Goal: Information Seeking & Learning: Learn about a topic

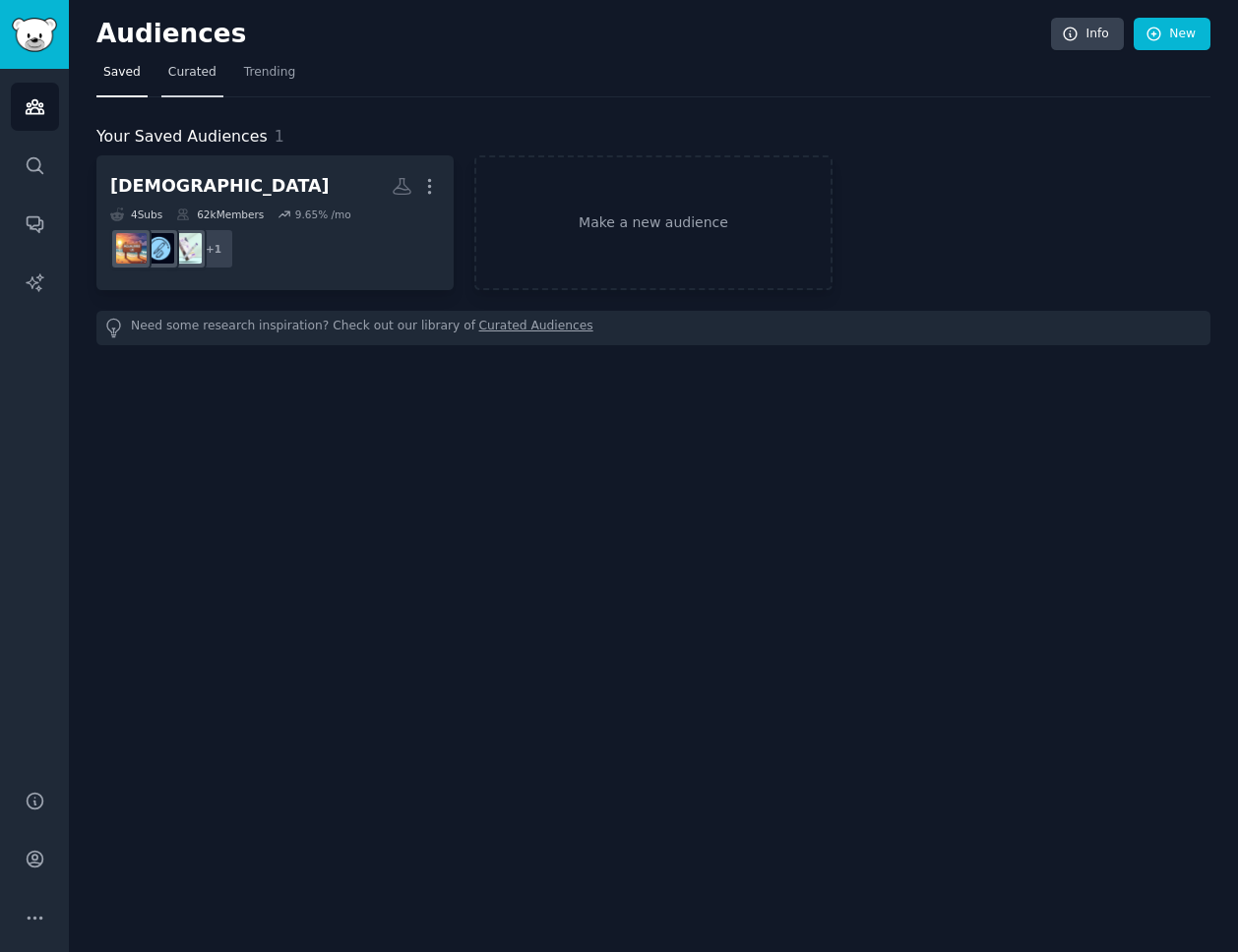
click at [194, 69] on span "Curated" at bounding box center [192, 73] width 48 height 18
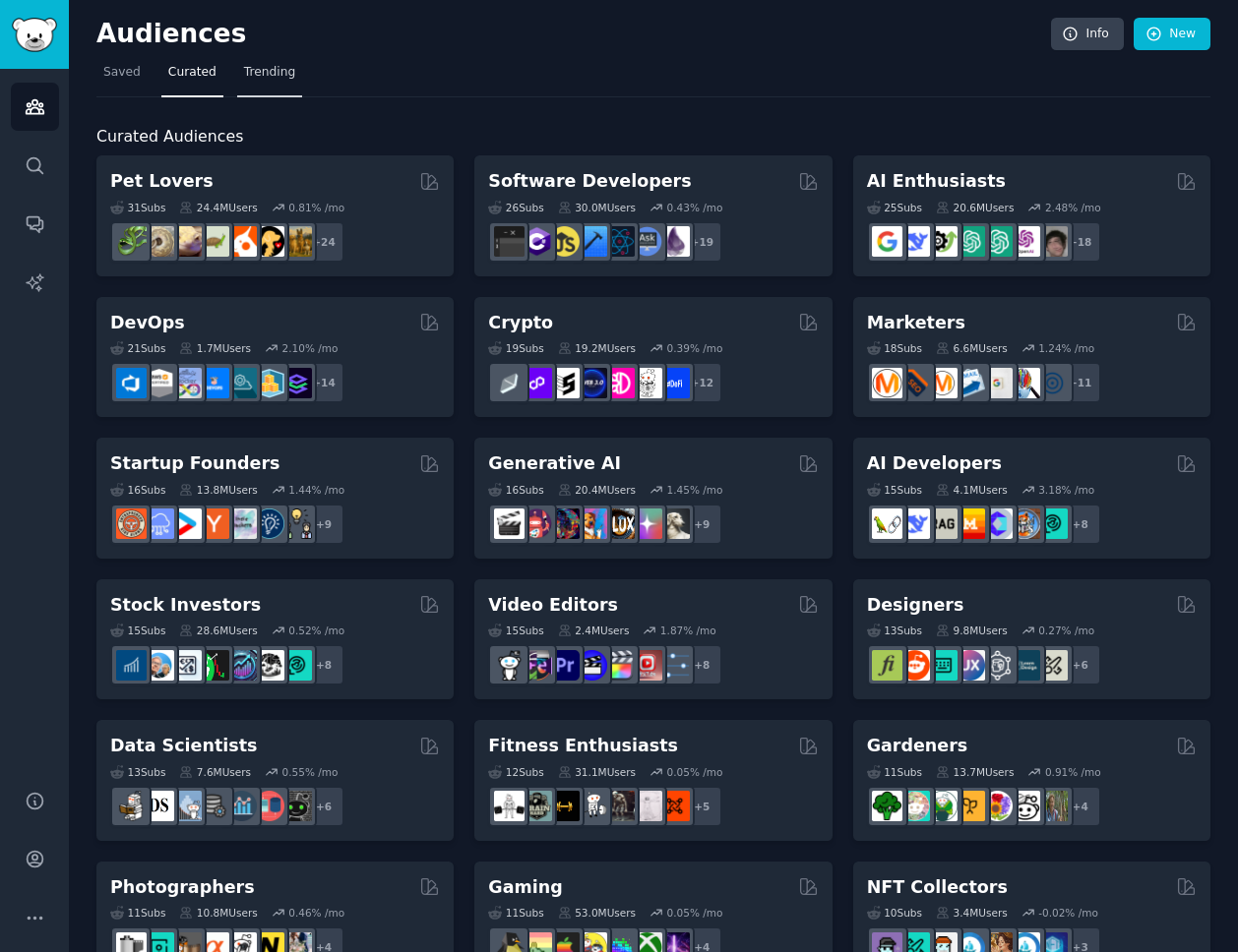
click at [256, 89] on link "Trending" at bounding box center [269, 77] width 65 height 41
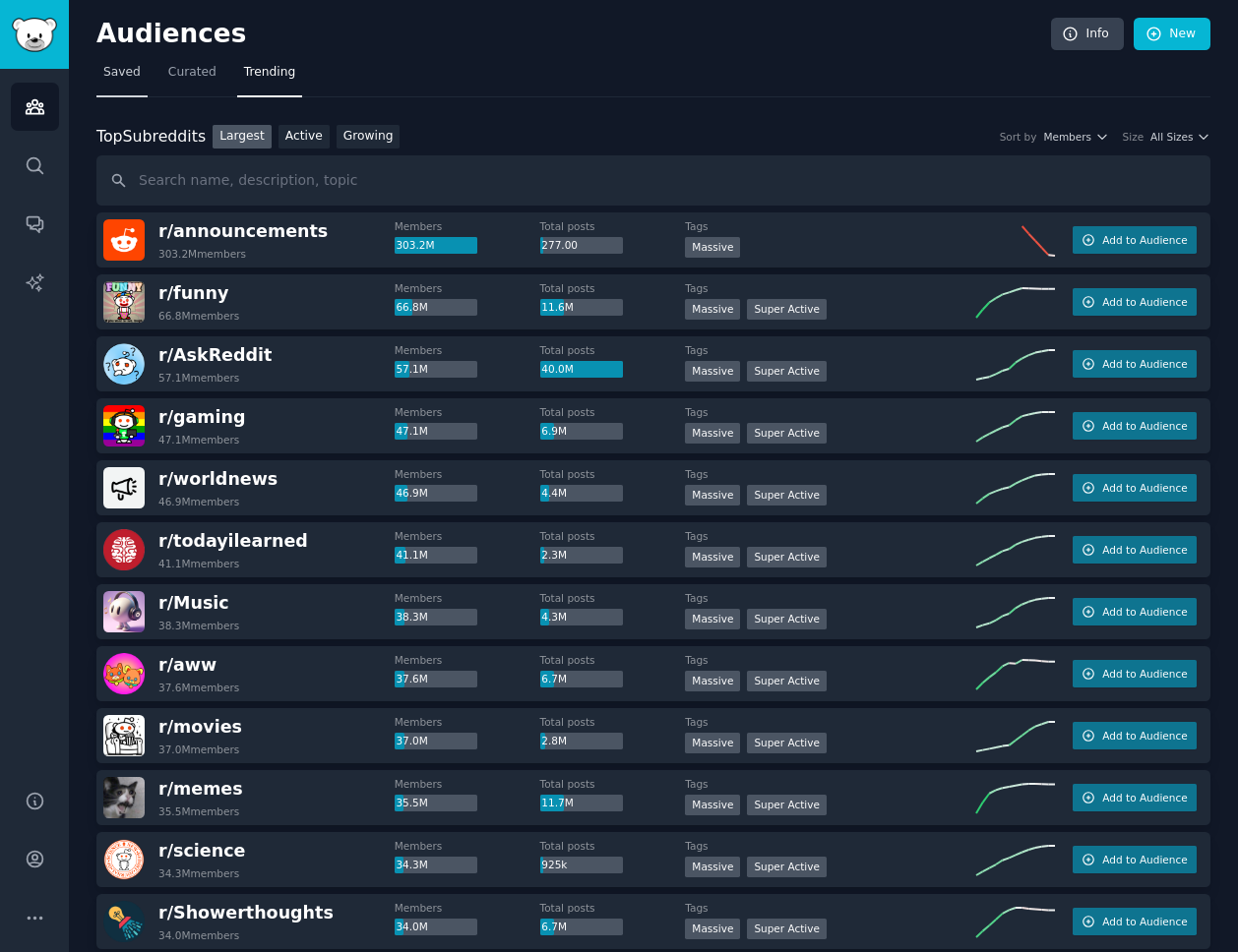
click at [112, 84] on link "Saved" at bounding box center [122, 77] width 51 height 41
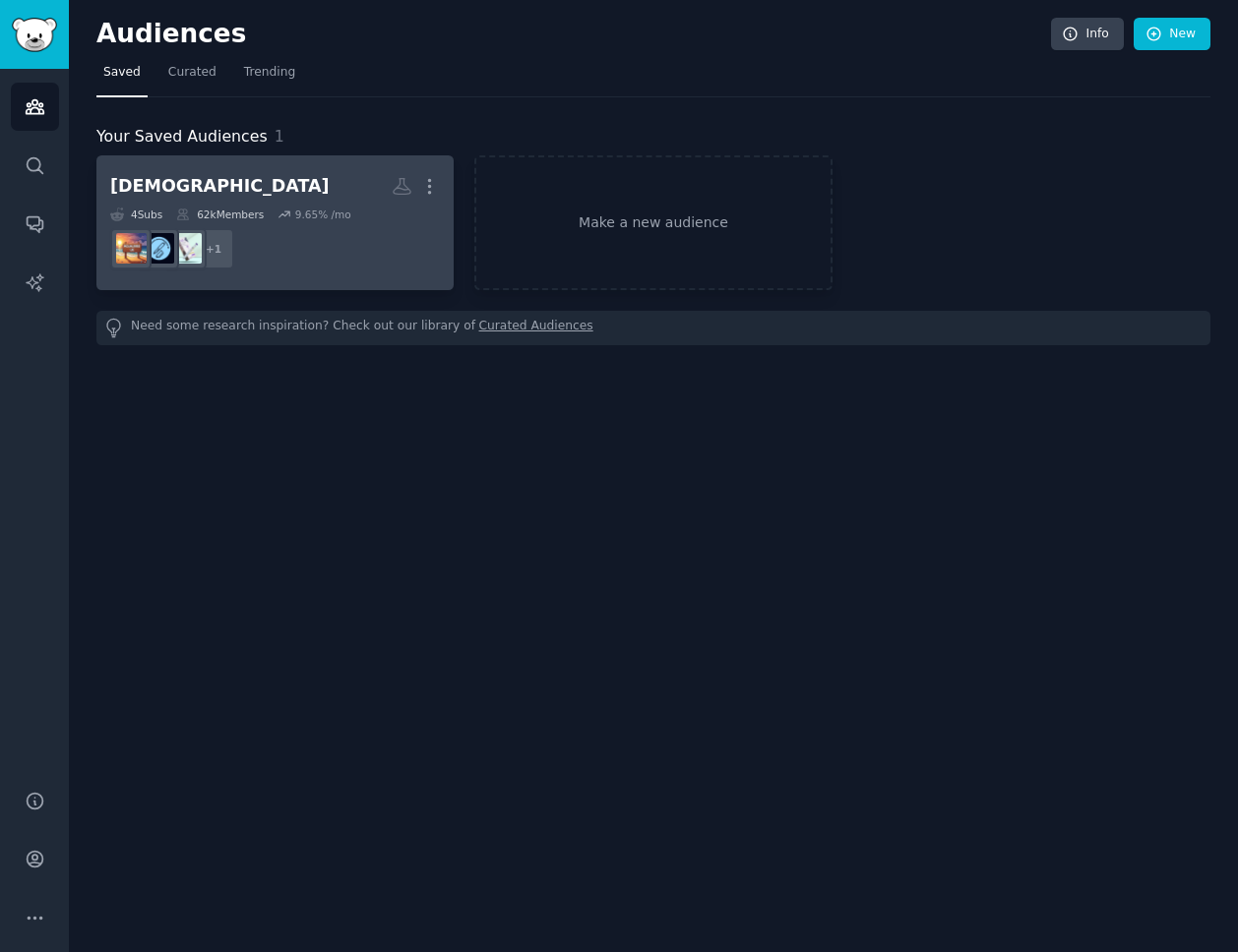
click at [313, 182] on h2 "monjaro More" at bounding box center [275, 186] width 330 height 35
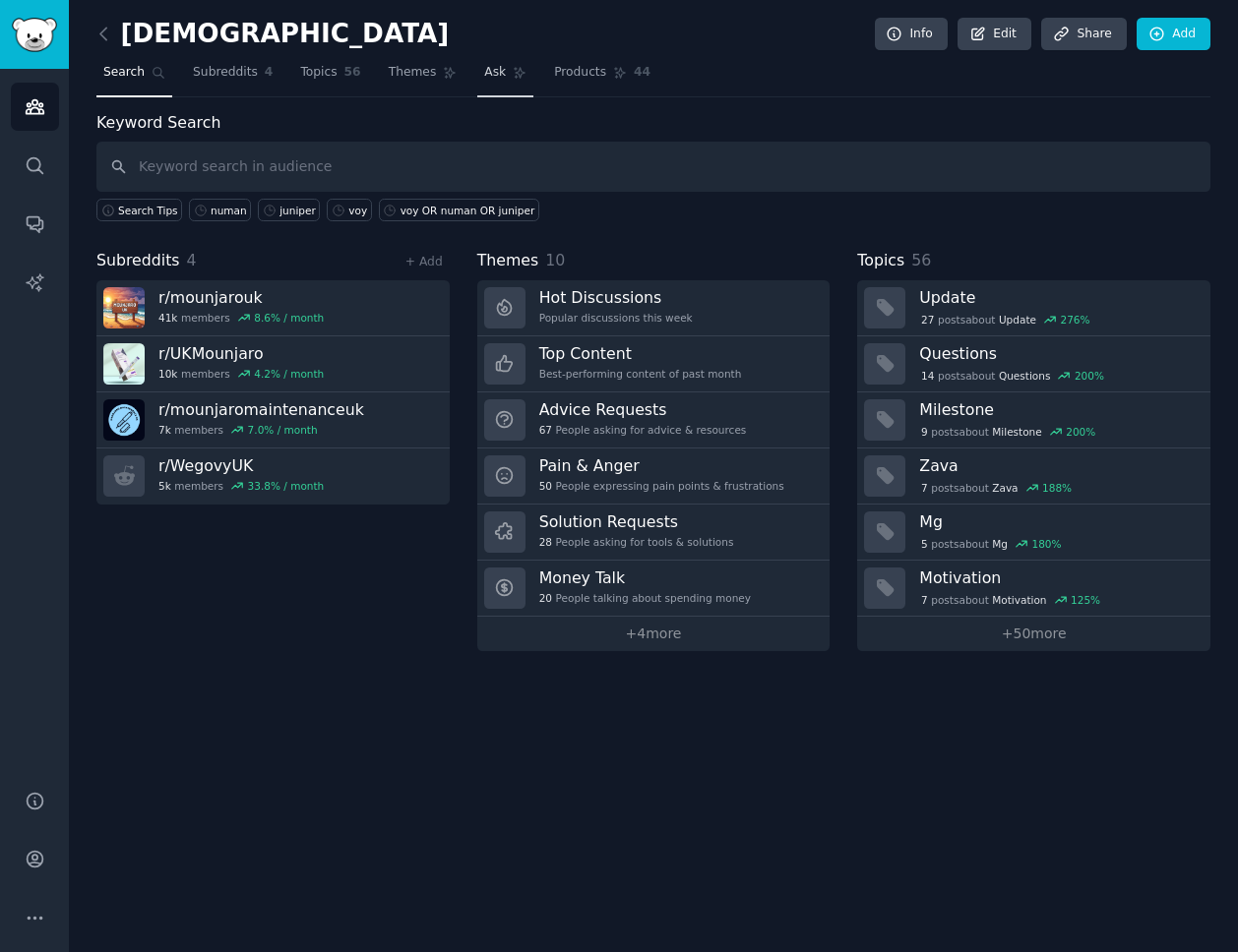
click at [490, 69] on span "Ask" at bounding box center [495, 73] width 22 height 18
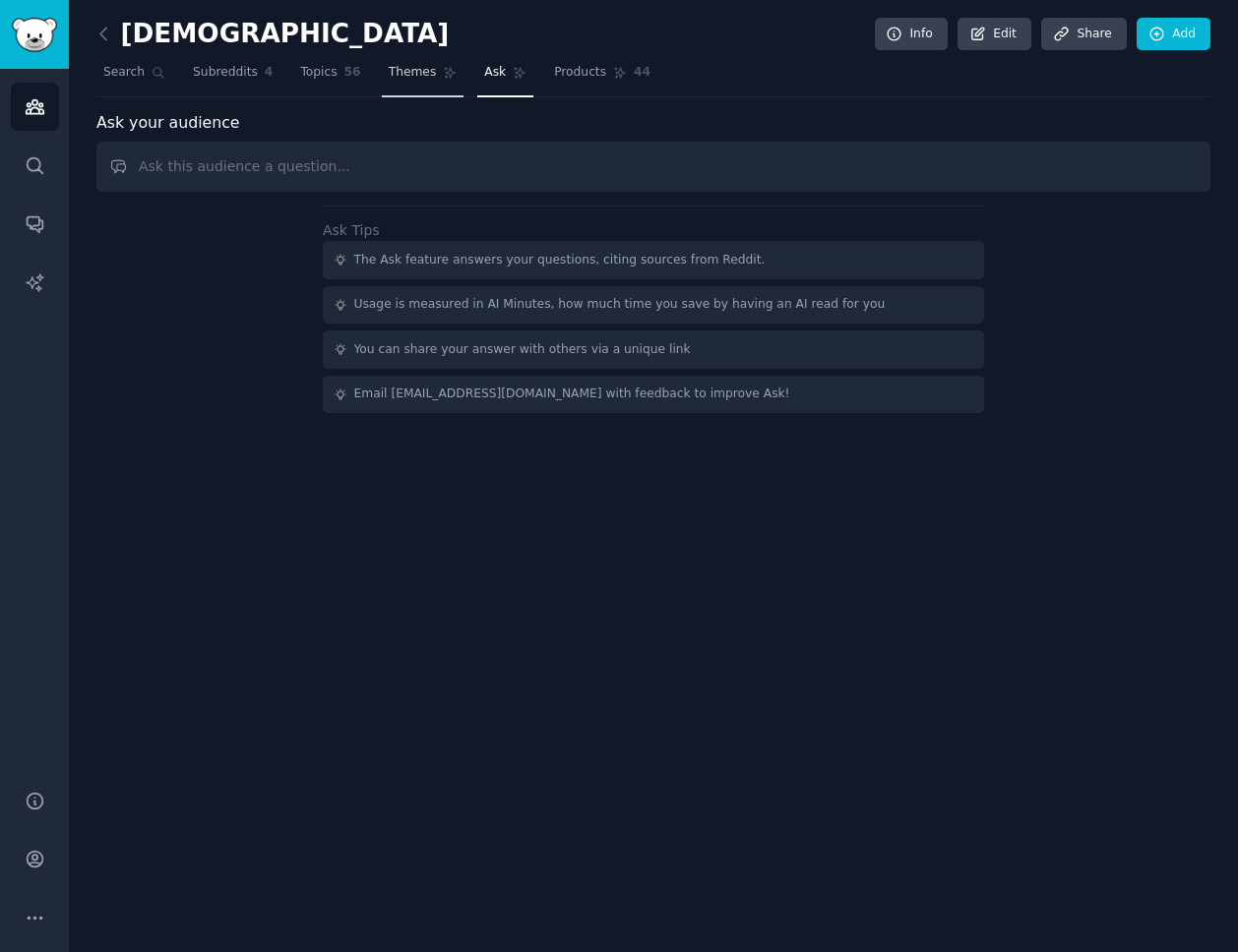
click at [407, 69] on span "Themes" at bounding box center [412, 73] width 48 height 18
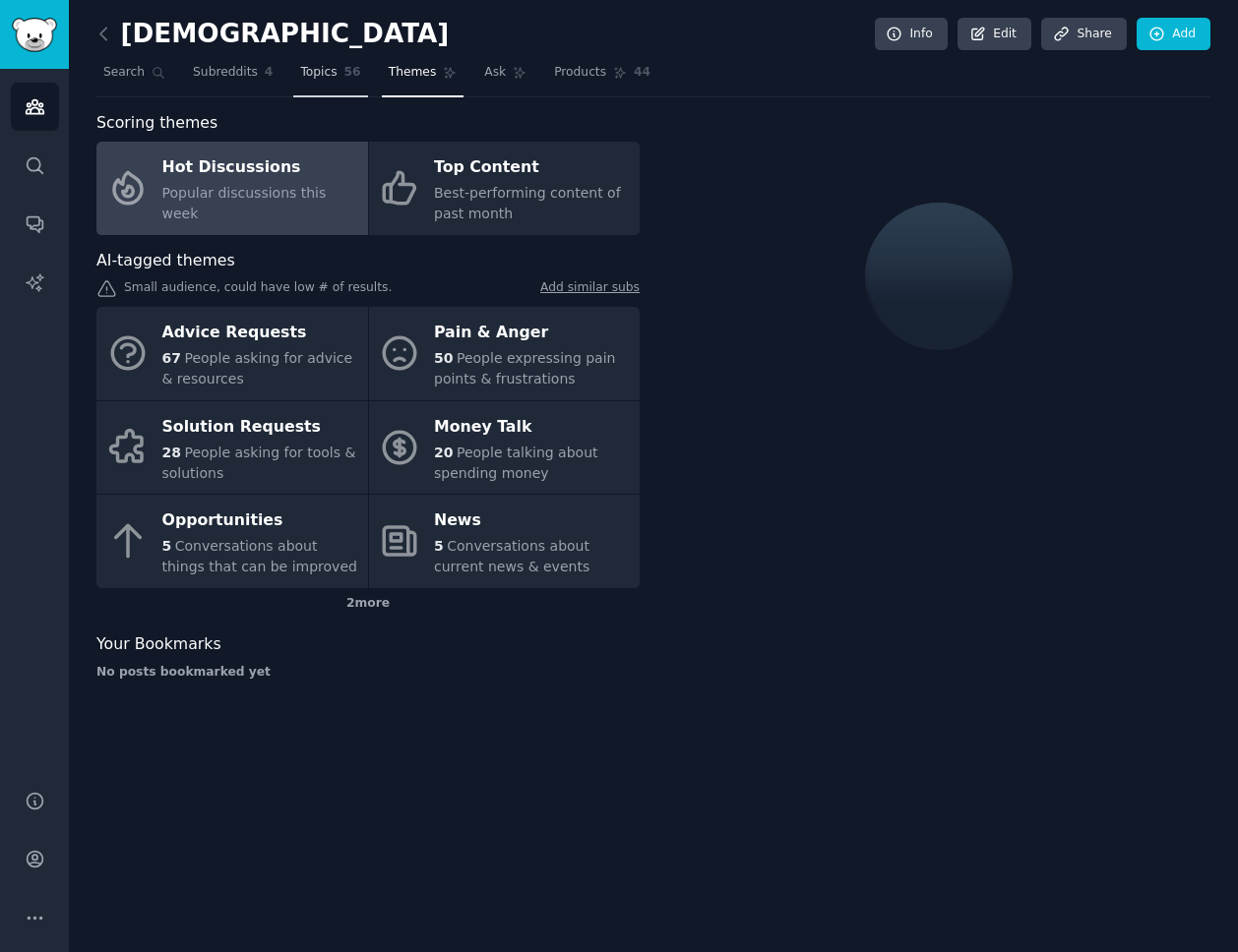
click at [317, 73] on span "Topics" at bounding box center [318, 73] width 37 height 18
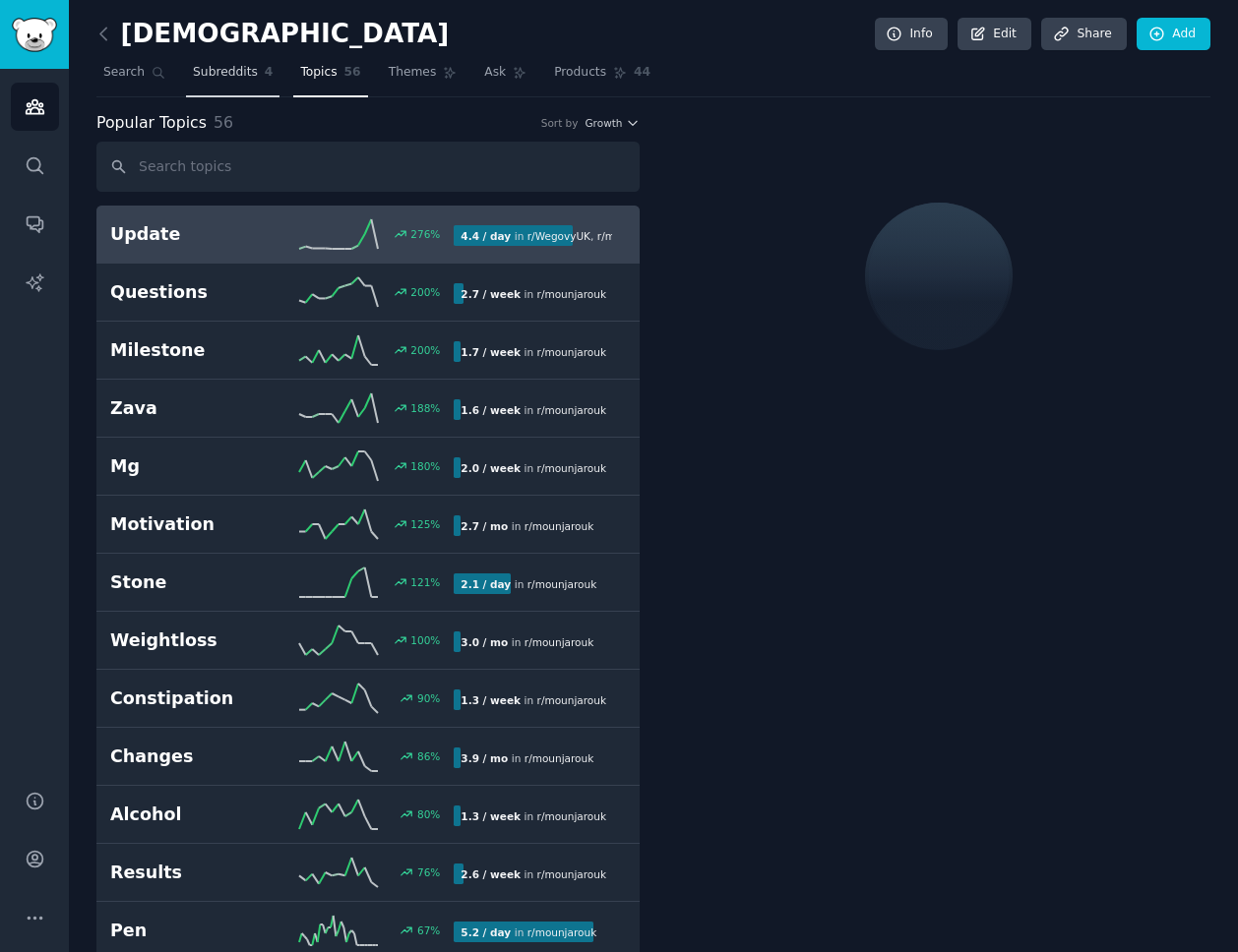
click at [186, 78] on link "Subreddits 4" at bounding box center [233, 77] width 94 height 41
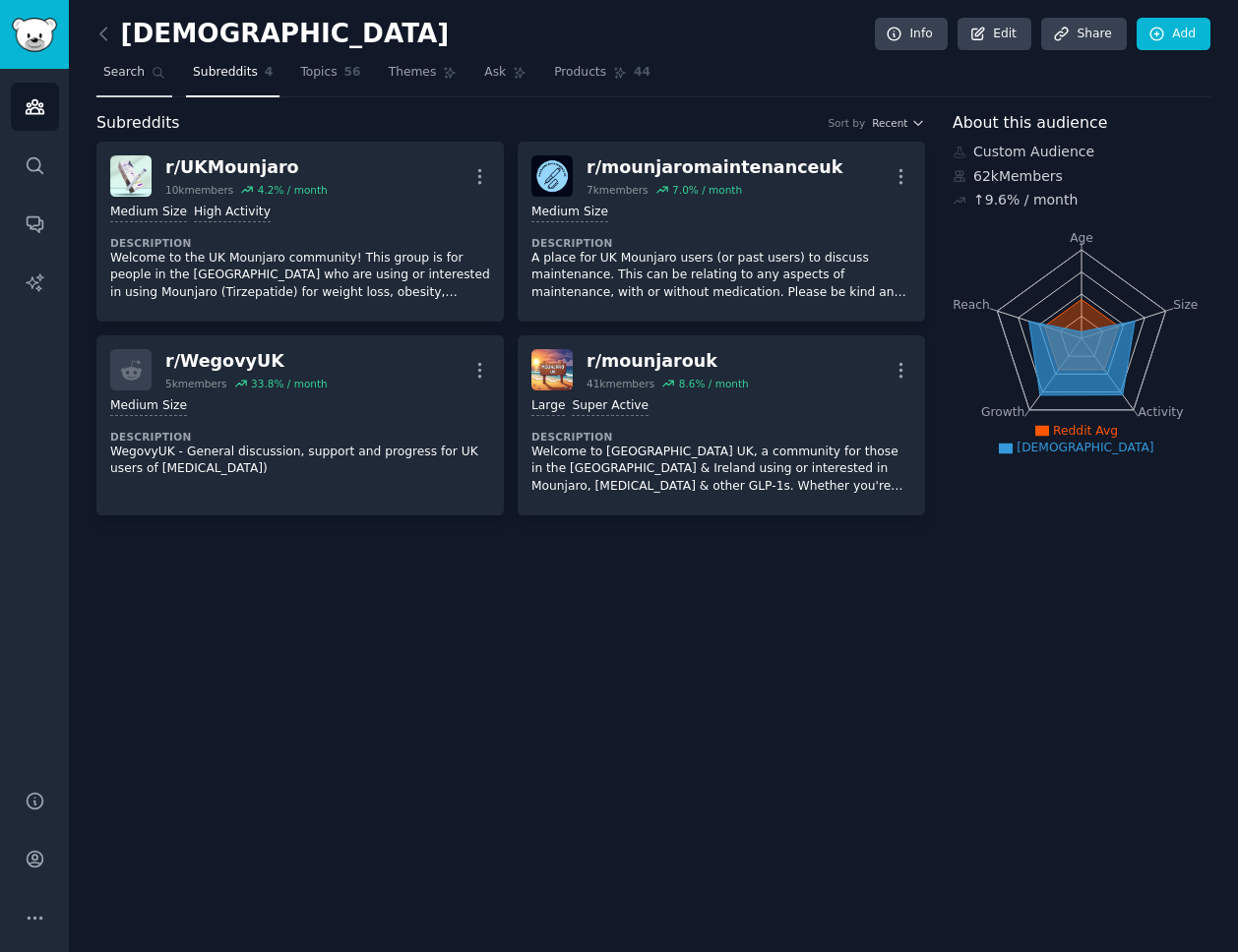
click at [136, 75] on span "Search" at bounding box center [124, 73] width 41 height 18
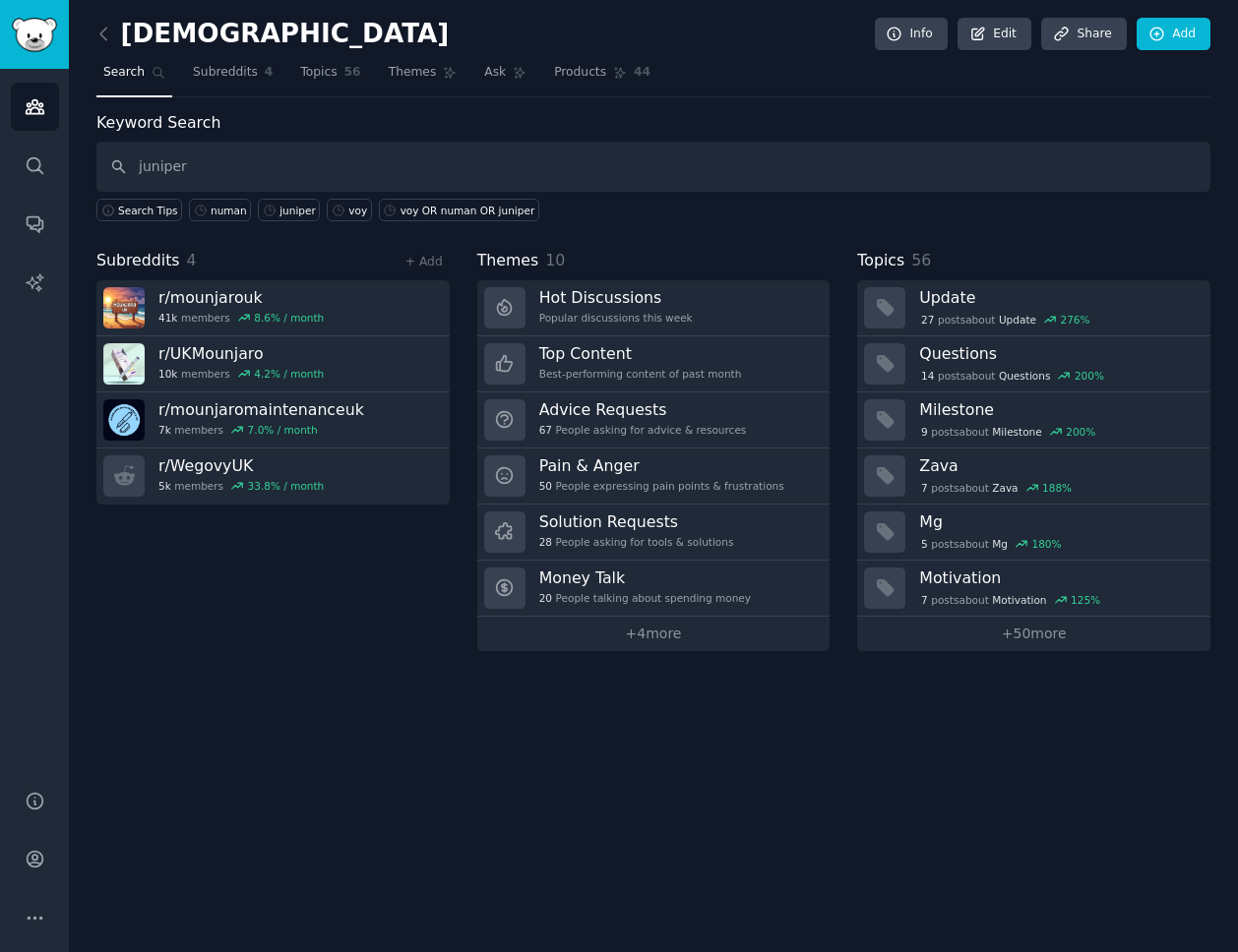
type input "juniper"
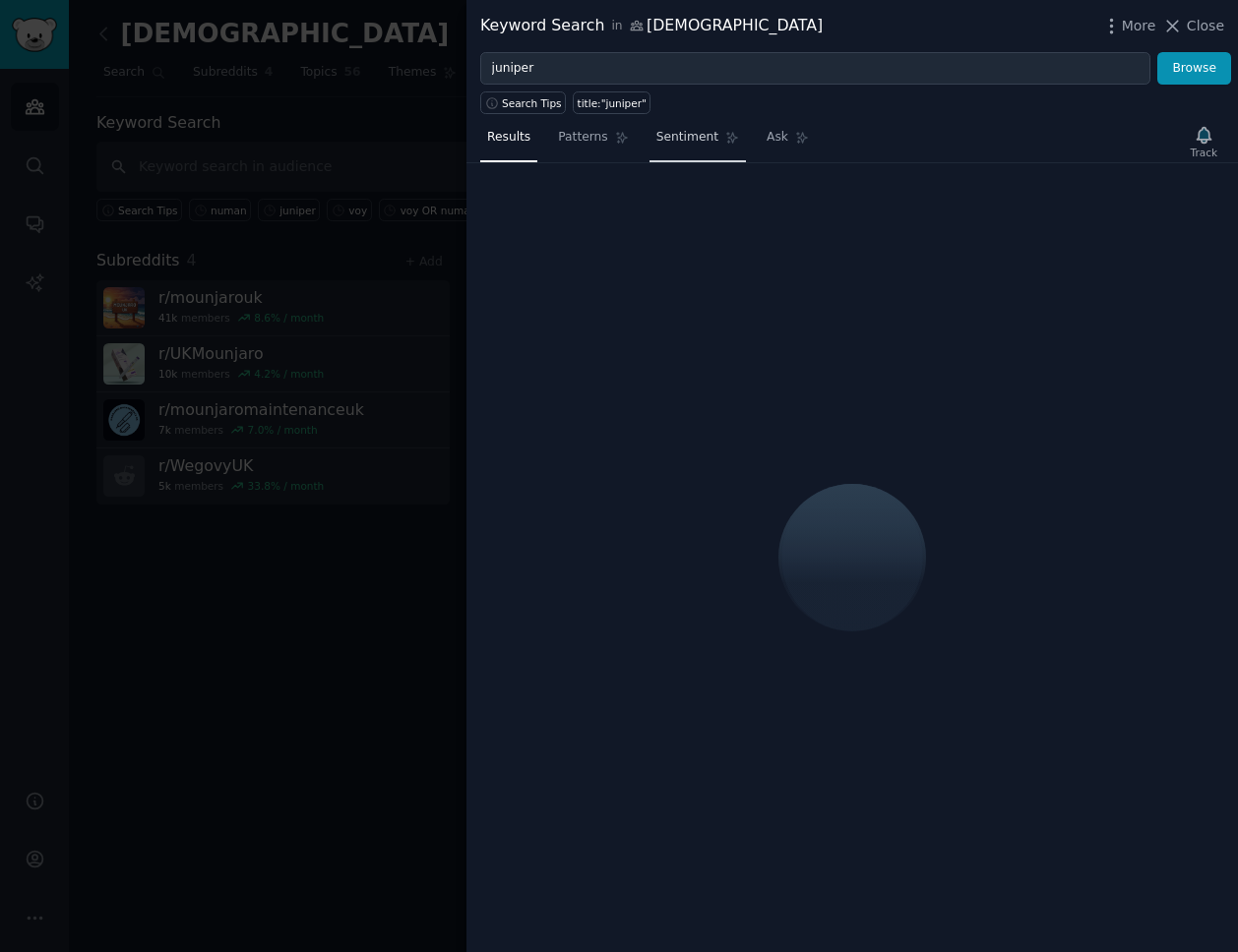
click at [694, 159] on link "Sentiment" at bounding box center [697, 142] width 97 height 41
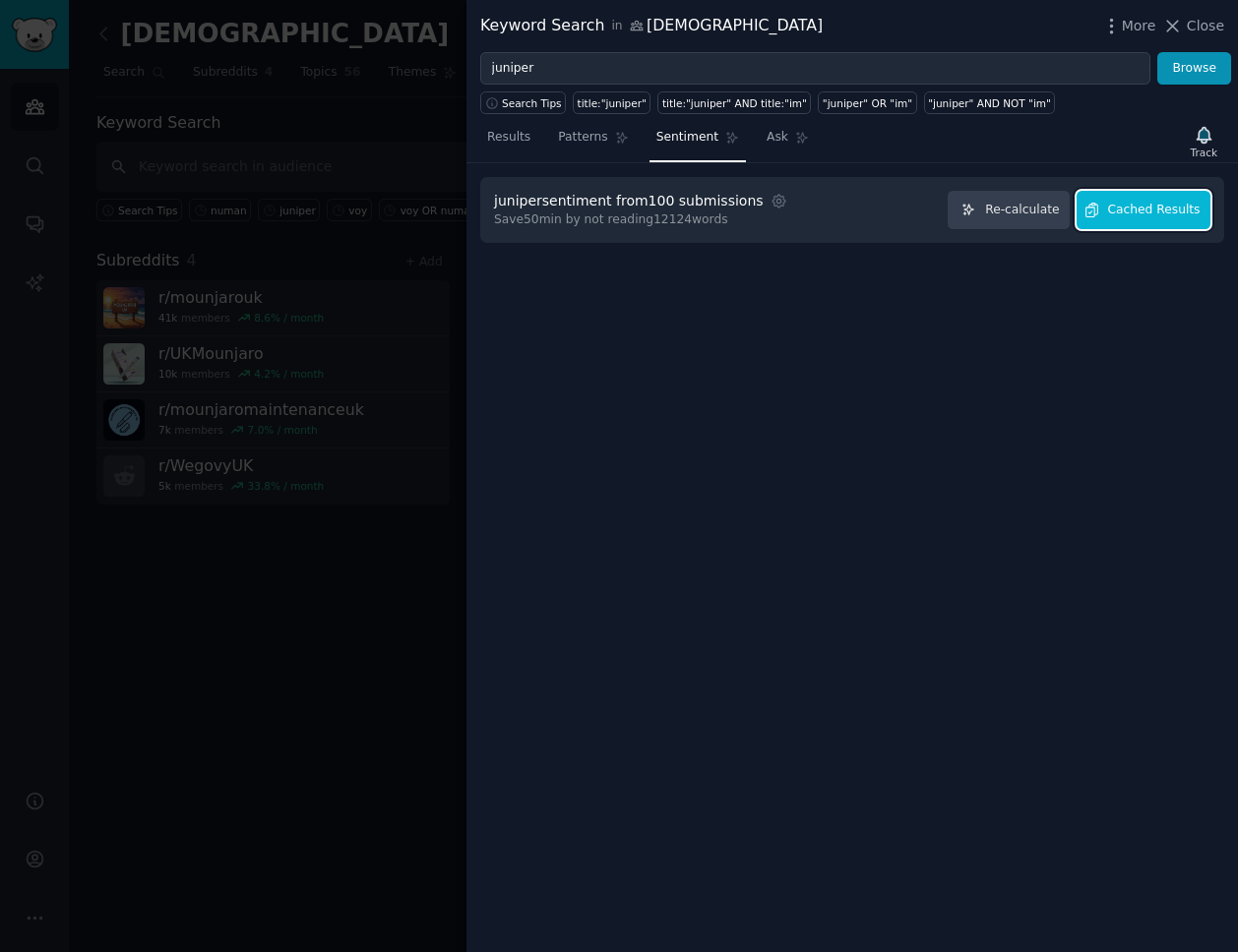
click at [1136, 223] on button "Cached Results" at bounding box center [1143, 210] width 133 height 39
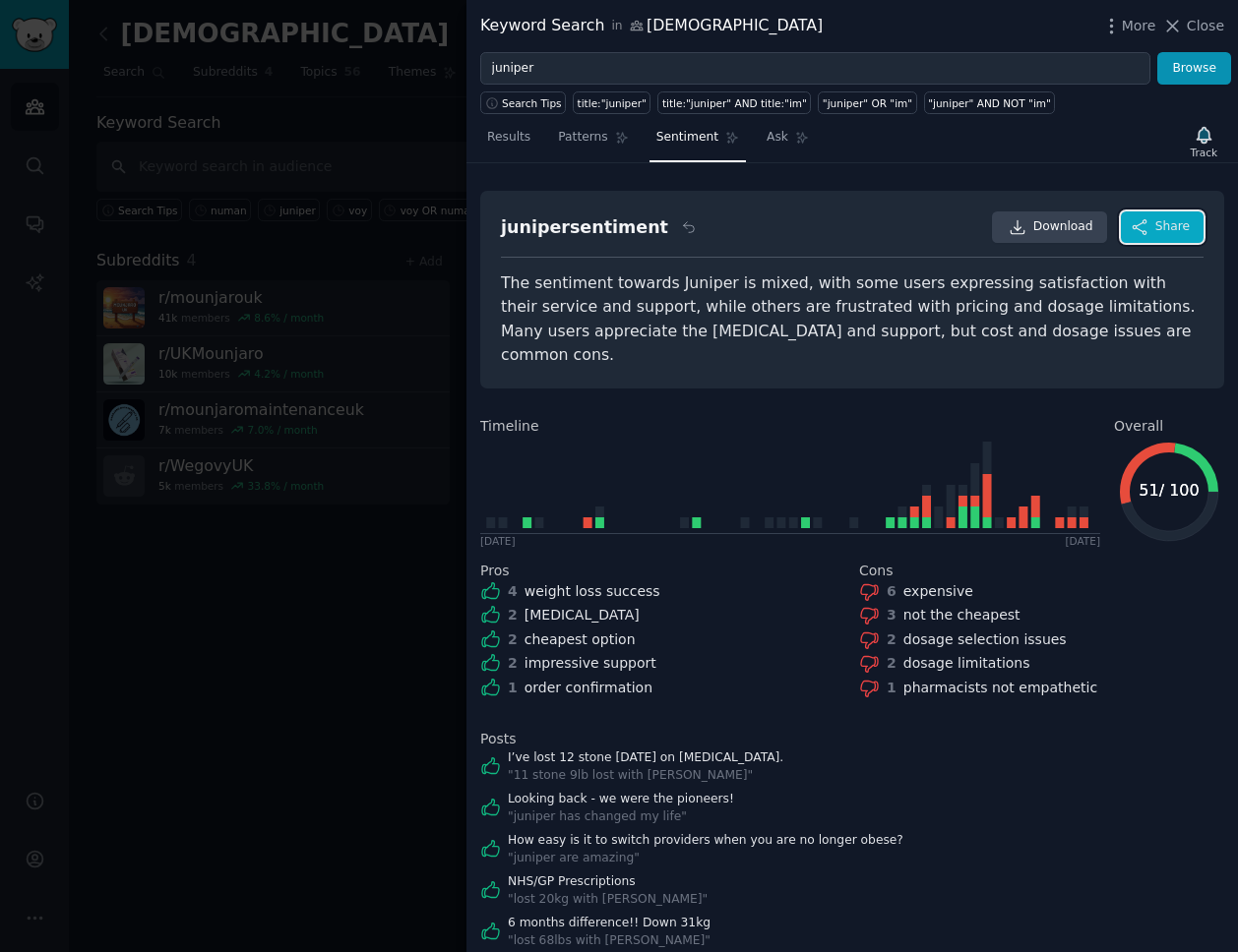
click at [1145, 231] on button "Share" at bounding box center [1161, 227] width 83 height 32
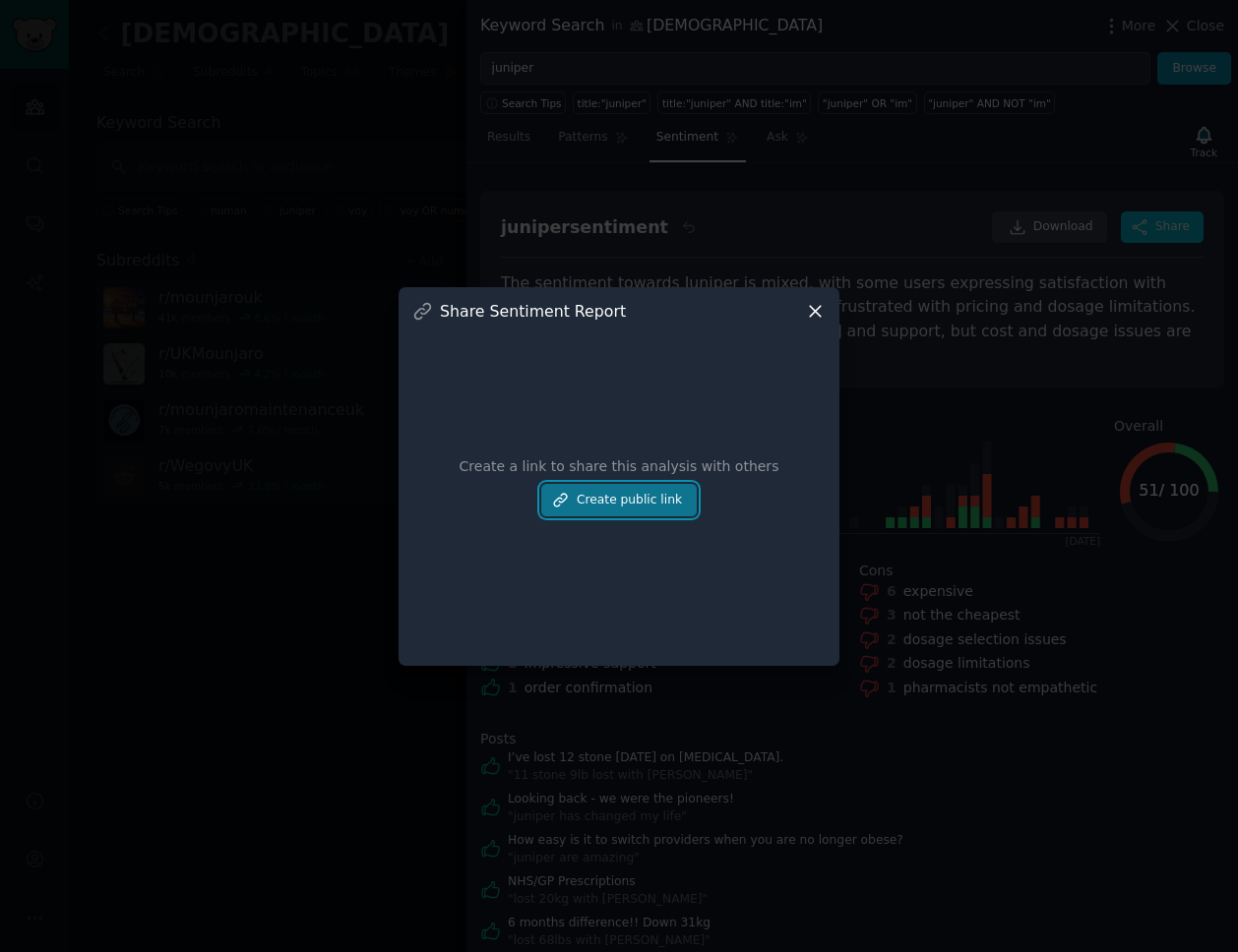
click at [624, 493] on button "Create public link" at bounding box center [619, 501] width 155 height 34
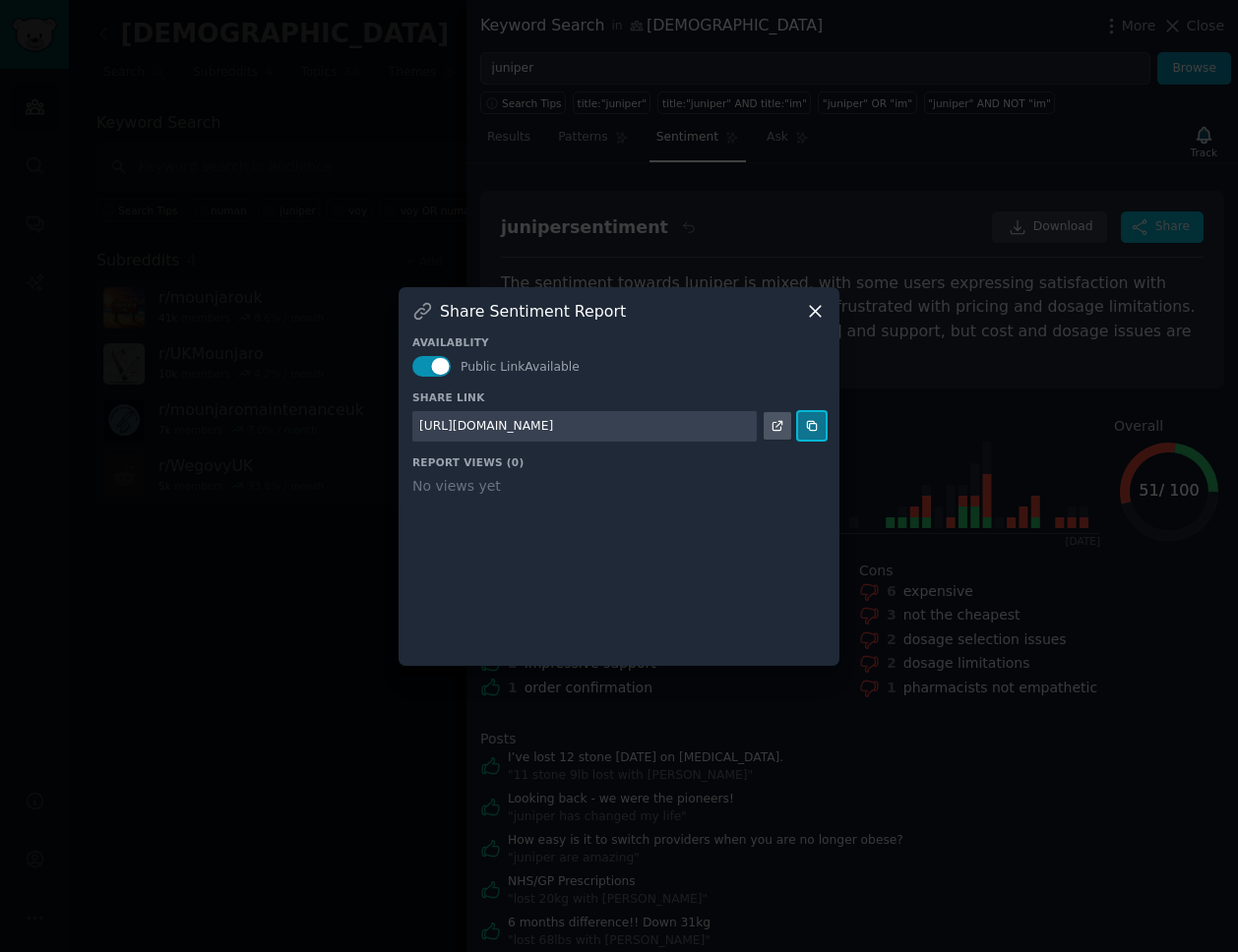
click at [811, 414] on button at bounding box center [812, 426] width 28 height 28
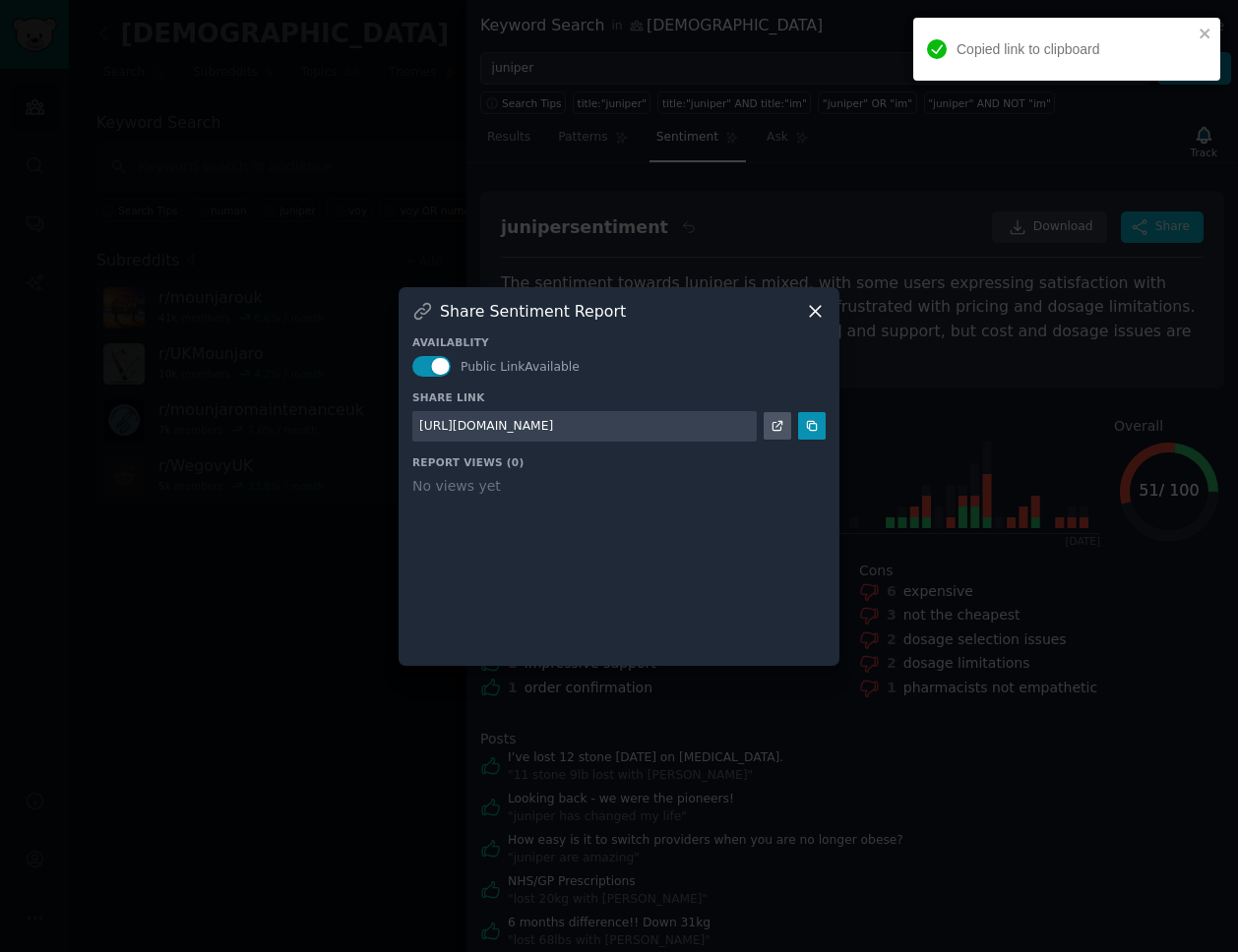
click at [815, 312] on icon at bounding box center [815, 311] width 11 height 11
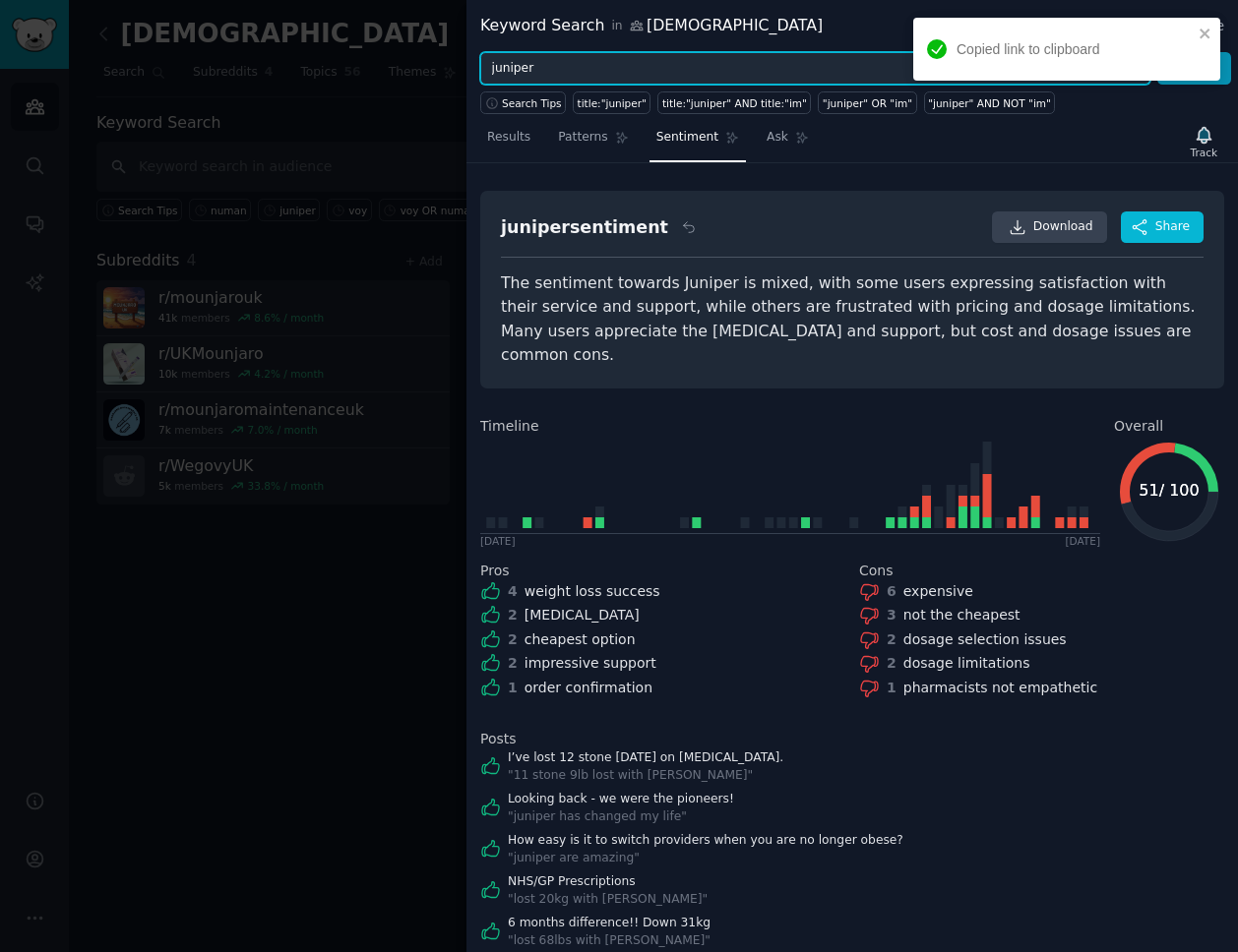
click at [593, 64] on input "juniper" at bounding box center [815, 69] width 670 height 34
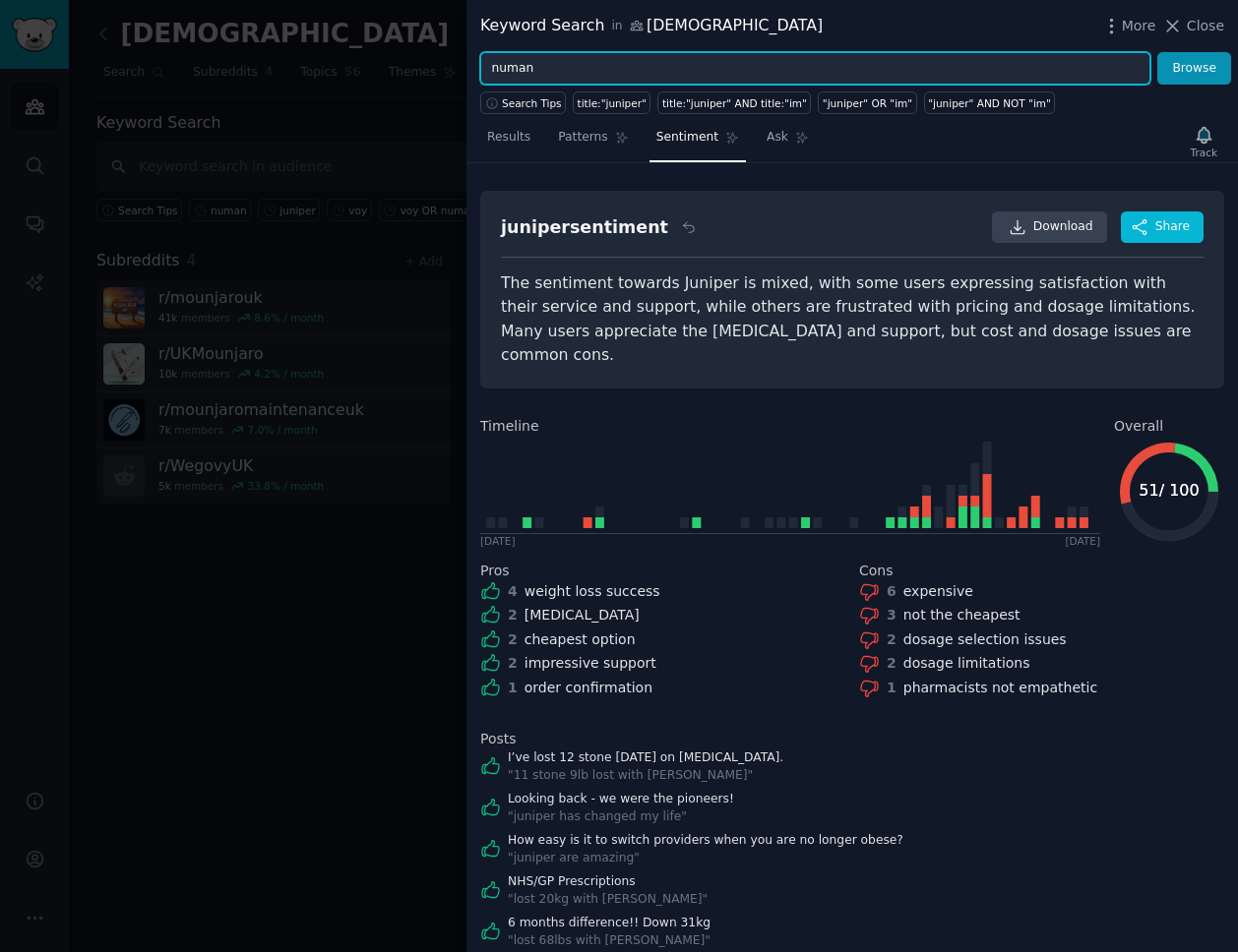
type input "numan"
click at [1157, 52] on button "Browse" at bounding box center [1194, 69] width 74 height 34
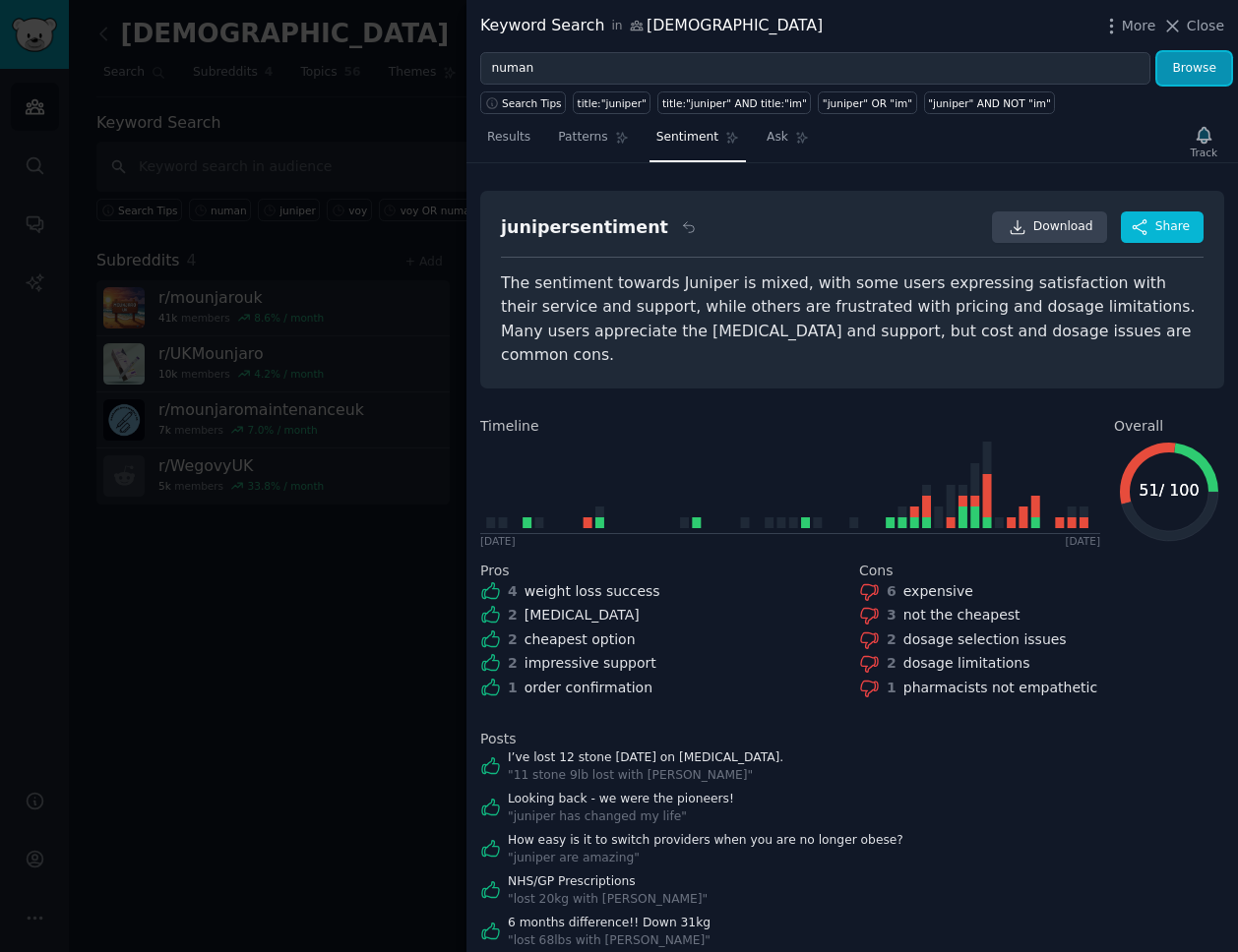
drag, startPoint x: 1205, startPoint y: 61, endPoint x: 1205, endPoint y: 47, distance: 14.0
click at [1205, 62] on button "Browse" at bounding box center [1194, 69] width 74 height 34
click at [1195, 65] on button "Browse" at bounding box center [1194, 69] width 74 height 34
click at [600, 132] on span "Patterns" at bounding box center [582, 137] width 49 height 18
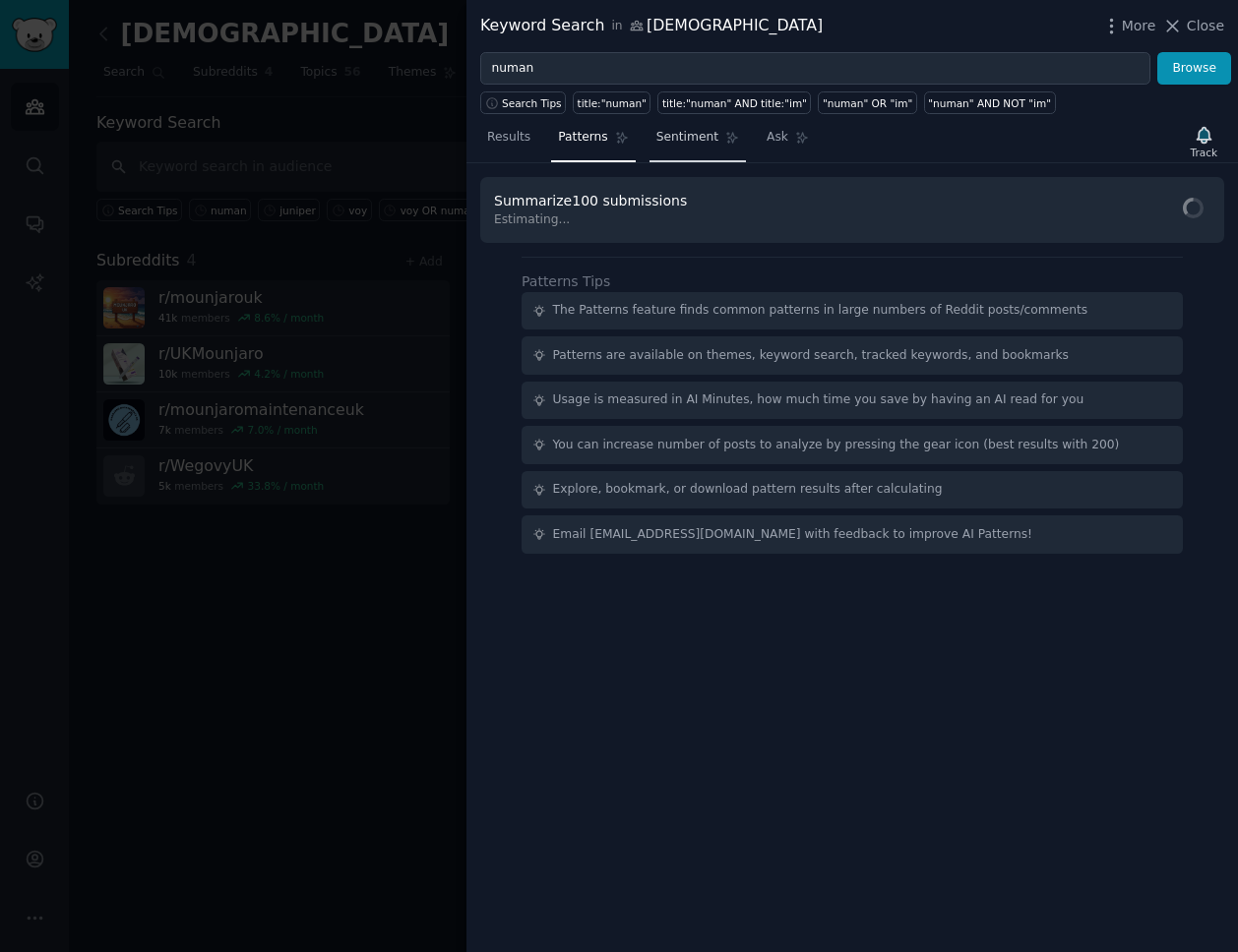
click at [679, 139] on span "Sentiment" at bounding box center [687, 137] width 62 height 18
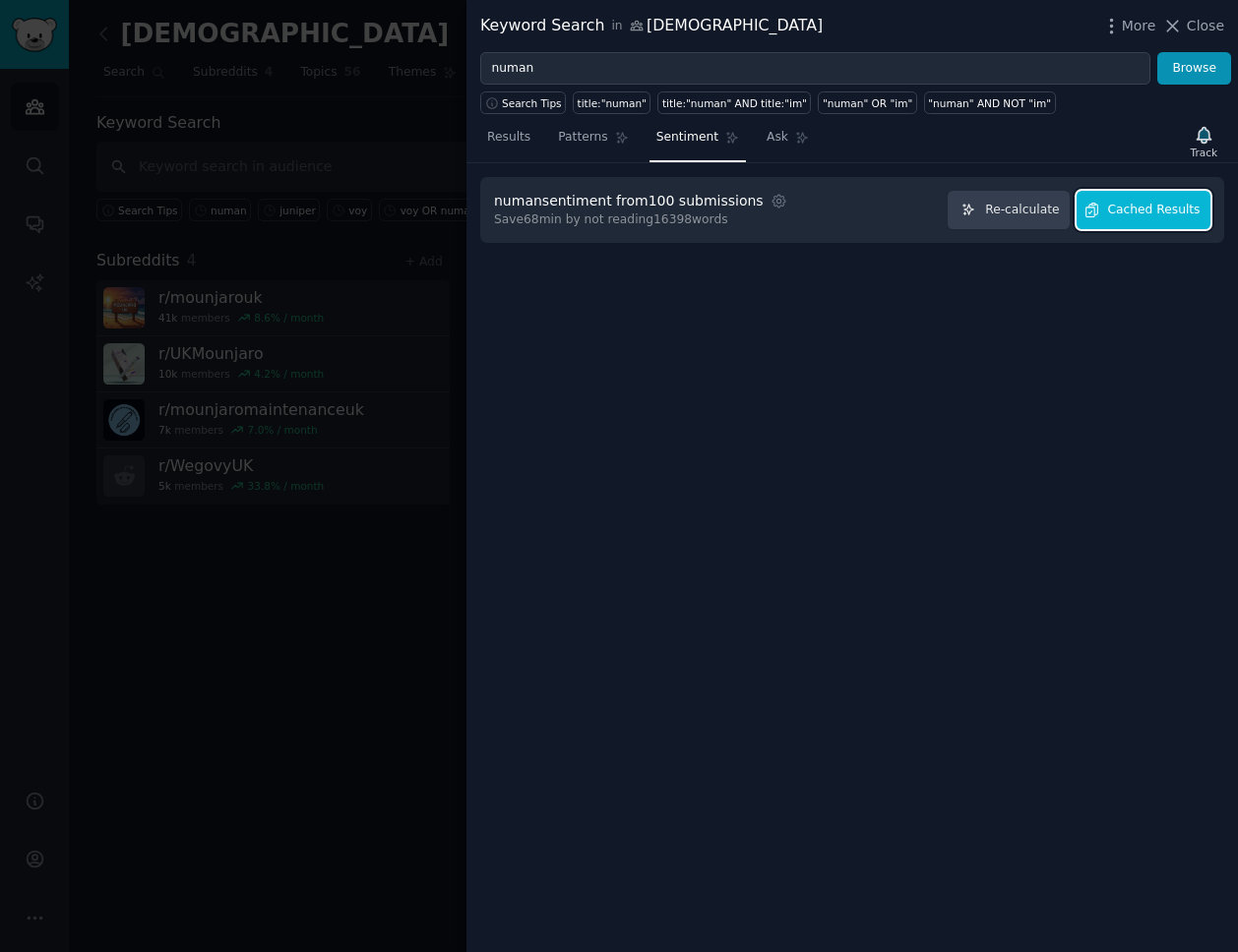
click at [1142, 204] on span "Cached Results" at bounding box center [1153, 211] width 93 height 18
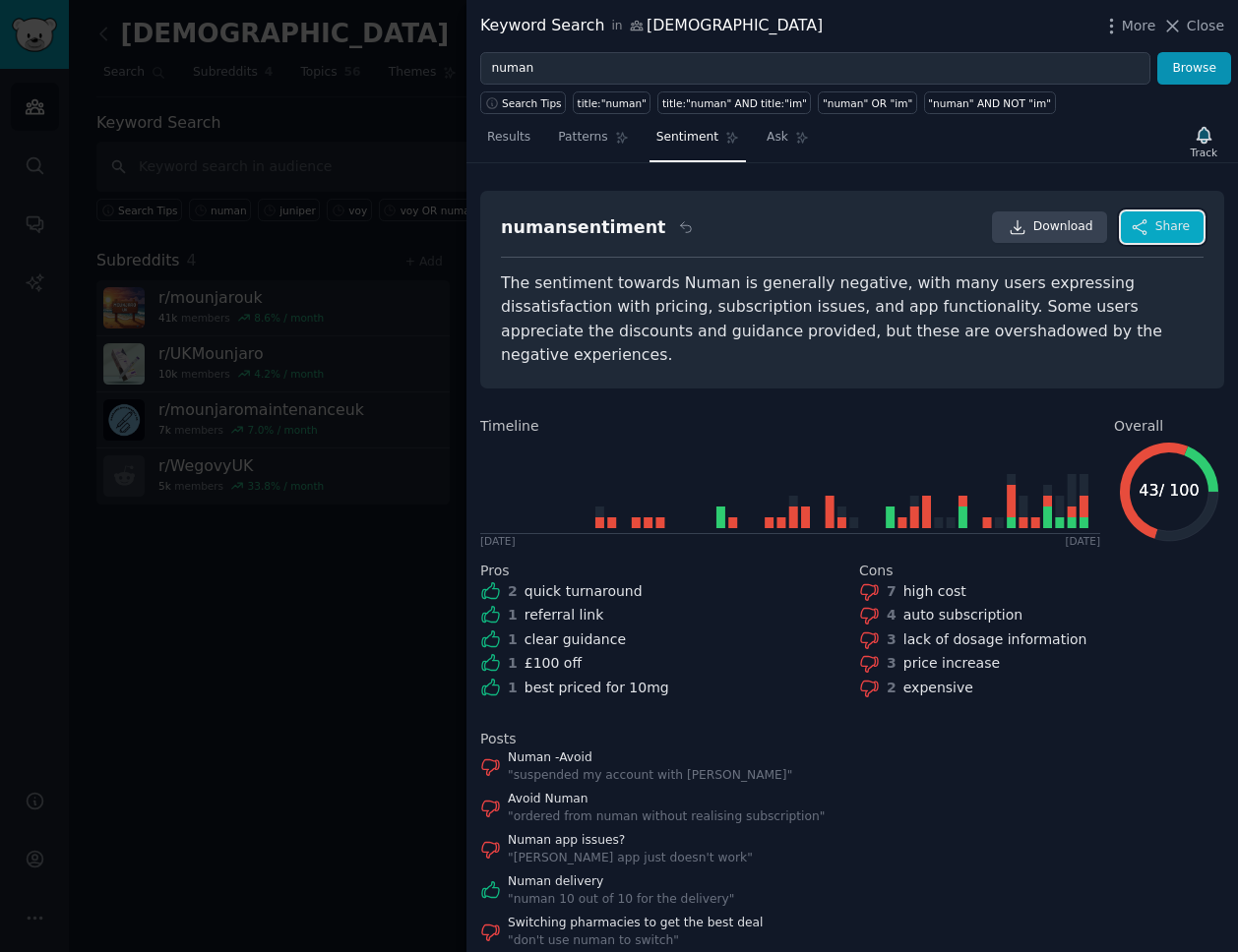
click at [1167, 231] on span "Share" at bounding box center [1172, 227] width 35 height 18
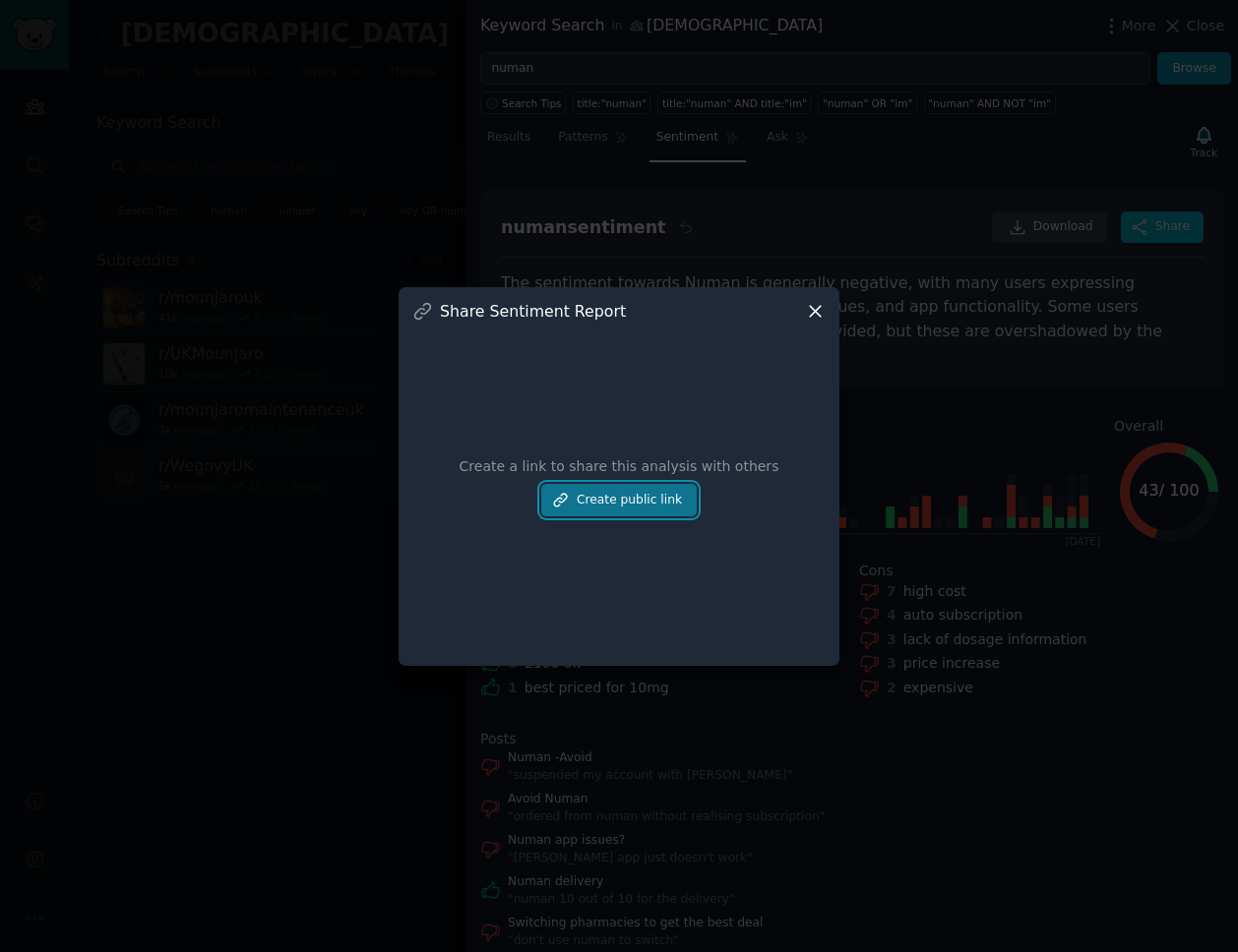
click at [613, 500] on button "Create public link" at bounding box center [619, 501] width 155 height 34
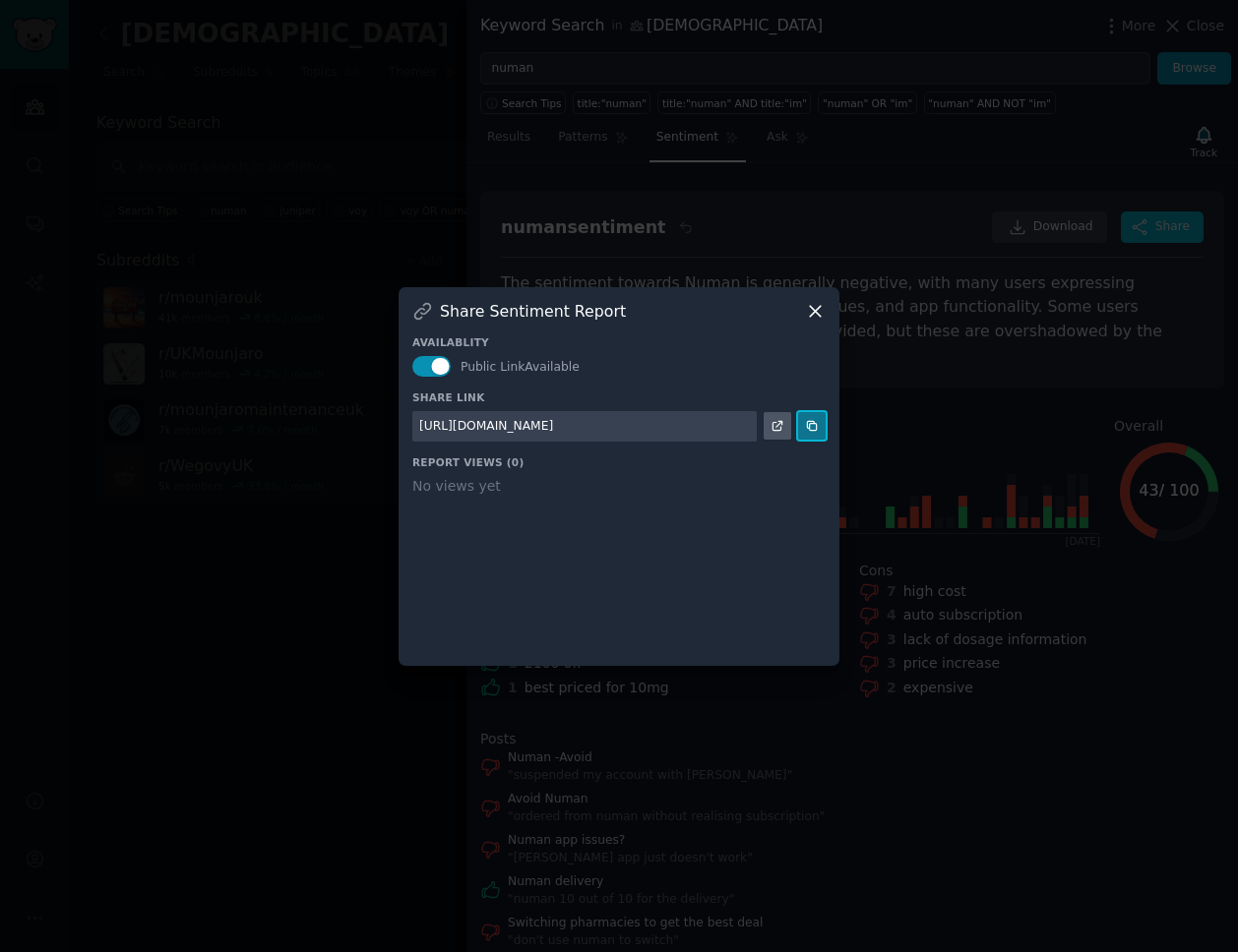
click at [809, 422] on icon at bounding box center [812, 426] width 14 height 14
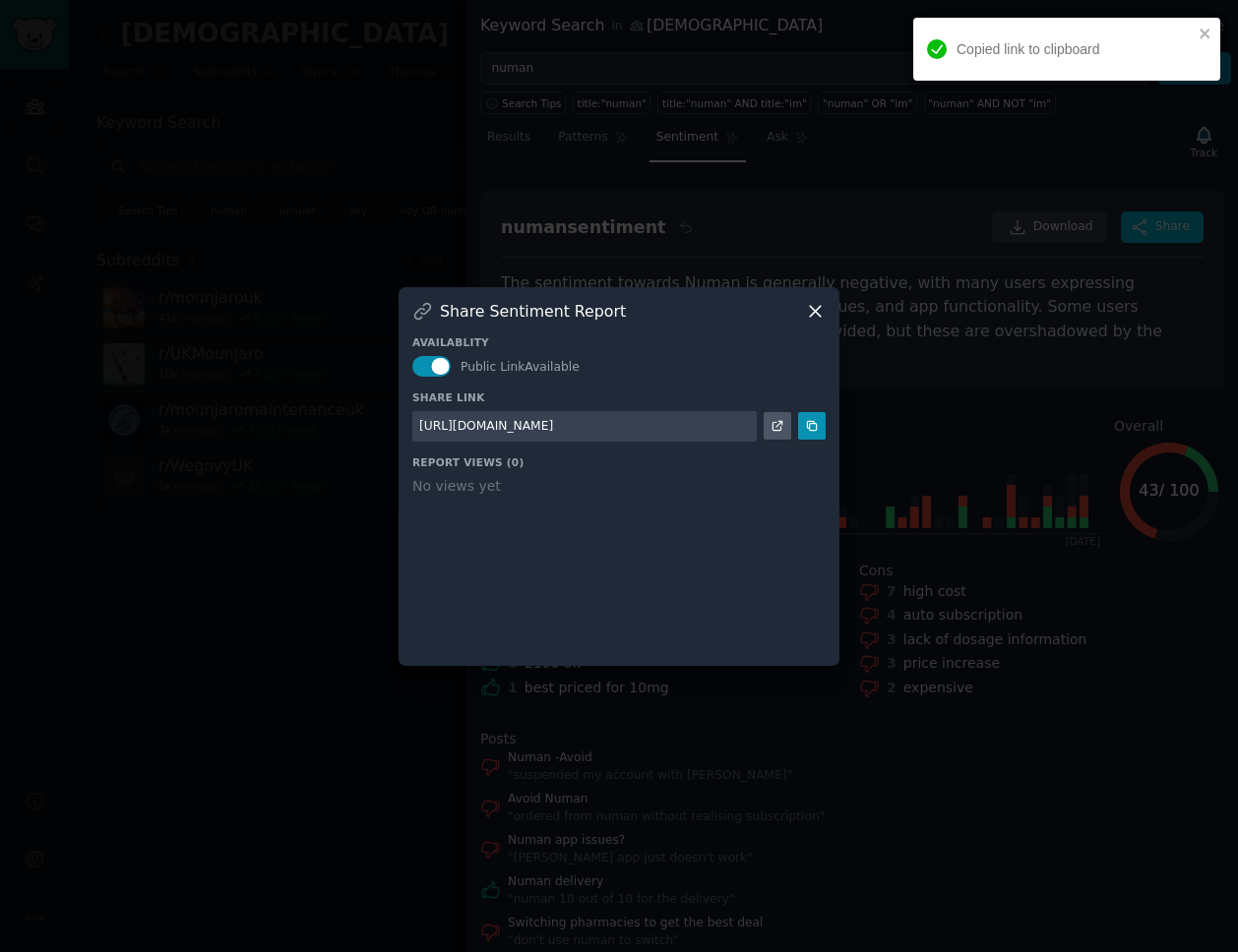
click at [811, 315] on icon at bounding box center [815, 311] width 11 height 11
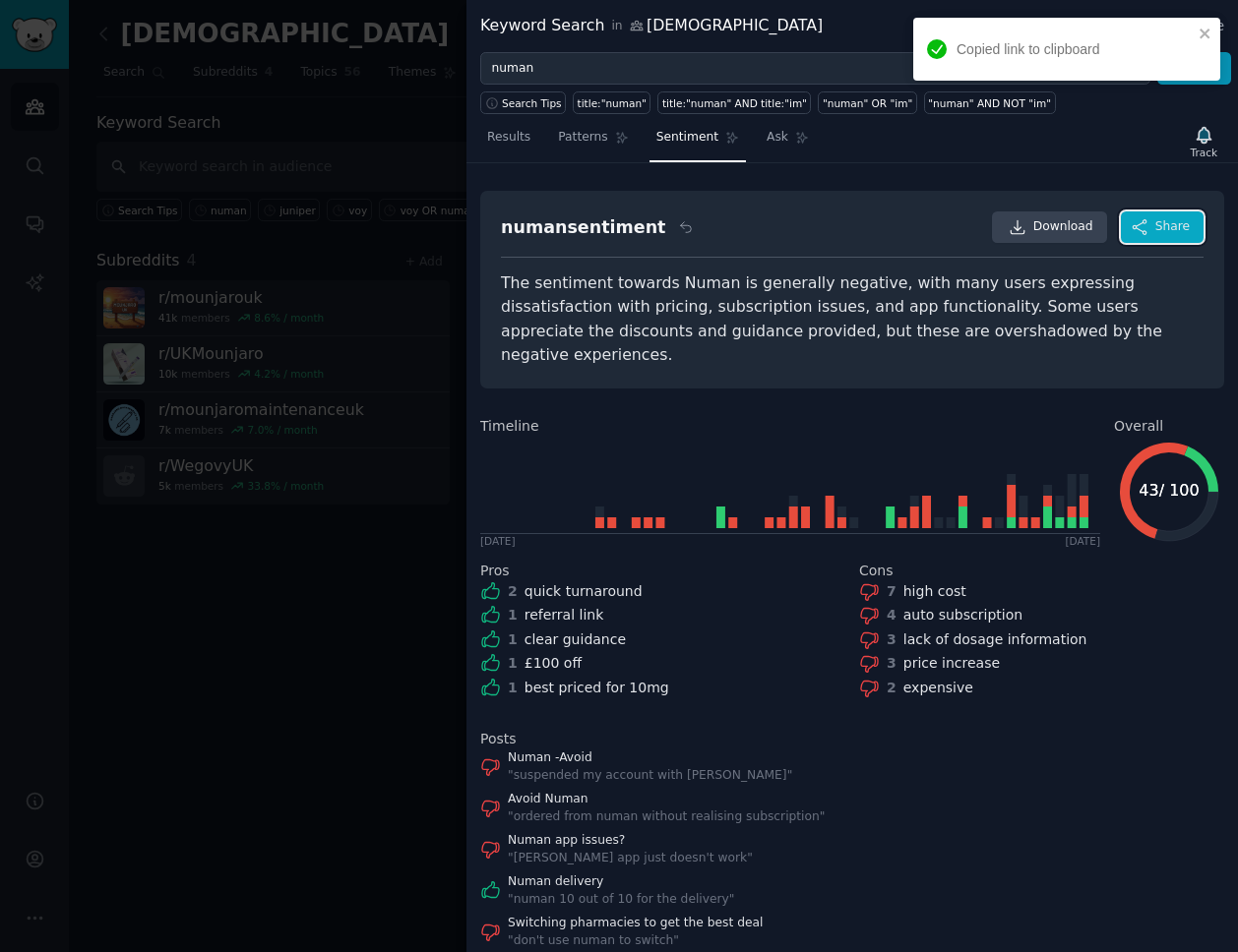
click at [1159, 235] on button "Share" at bounding box center [1161, 227] width 83 height 32
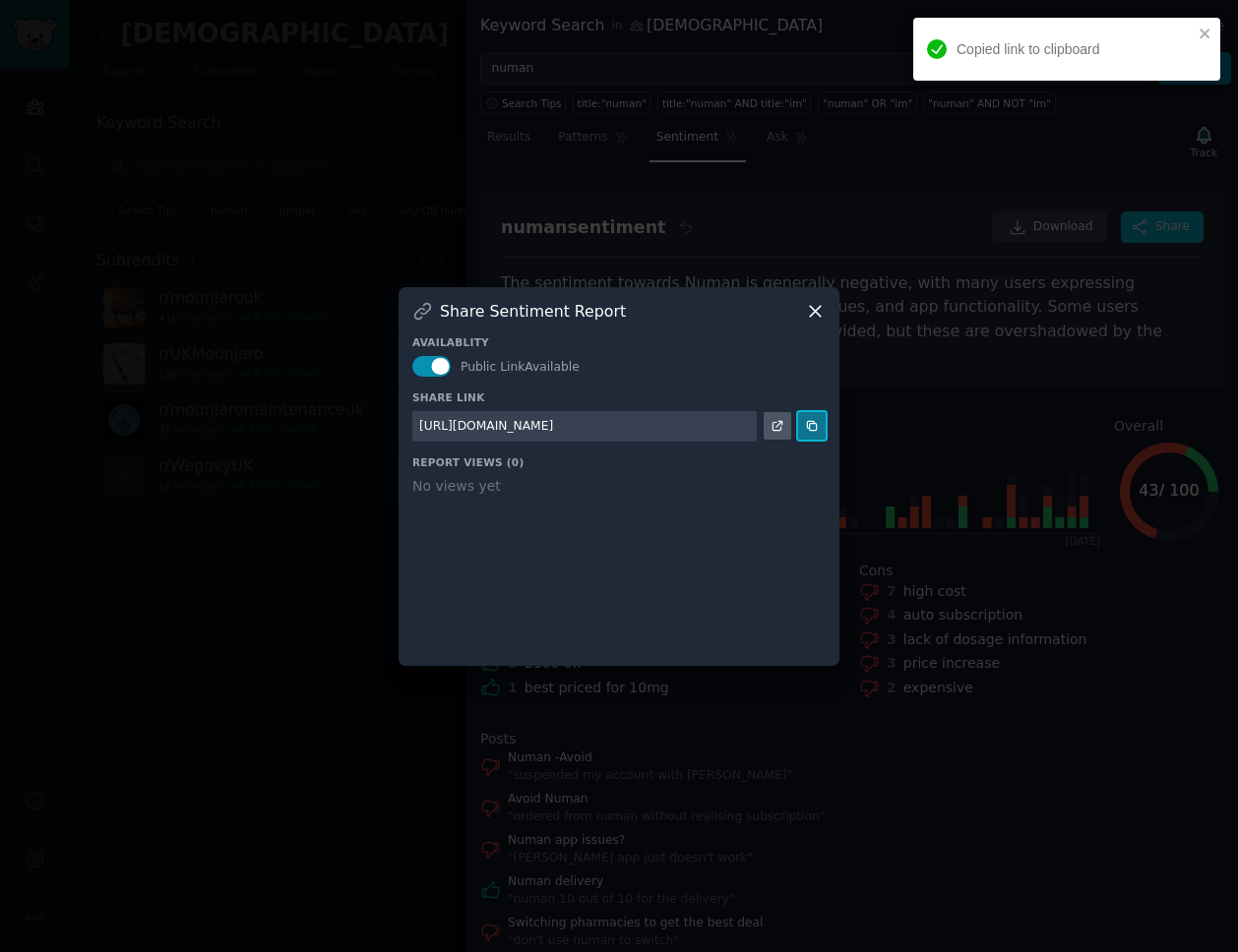
click at [817, 416] on button at bounding box center [812, 426] width 28 height 28
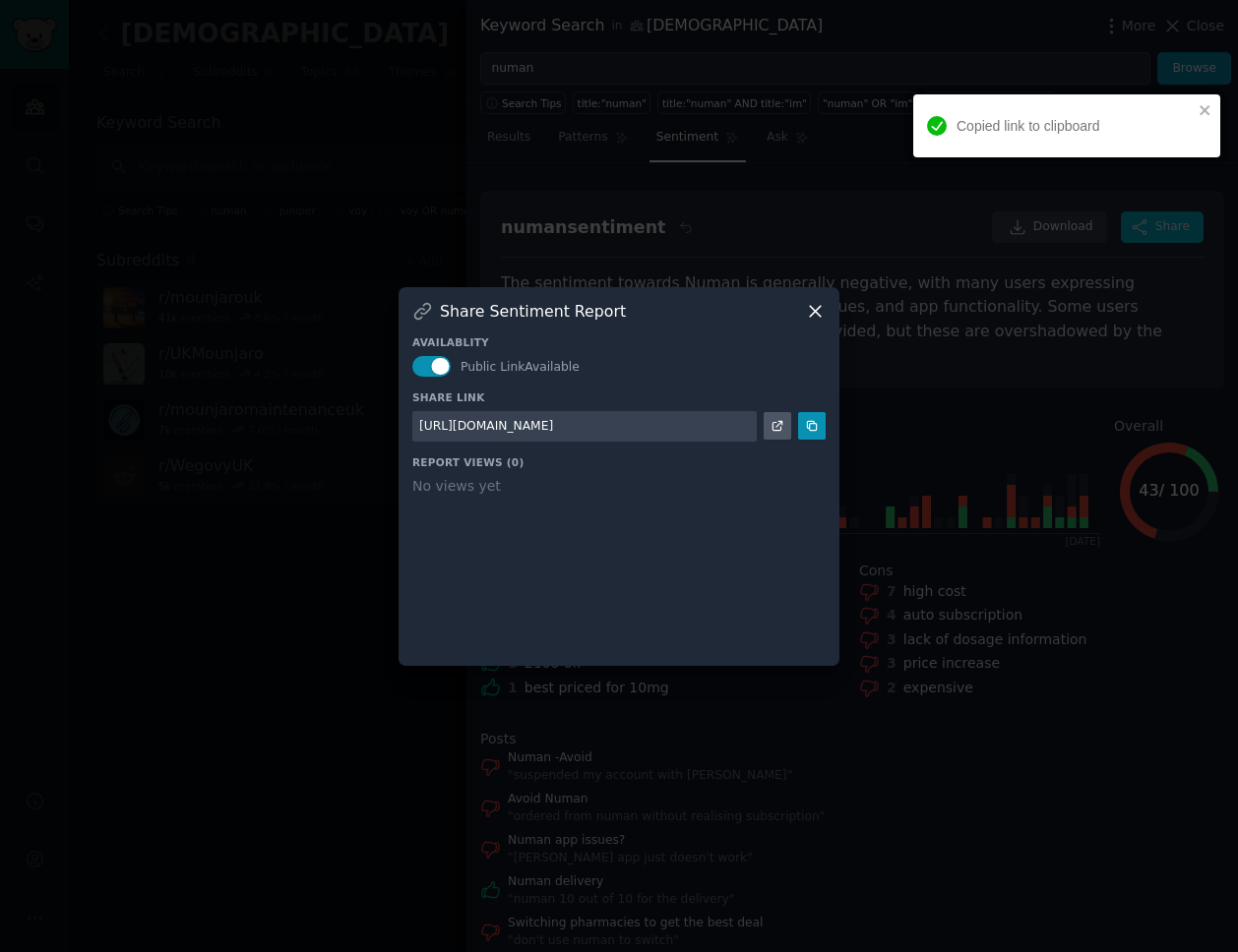
click at [815, 306] on icon at bounding box center [815, 311] width 21 height 21
click at [815, 306] on div "The sentiment towards Numan is generally negative, with many users expressing d…" at bounding box center [852, 320] width 702 height 97
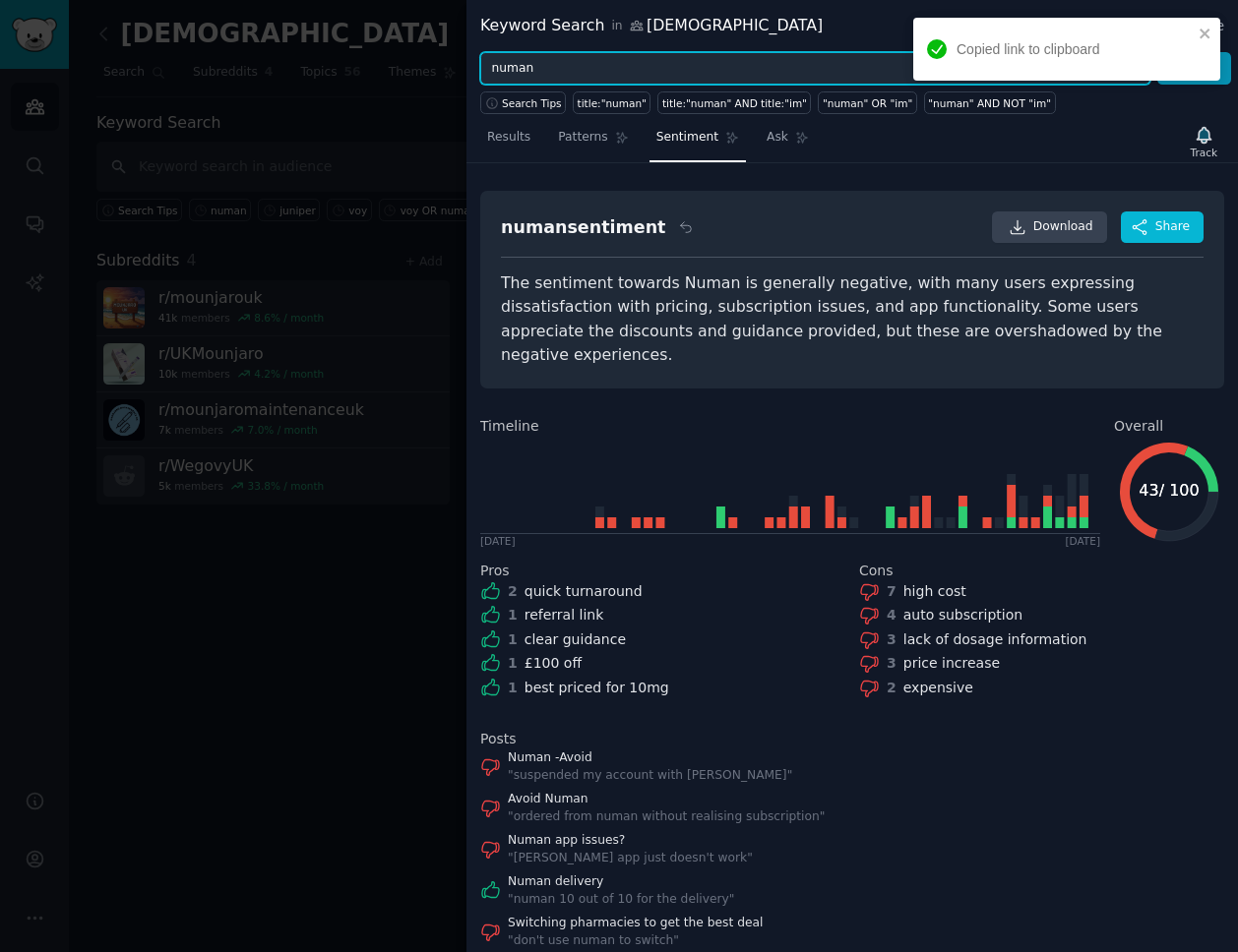
click at [612, 75] on input "numan" at bounding box center [815, 69] width 670 height 34
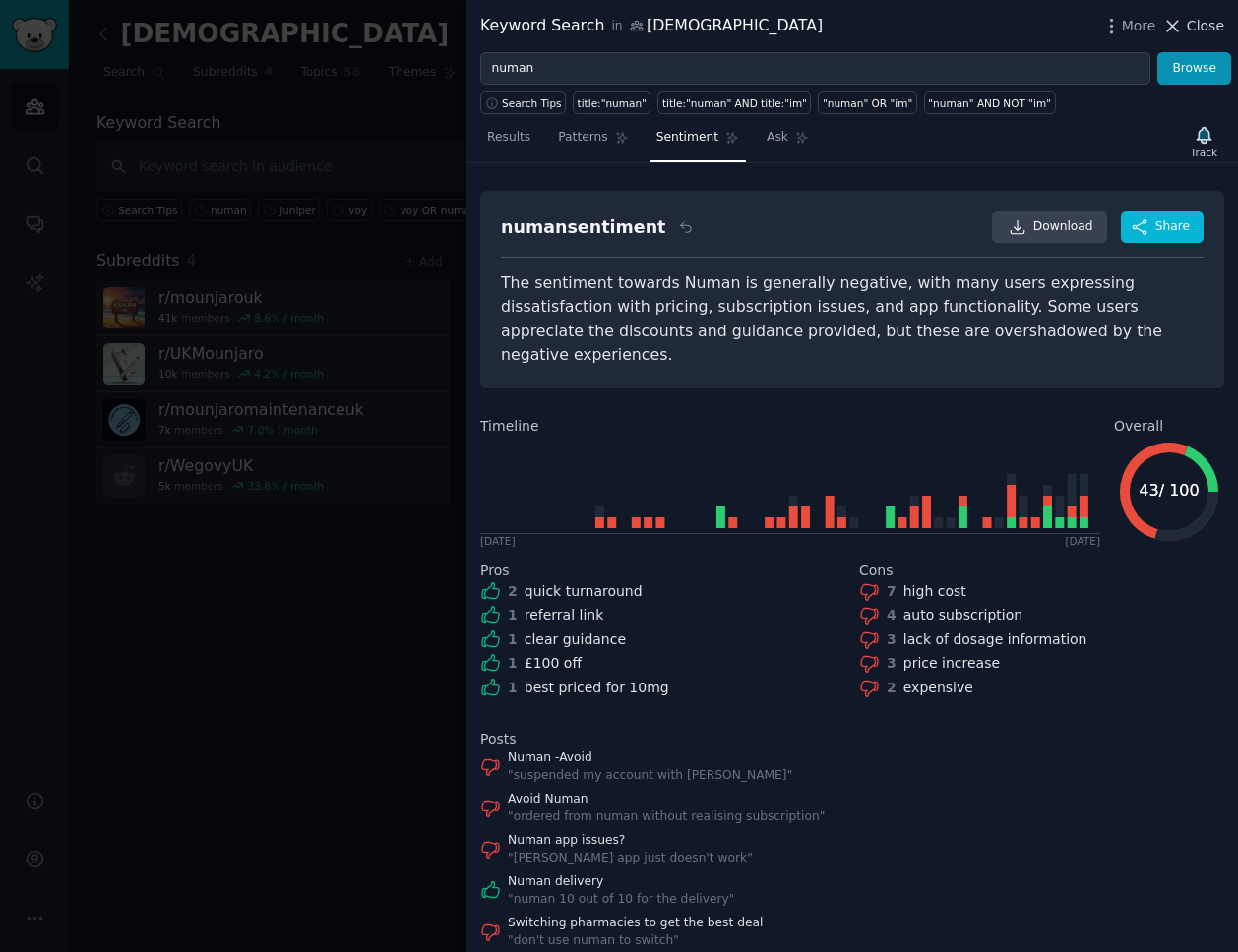
click at [1203, 25] on span "Close" at bounding box center [1206, 26] width 38 height 21
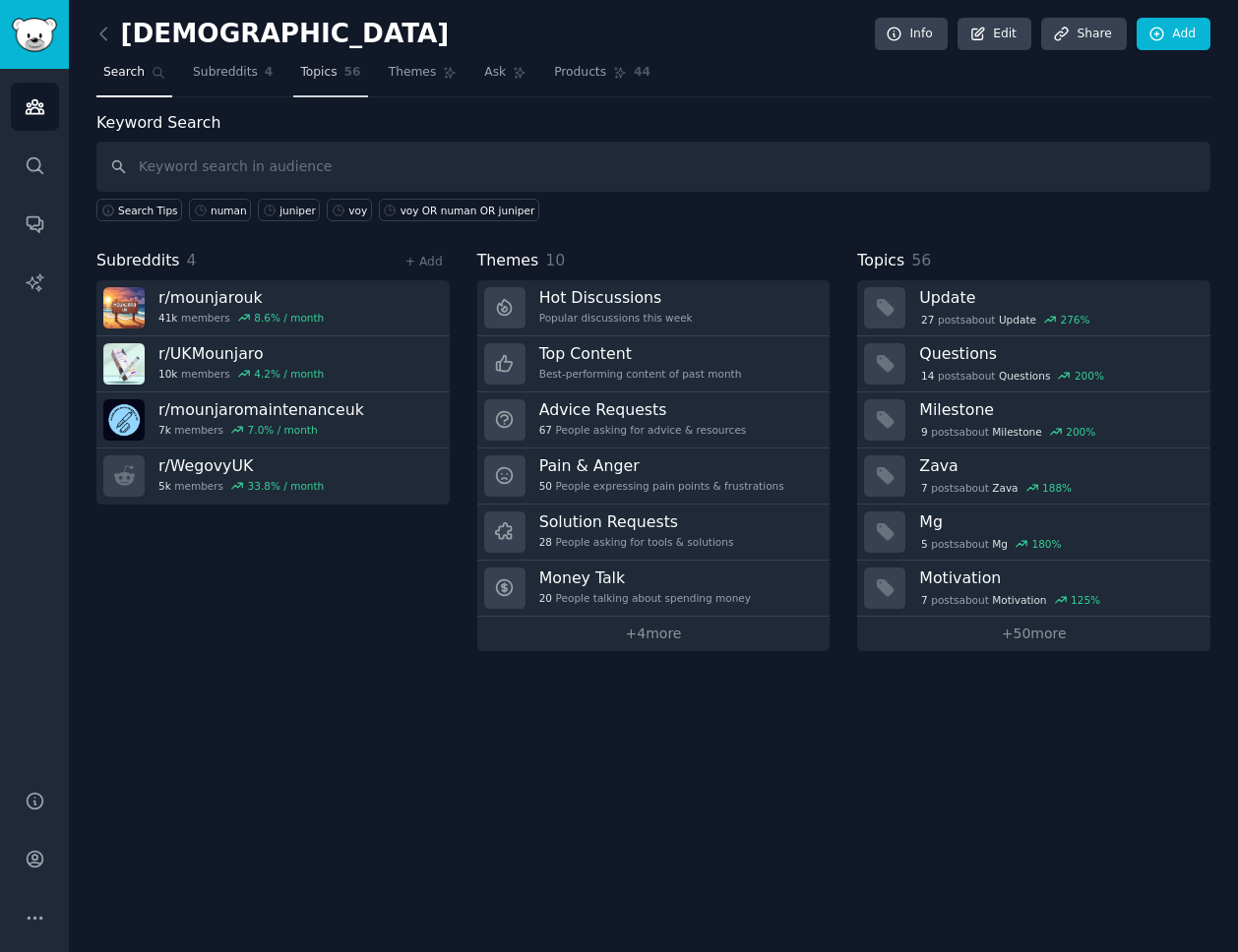
click at [326, 82] on link "Topics 56" at bounding box center [330, 77] width 74 height 41
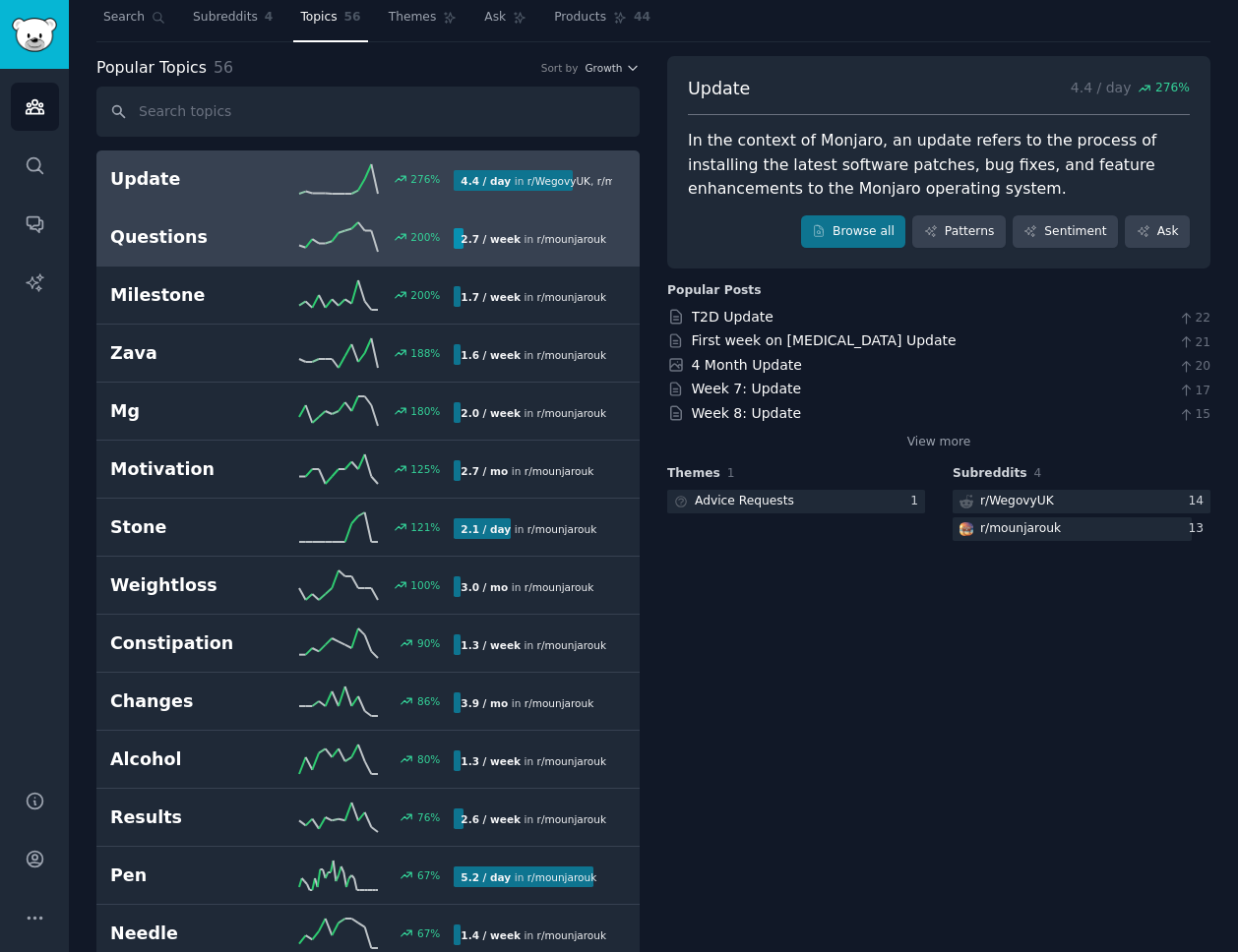
scroll to position [21, 0]
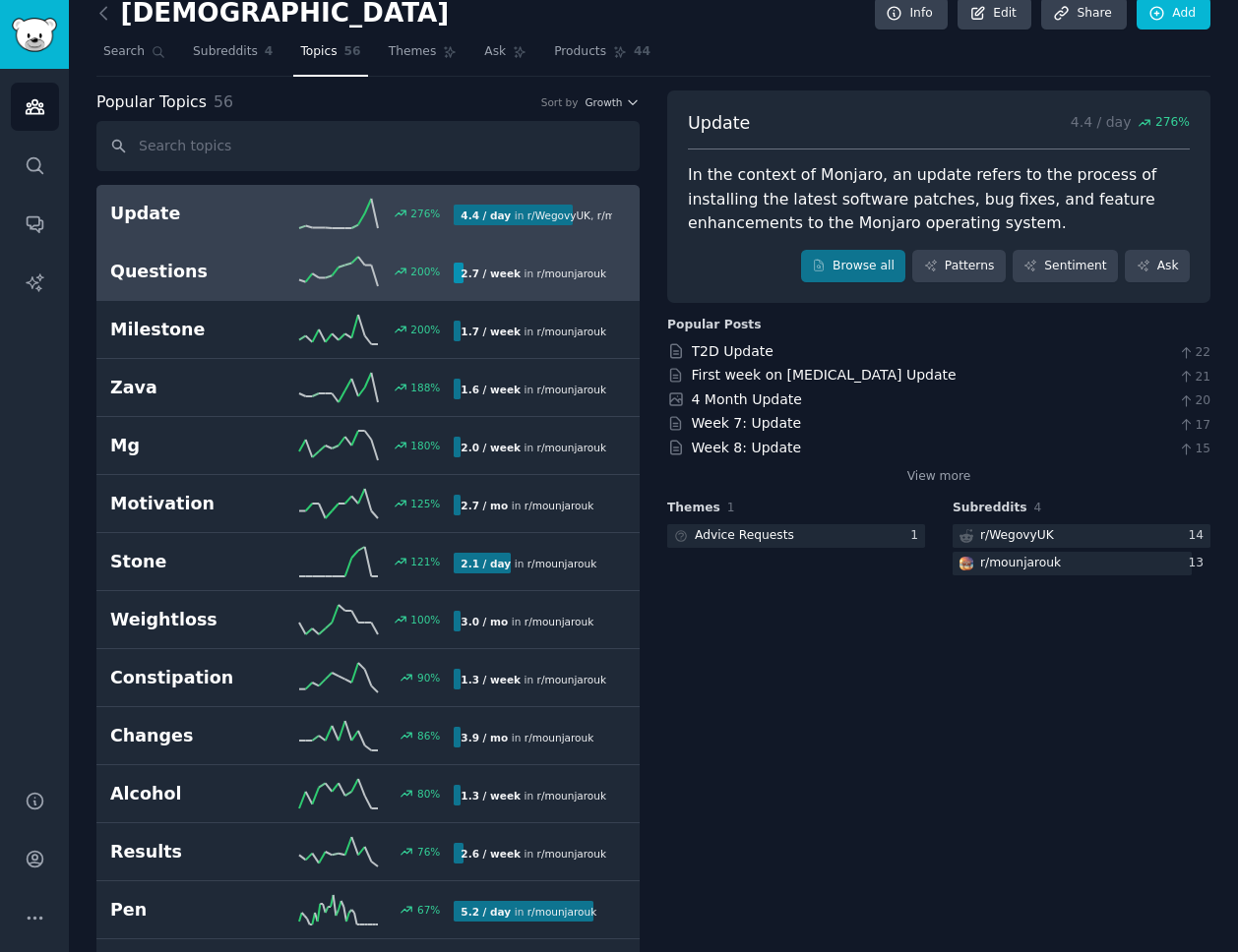
click at [285, 270] on div "200 %" at bounding box center [369, 272] width 172 height 30
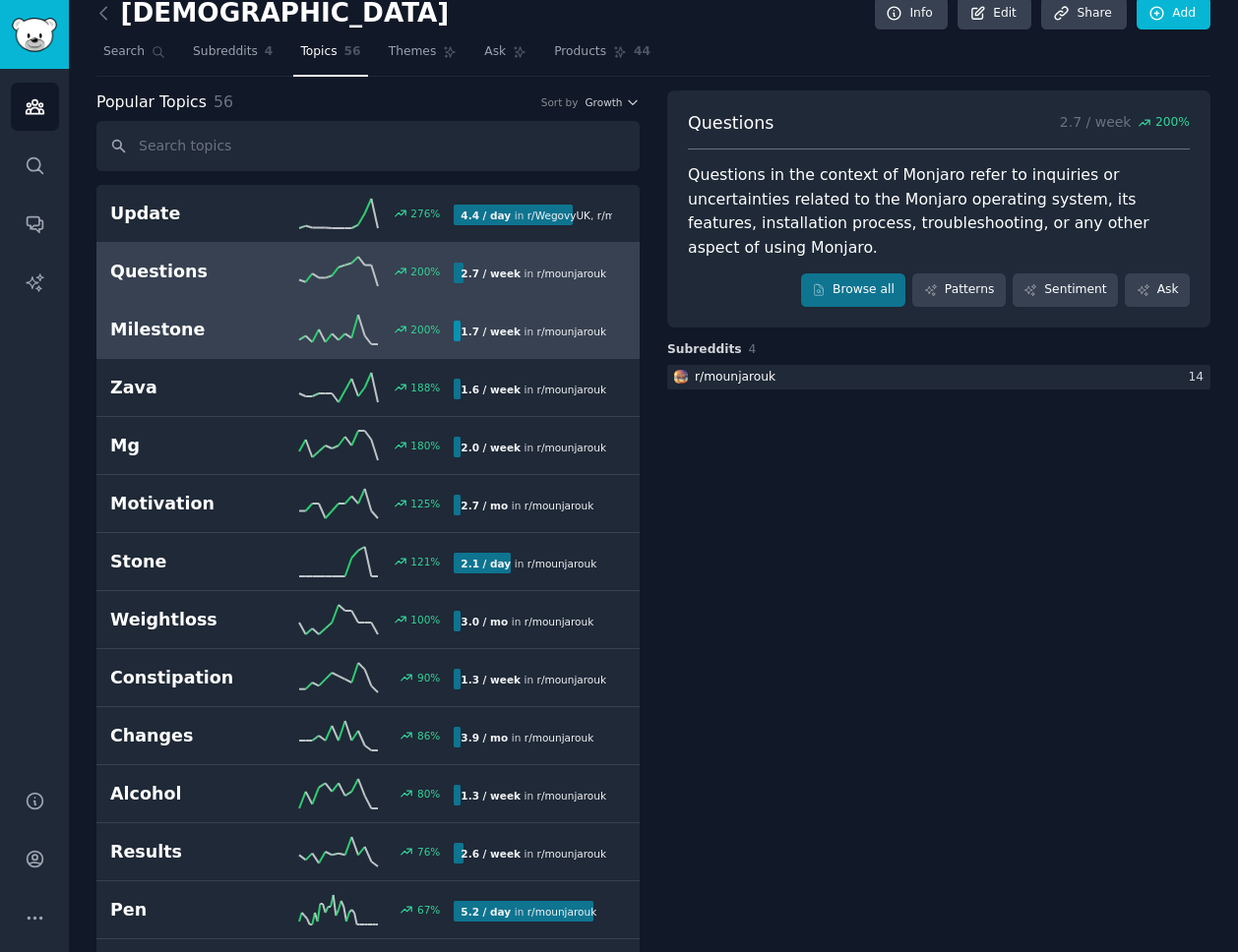
click at [286, 320] on div "200 %" at bounding box center [369, 330] width 172 height 30
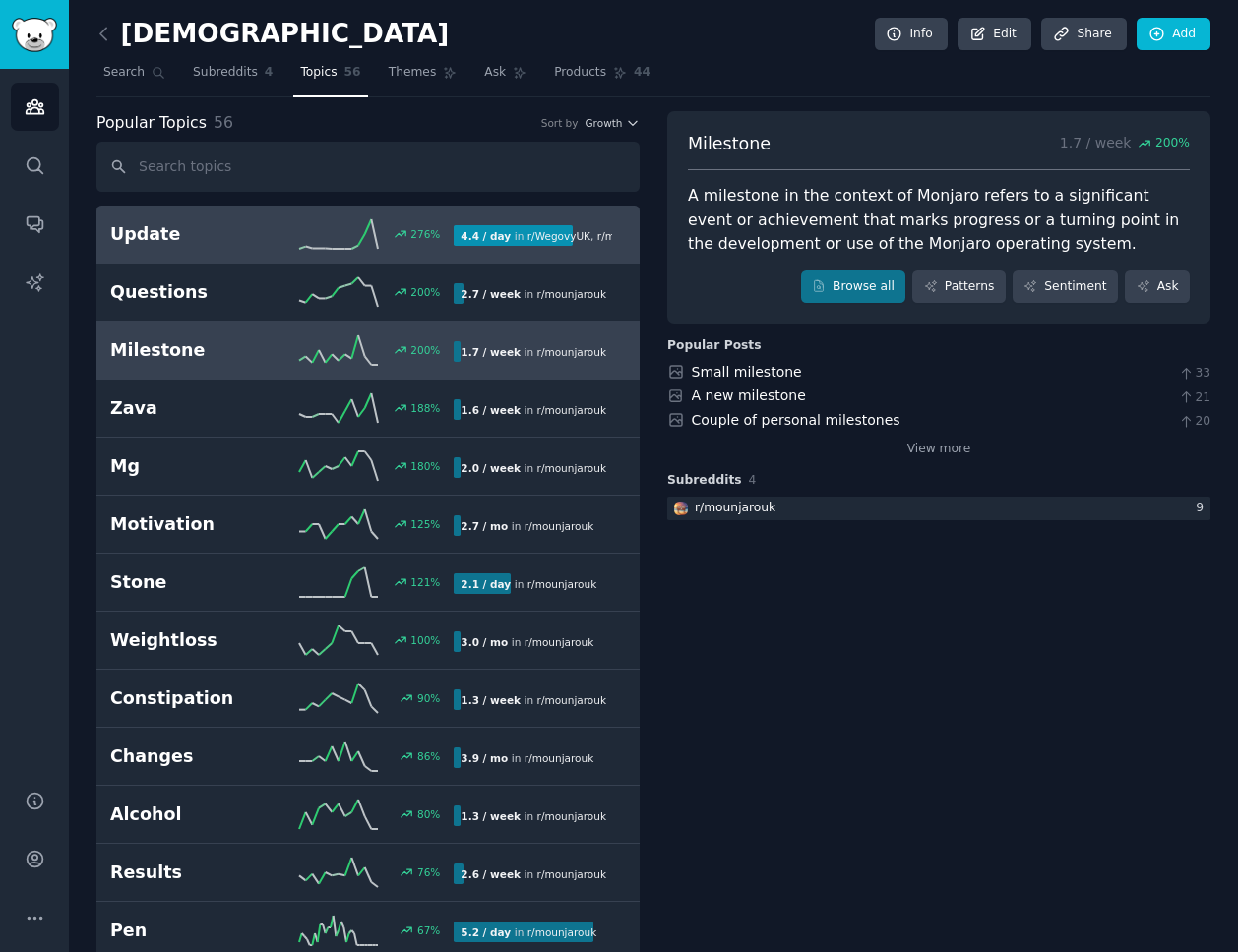
click at [240, 241] on h2 "Update" at bounding box center [196, 234] width 172 height 25
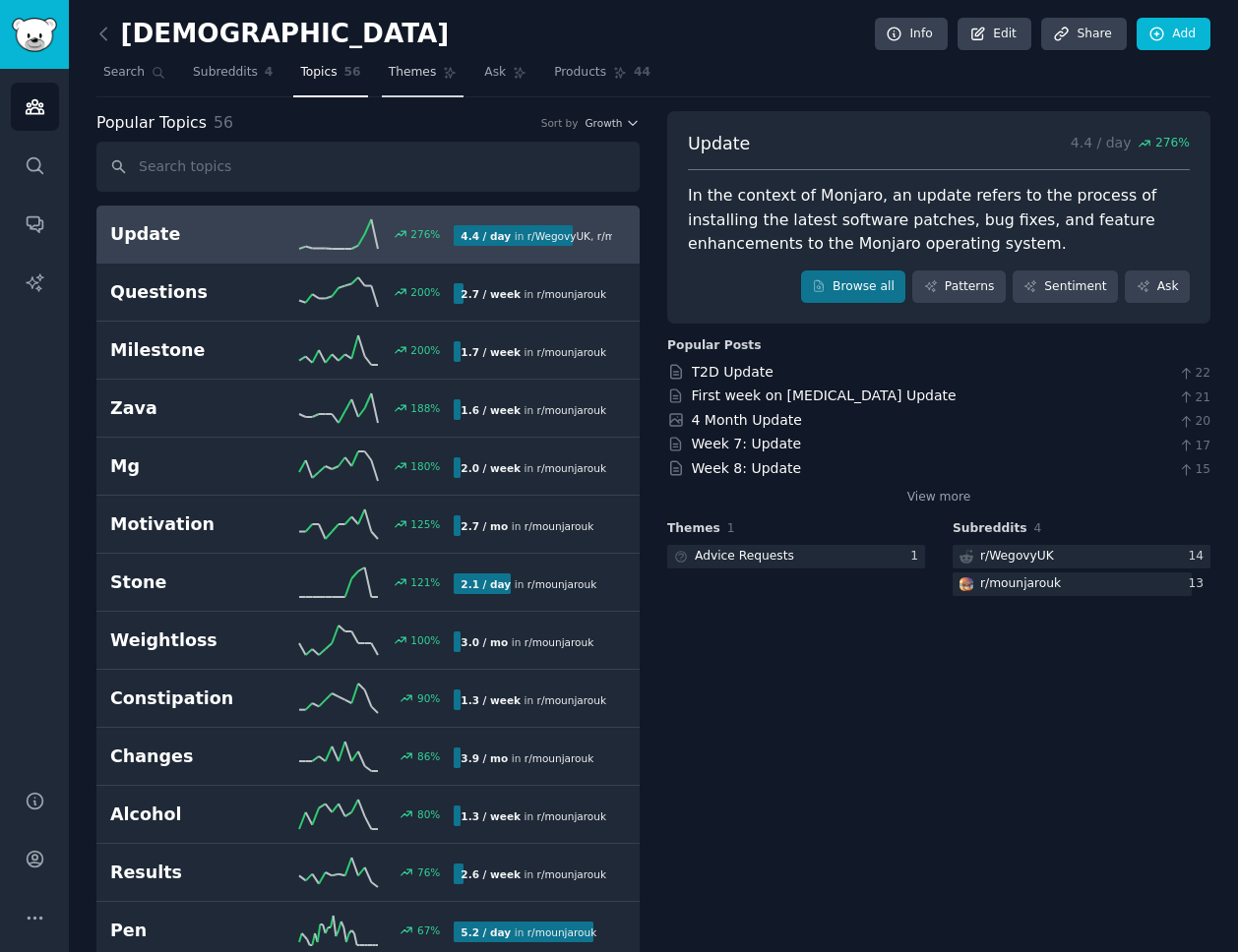
click at [399, 77] on span "Themes" at bounding box center [412, 73] width 48 height 18
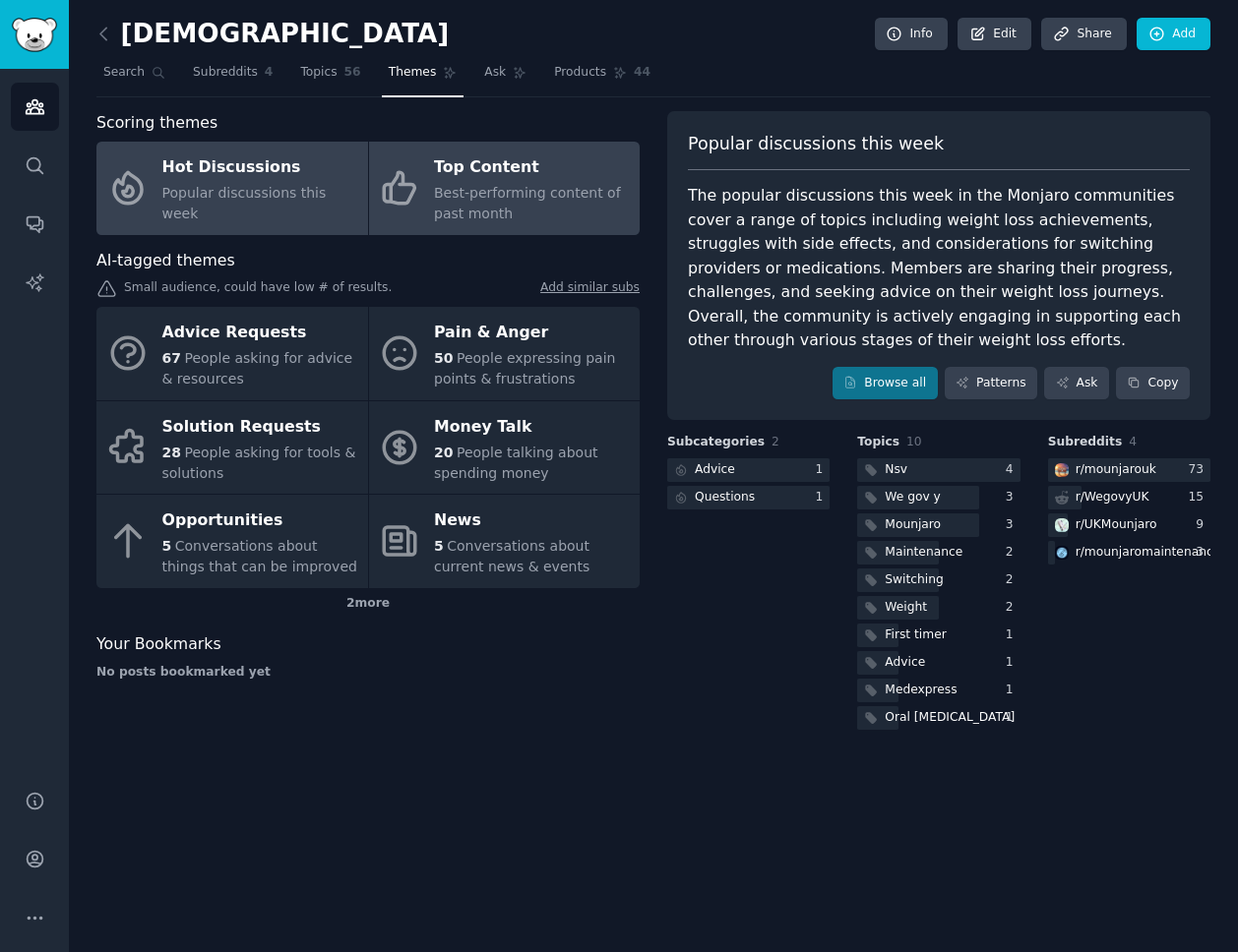
click at [469, 190] on span "Best-performing content of past month" at bounding box center [528, 203] width 187 height 37
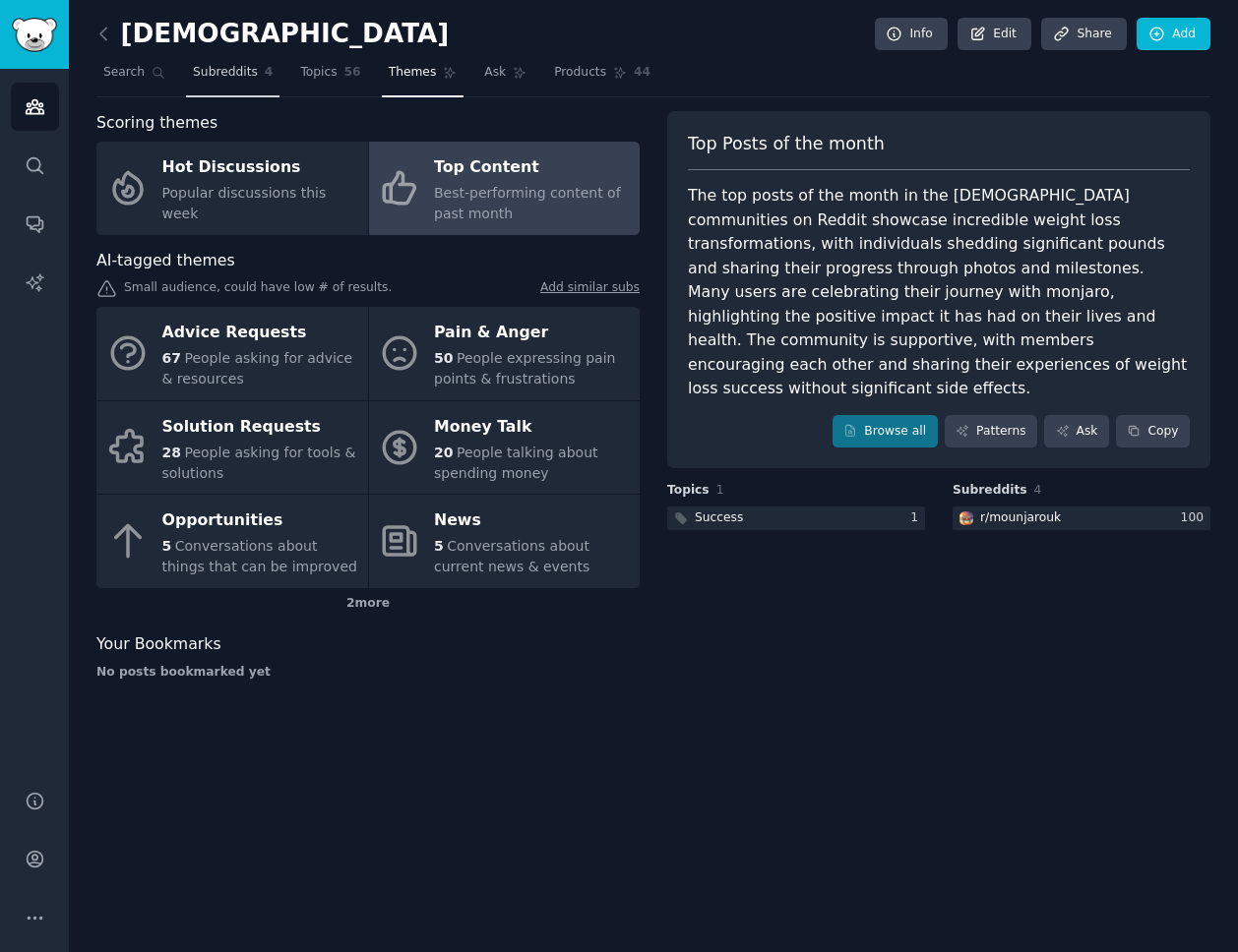
click at [208, 68] on span "Subreddits" at bounding box center [225, 73] width 65 height 18
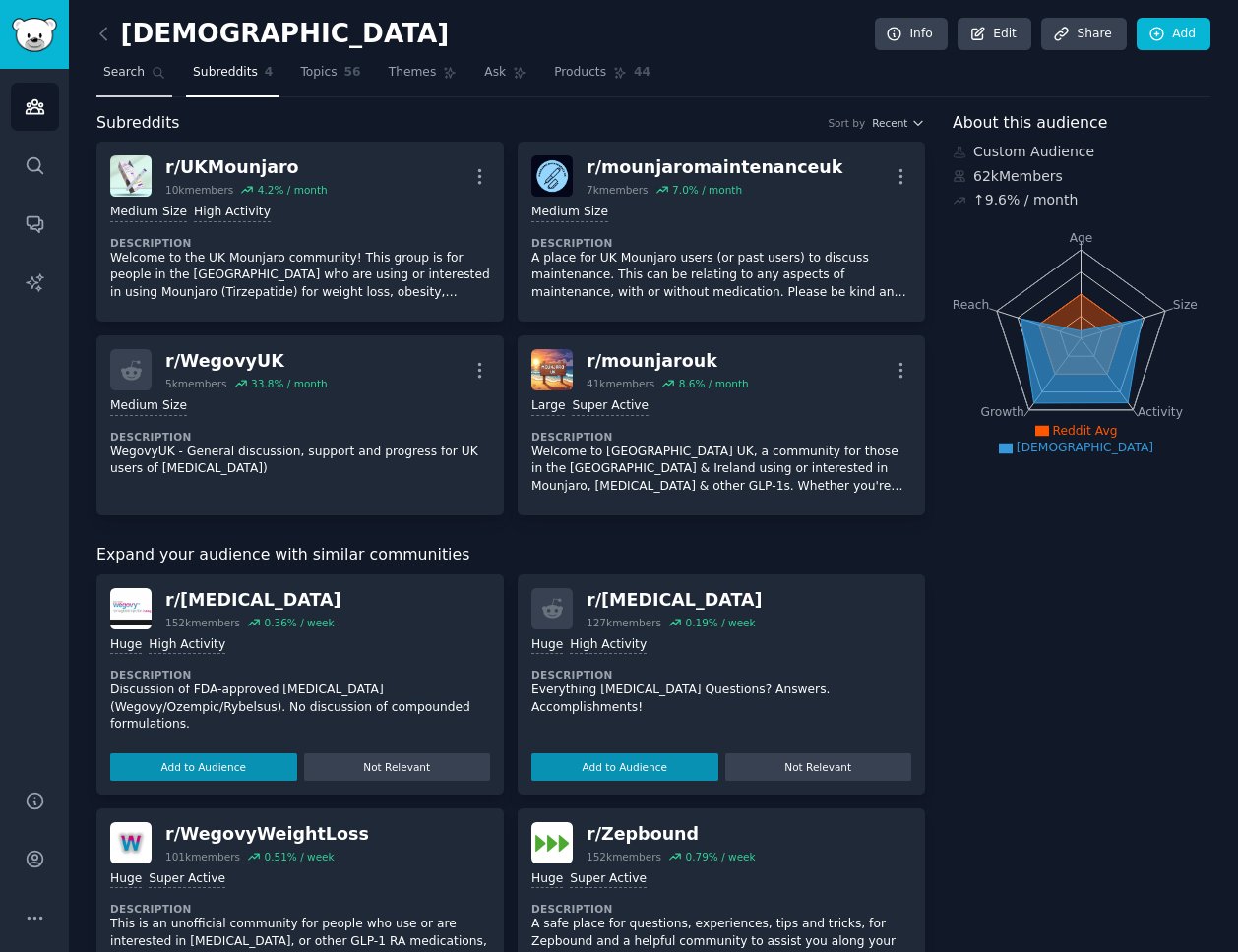
click at [145, 74] on link "Search" at bounding box center [134, 77] width 76 height 41
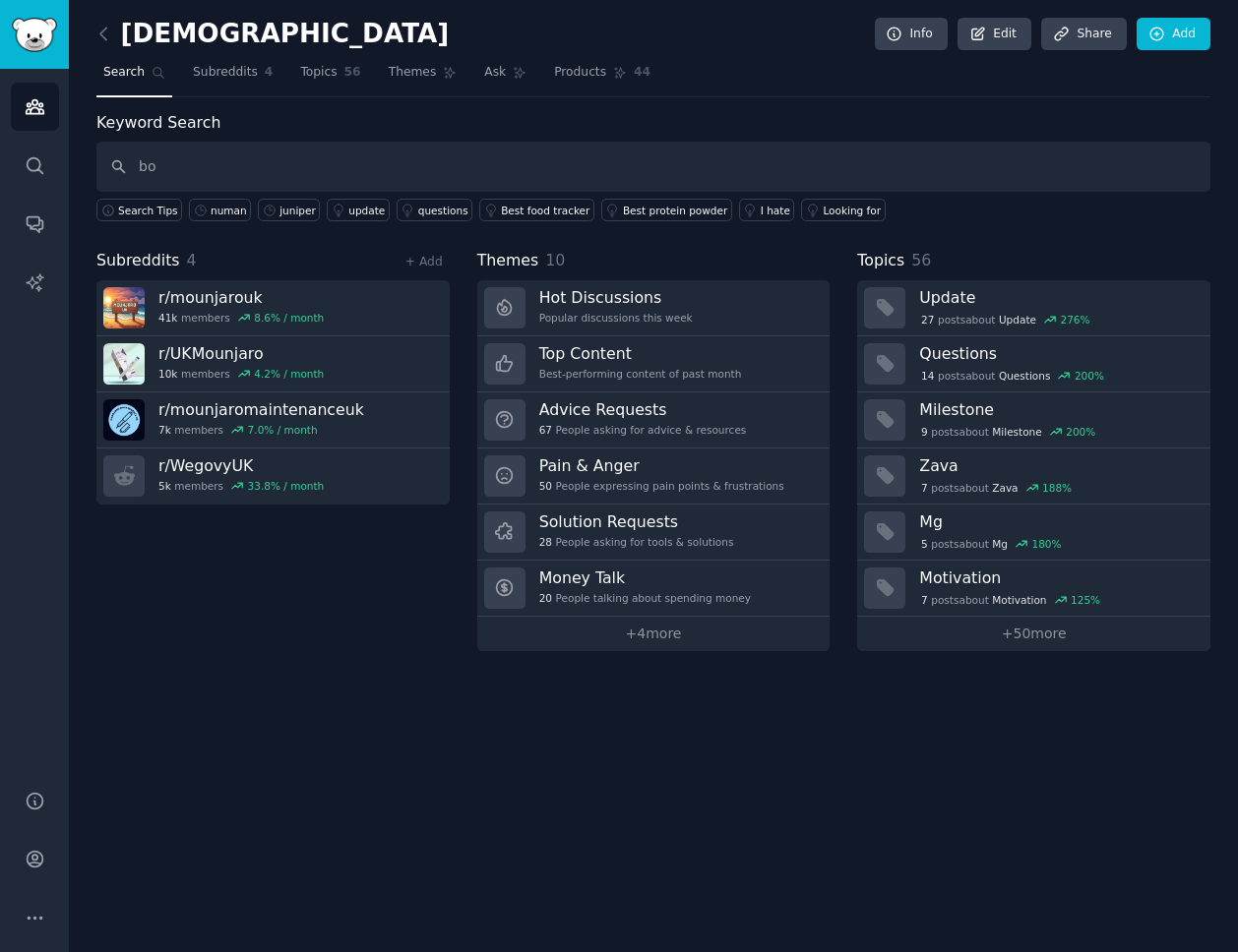
type input "b"
type input "voy"
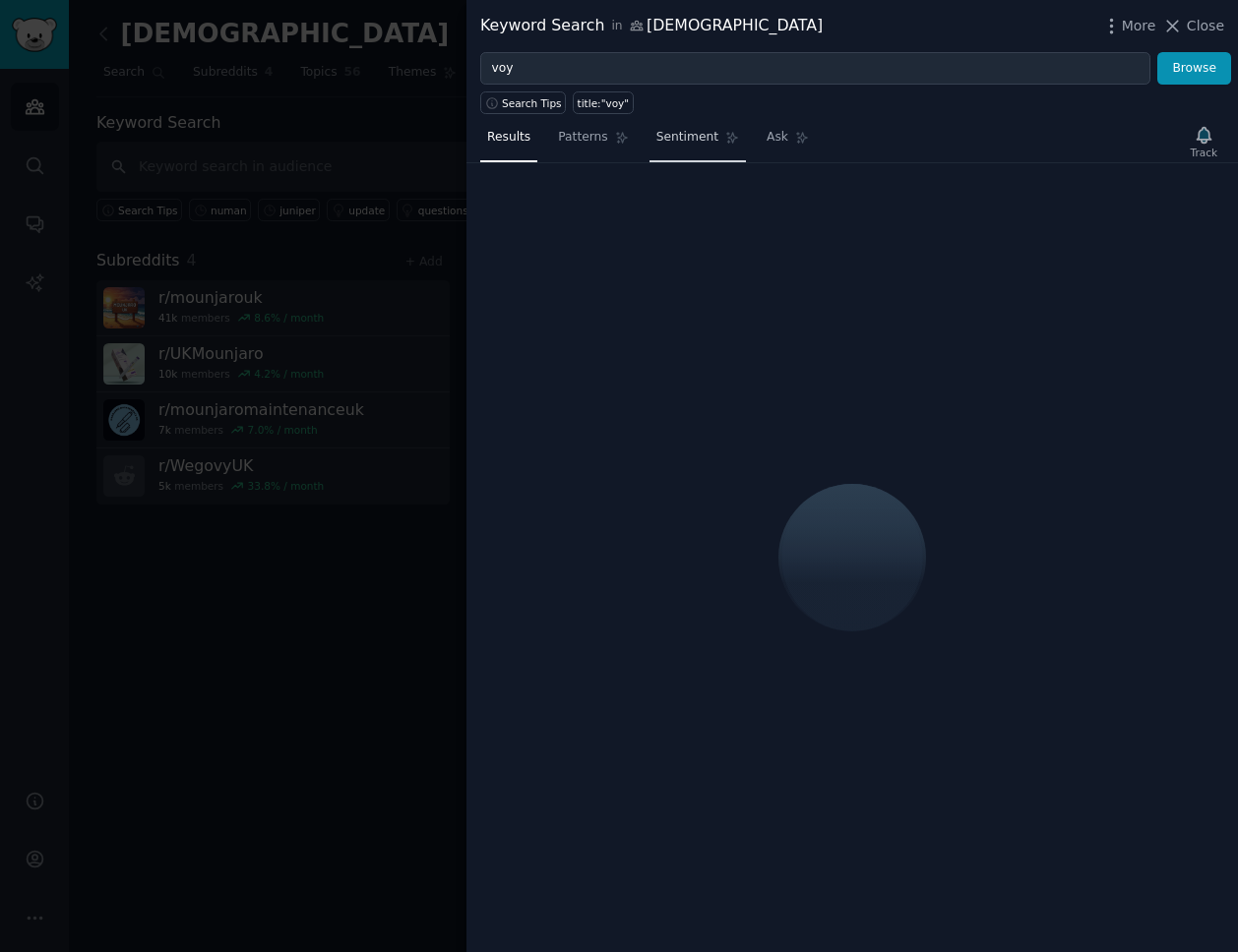
click at [695, 141] on span "Sentiment" at bounding box center [687, 137] width 62 height 18
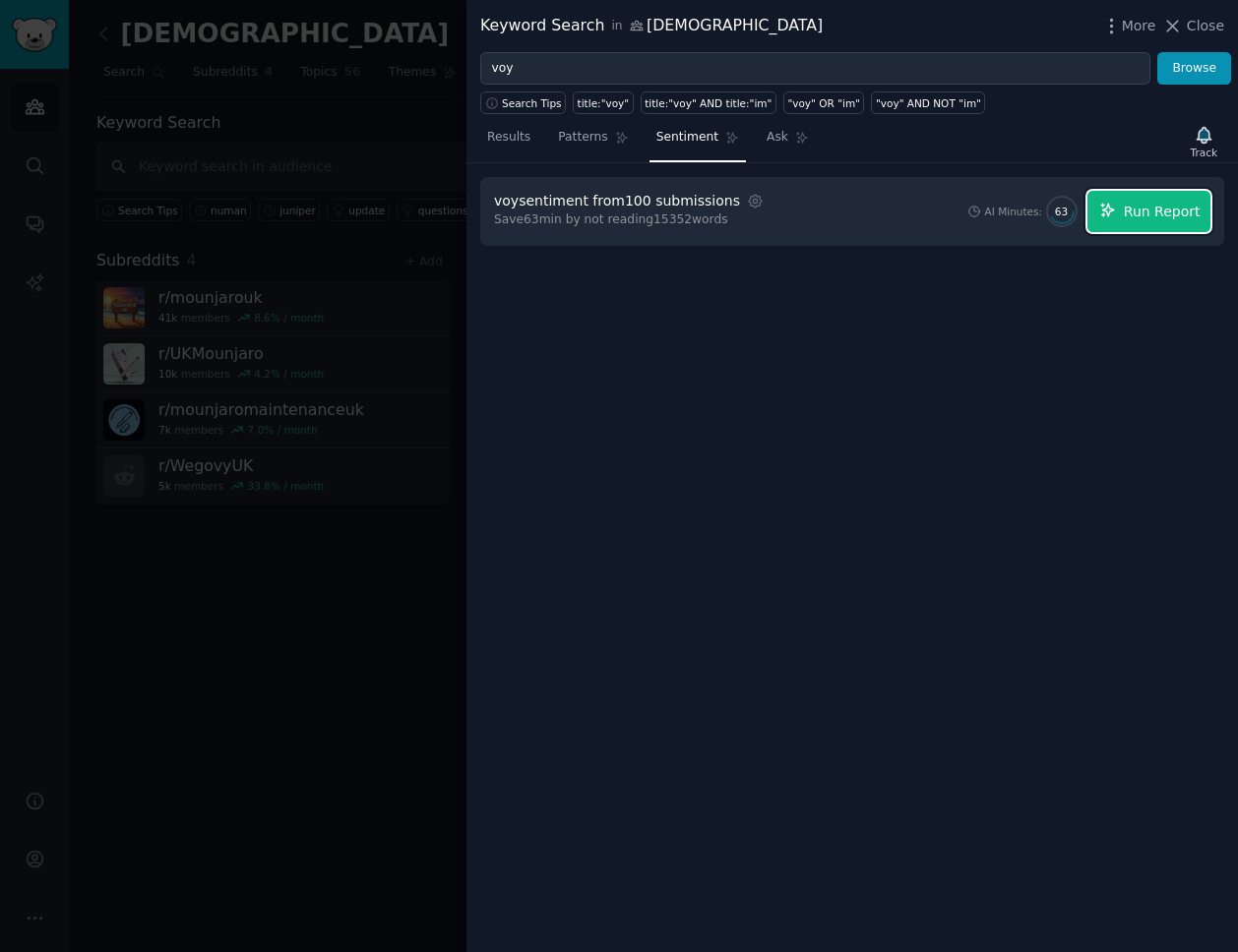
click at [1148, 225] on button "Run Report" at bounding box center [1148, 211] width 123 height 41
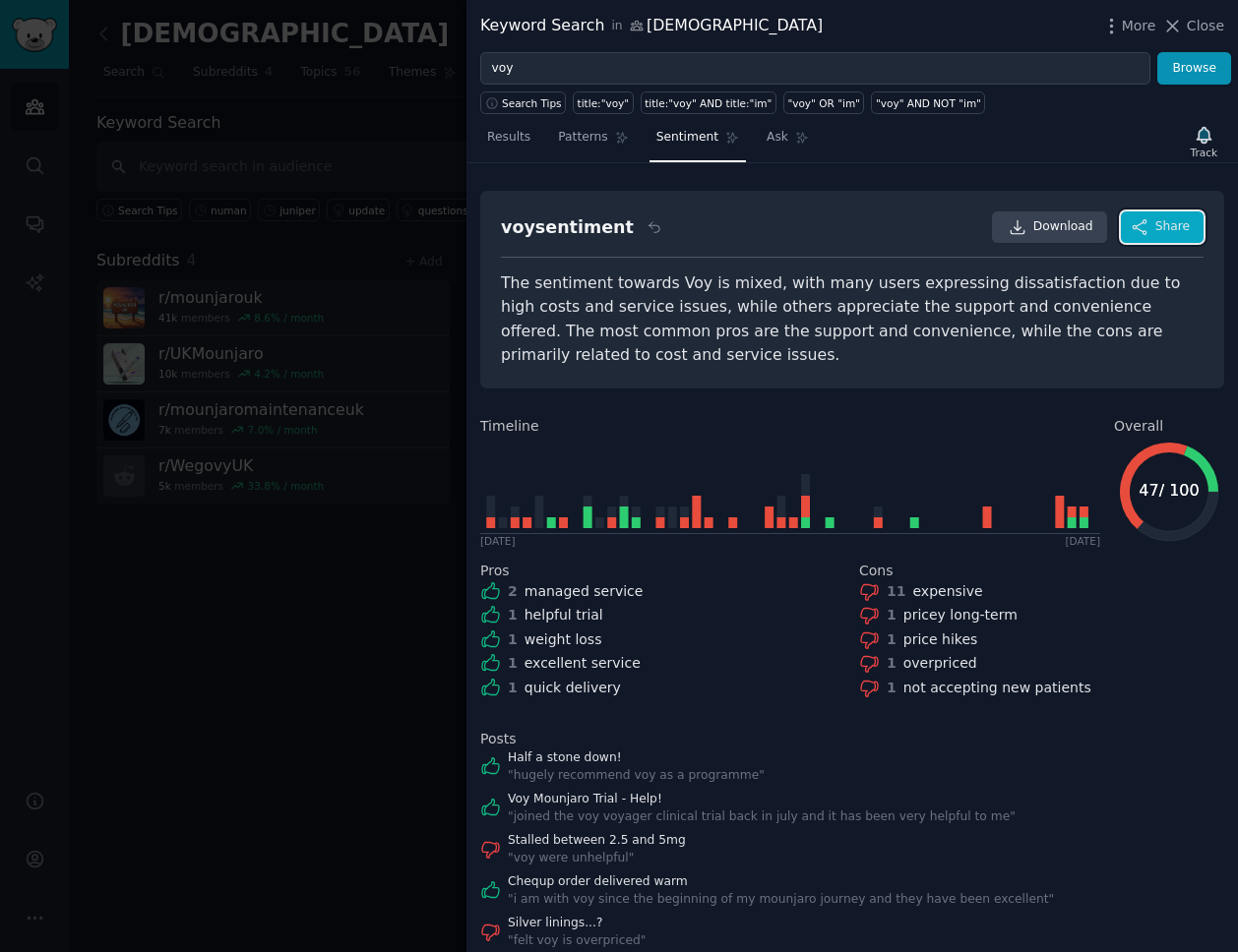
click at [1159, 236] on button "Share" at bounding box center [1161, 227] width 83 height 32
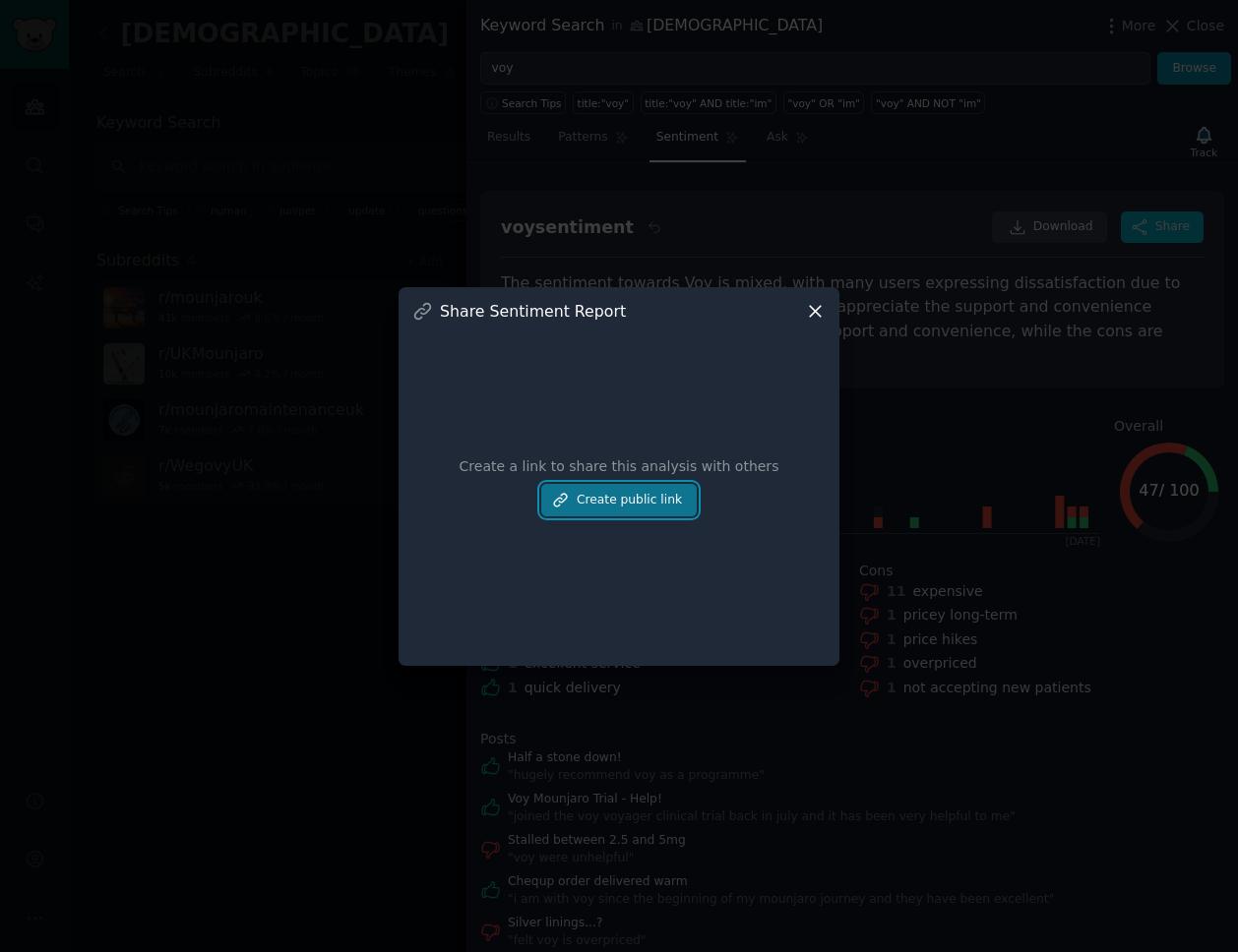
click at [613, 488] on button "Create public link" at bounding box center [619, 501] width 155 height 34
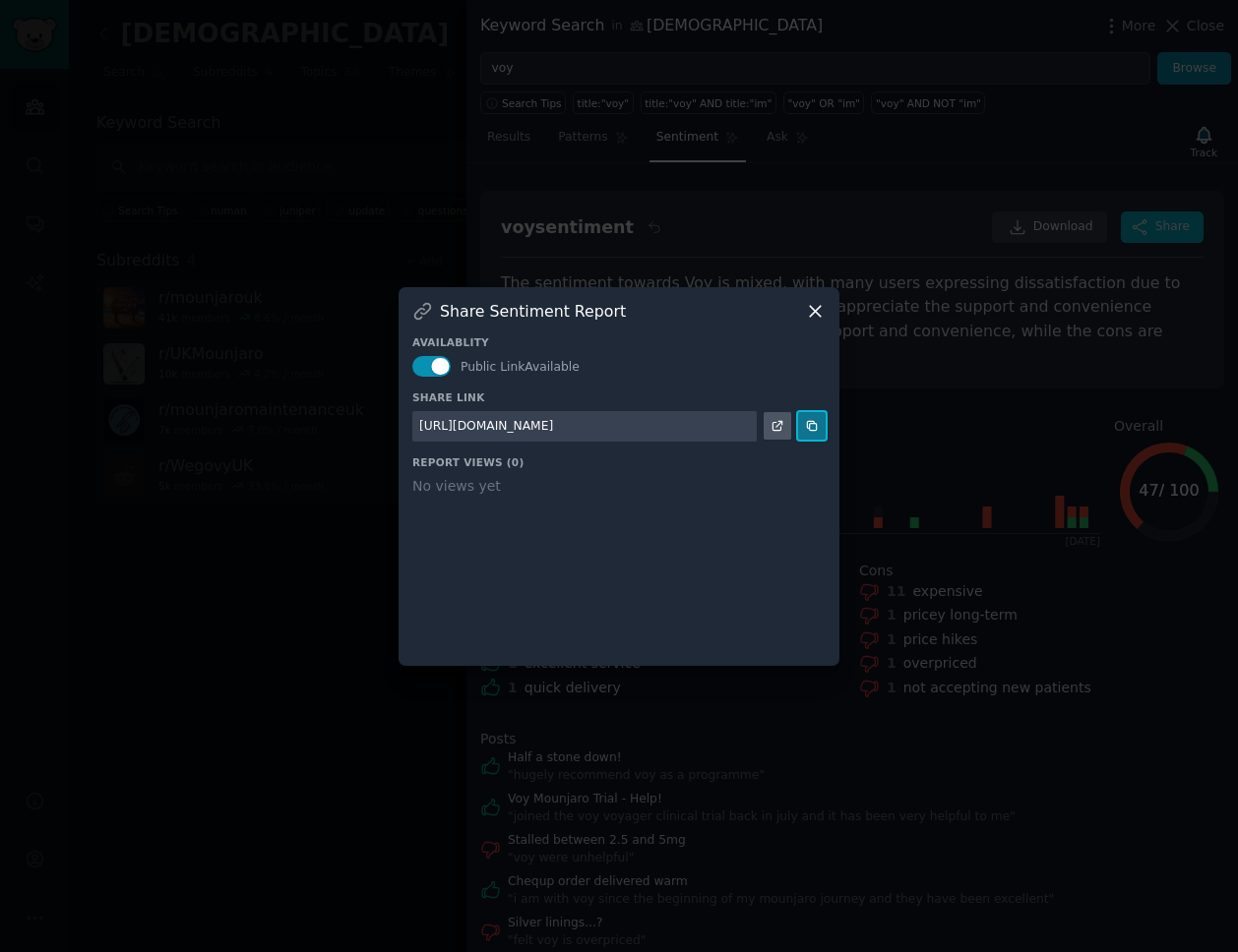
click at [809, 432] on icon at bounding box center [812, 426] width 14 height 14
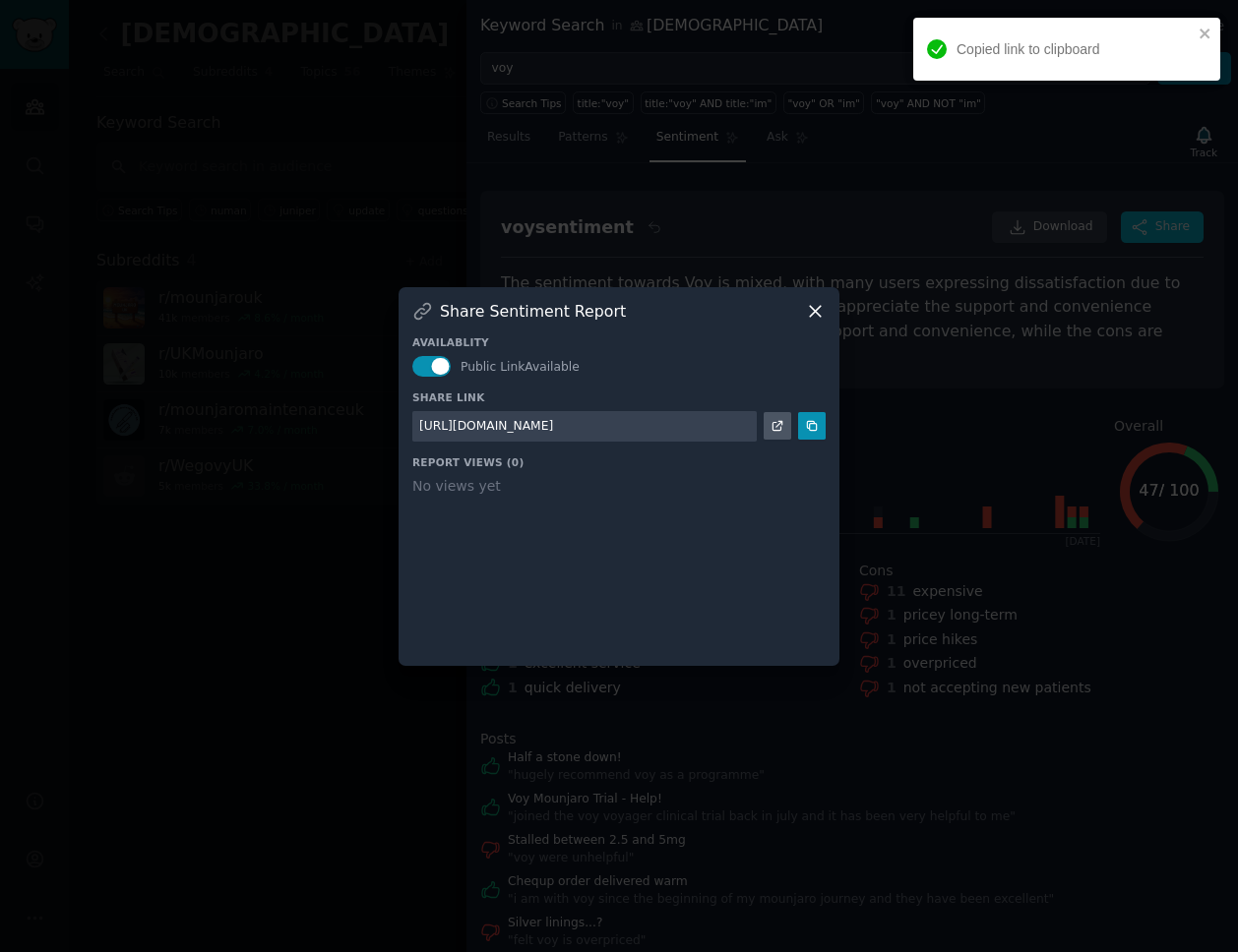
click at [812, 310] on icon at bounding box center [815, 311] width 21 height 21
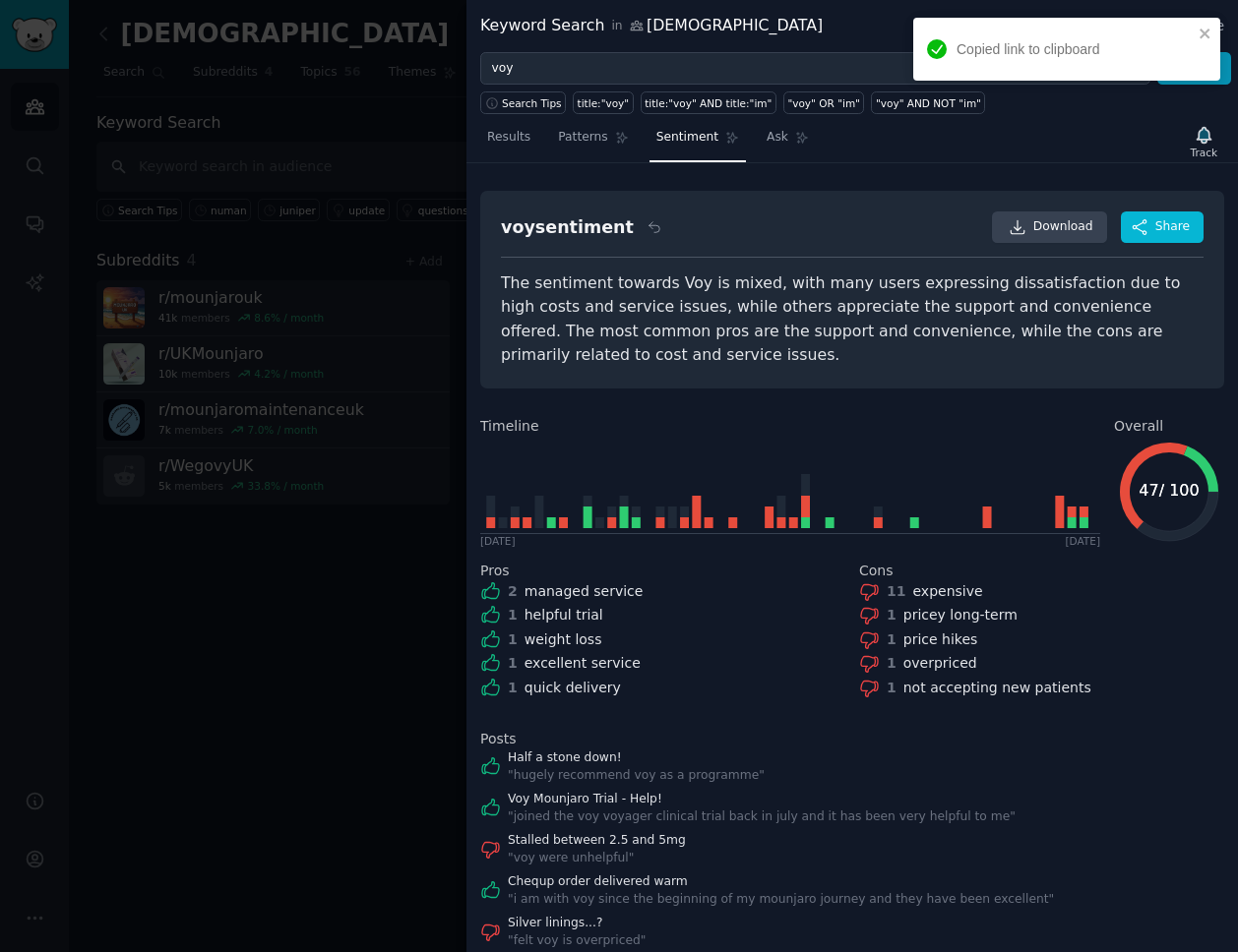
click at [1200, 24] on div "Copied link to clipboard" at bounding box center [1067, 49] width 307 height 63
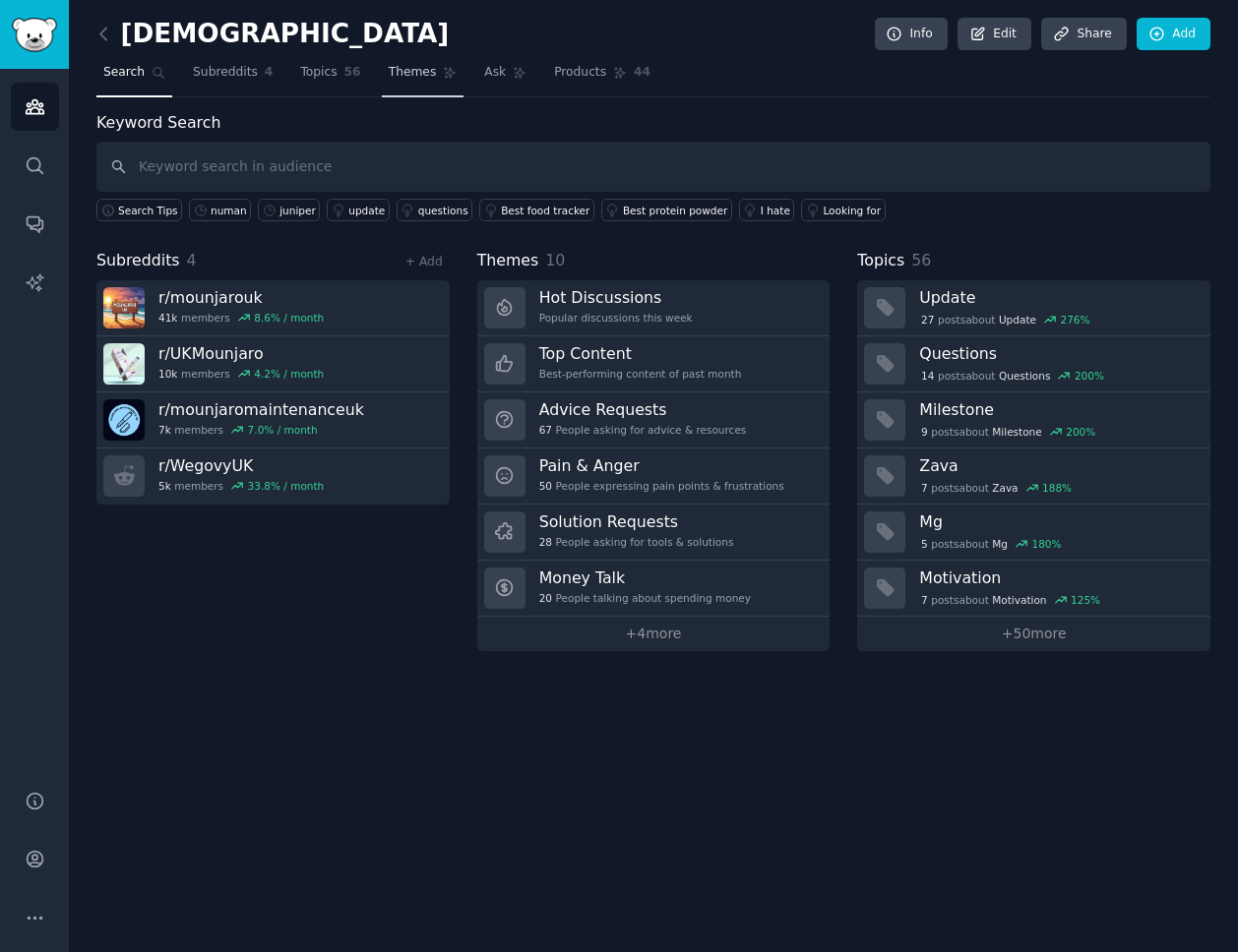
click at [415, 76] on span "Themes" at bounding box center [412, 73] width 48 height 18
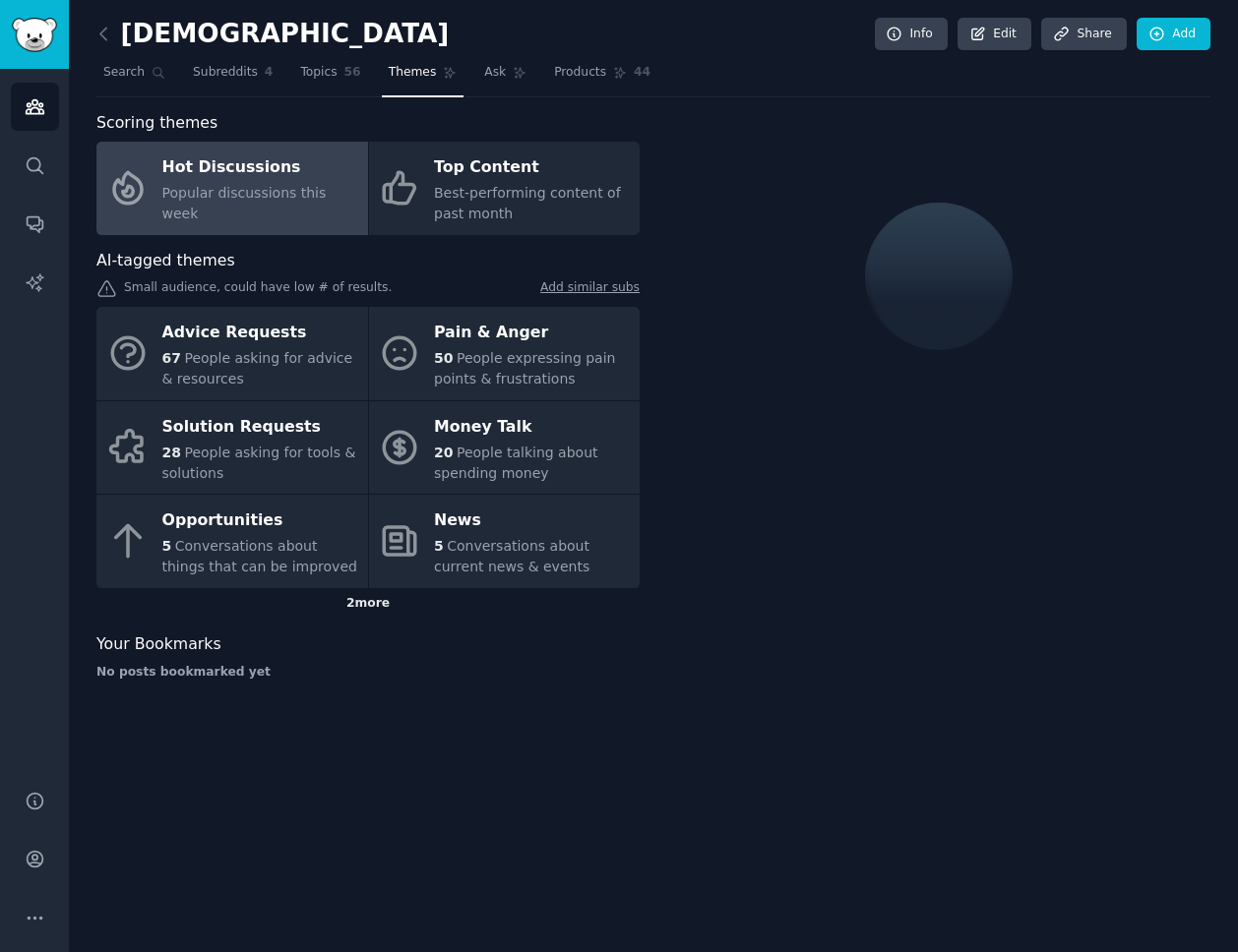
click at [381, 609] on div "2 more" at bounding box center [368, 604] width 543 height 32
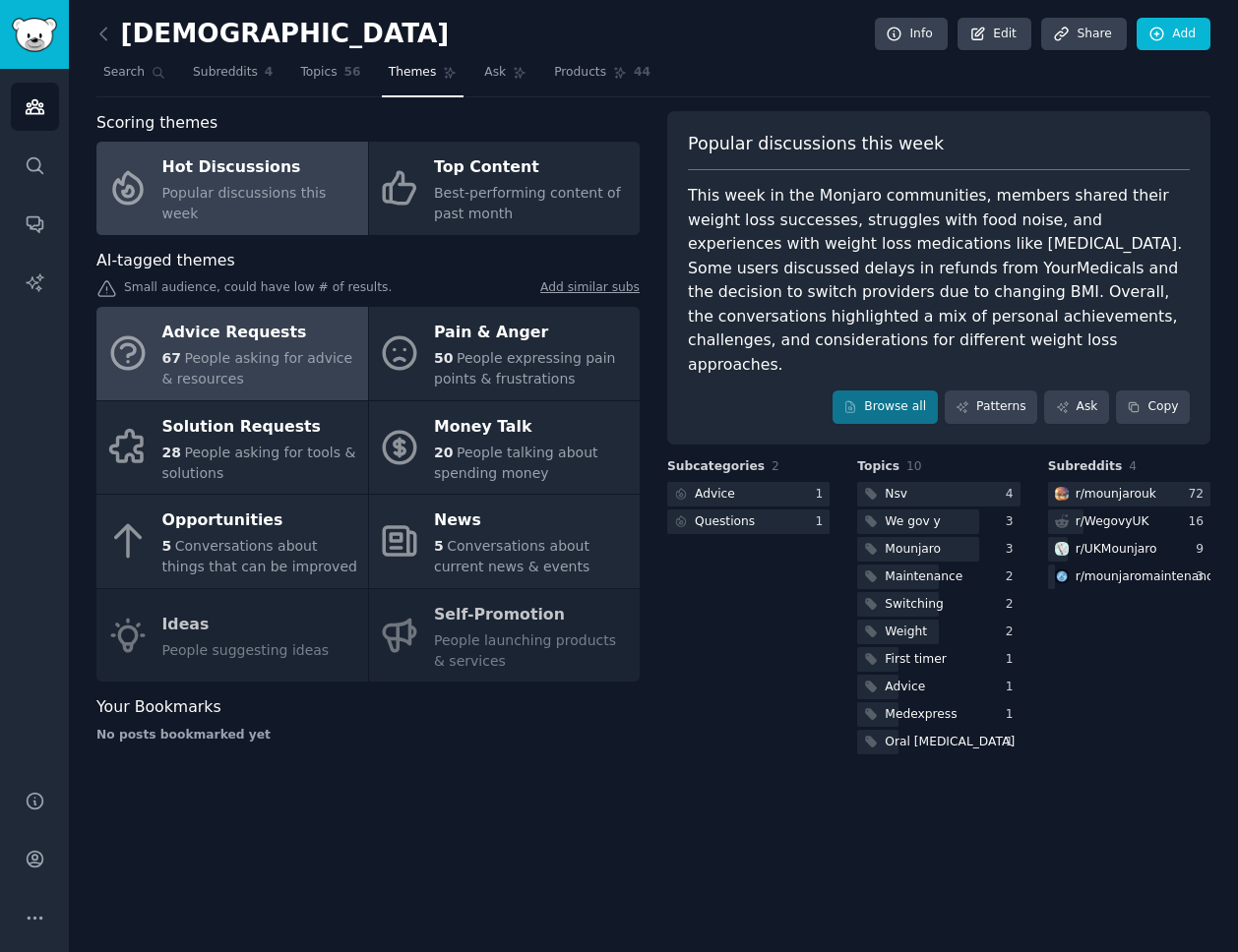
click at [292, 353] on span "People asking for advice & resources" at bounding box center [258, 368] width 191 height 37
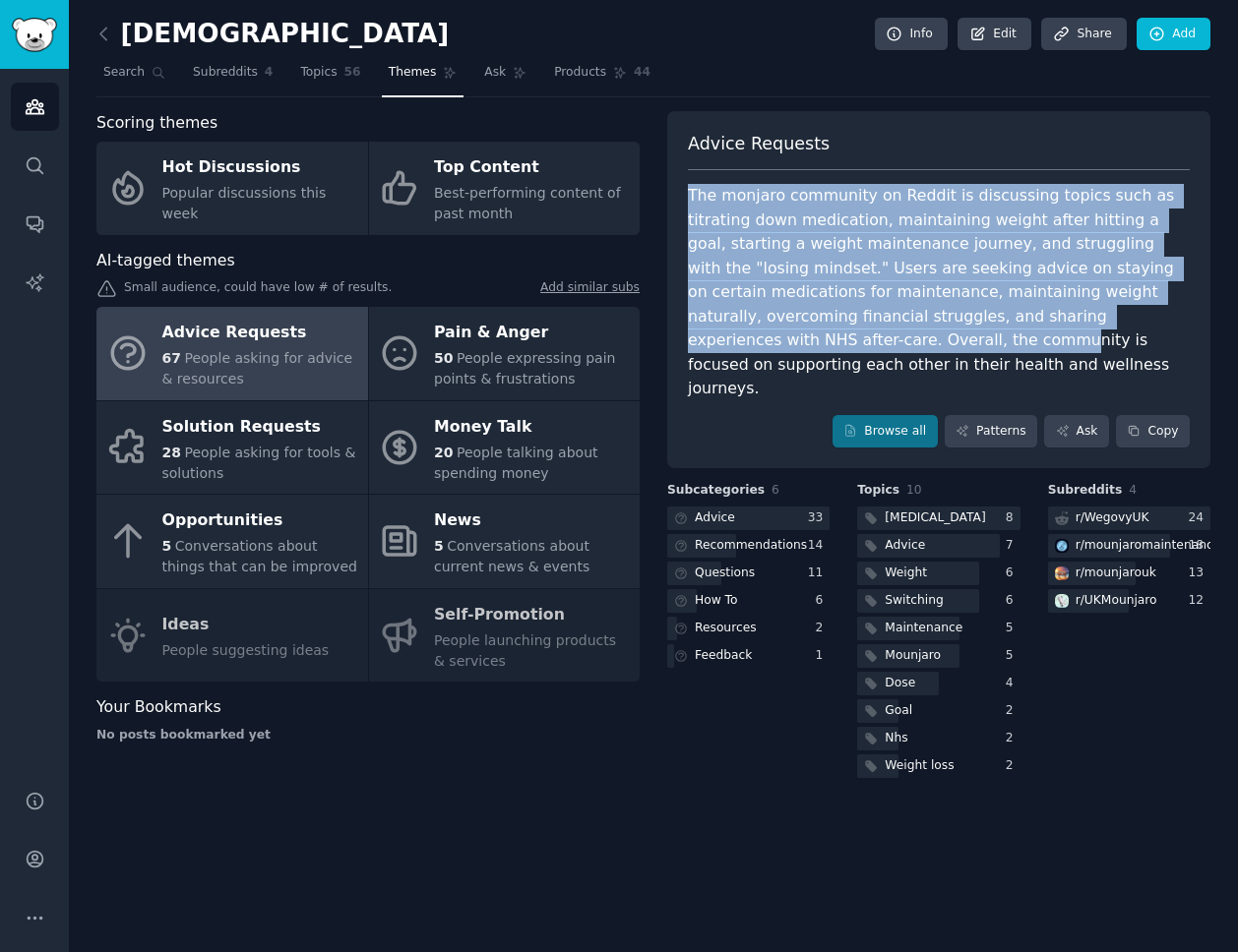
drag, startPoint x: 688, startPoint y: 193, endPoint x: 739, endPoint y: 334, distance: 149.9
click at [739, 335] on div "The monjaro community on Reddit is discussing topics such as titrating down med…" at bounding box center [939, 293] width 502 height 217
click at [716, 332] on div "The monjaro community on Reddit is discussing topics such as titrating down med…" at bounding box center [939, 293] width 502 height 217
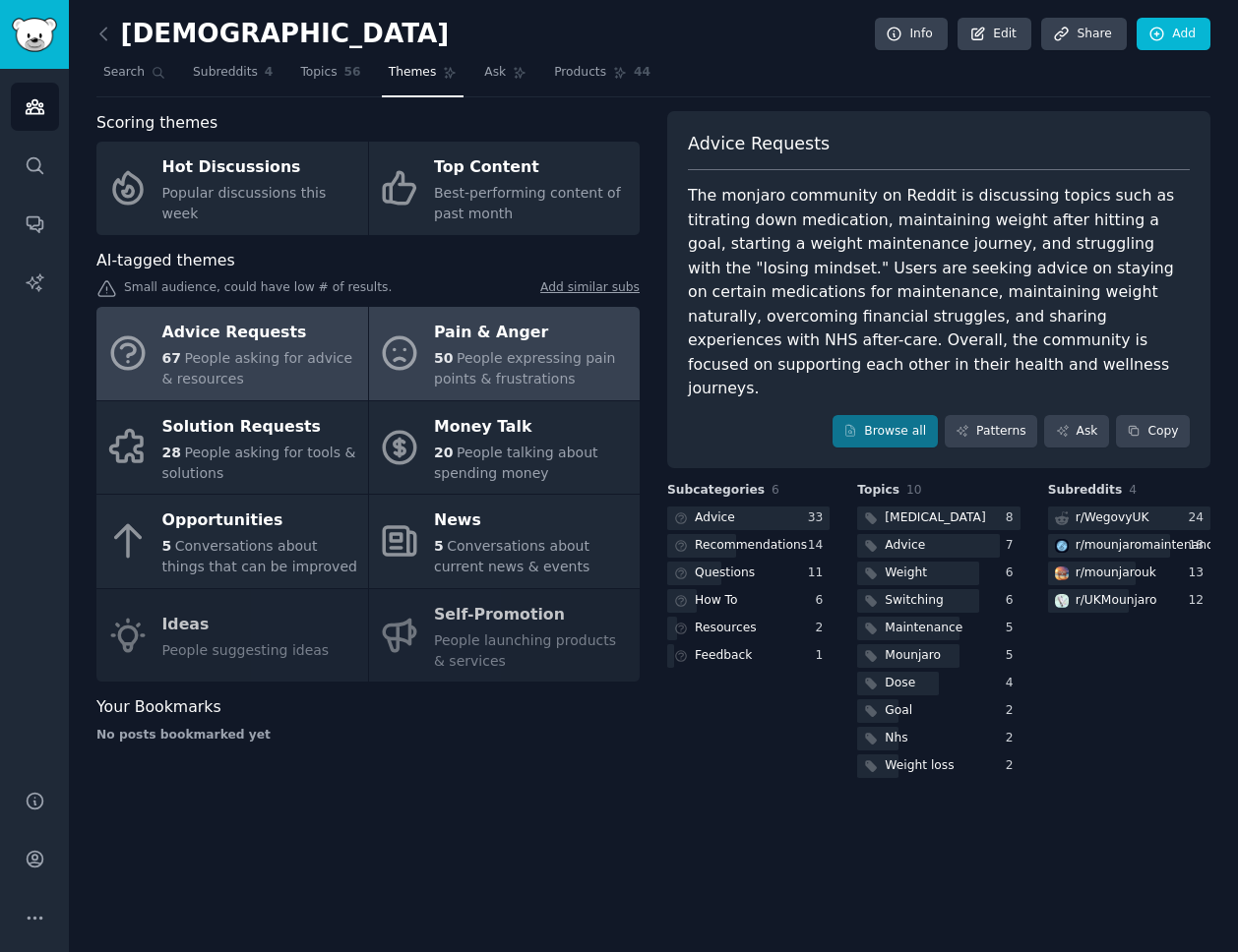
click at [474, 361] on span "People expressing pain points & frustrations" at bounding box center [525, 368] width 181 height 37
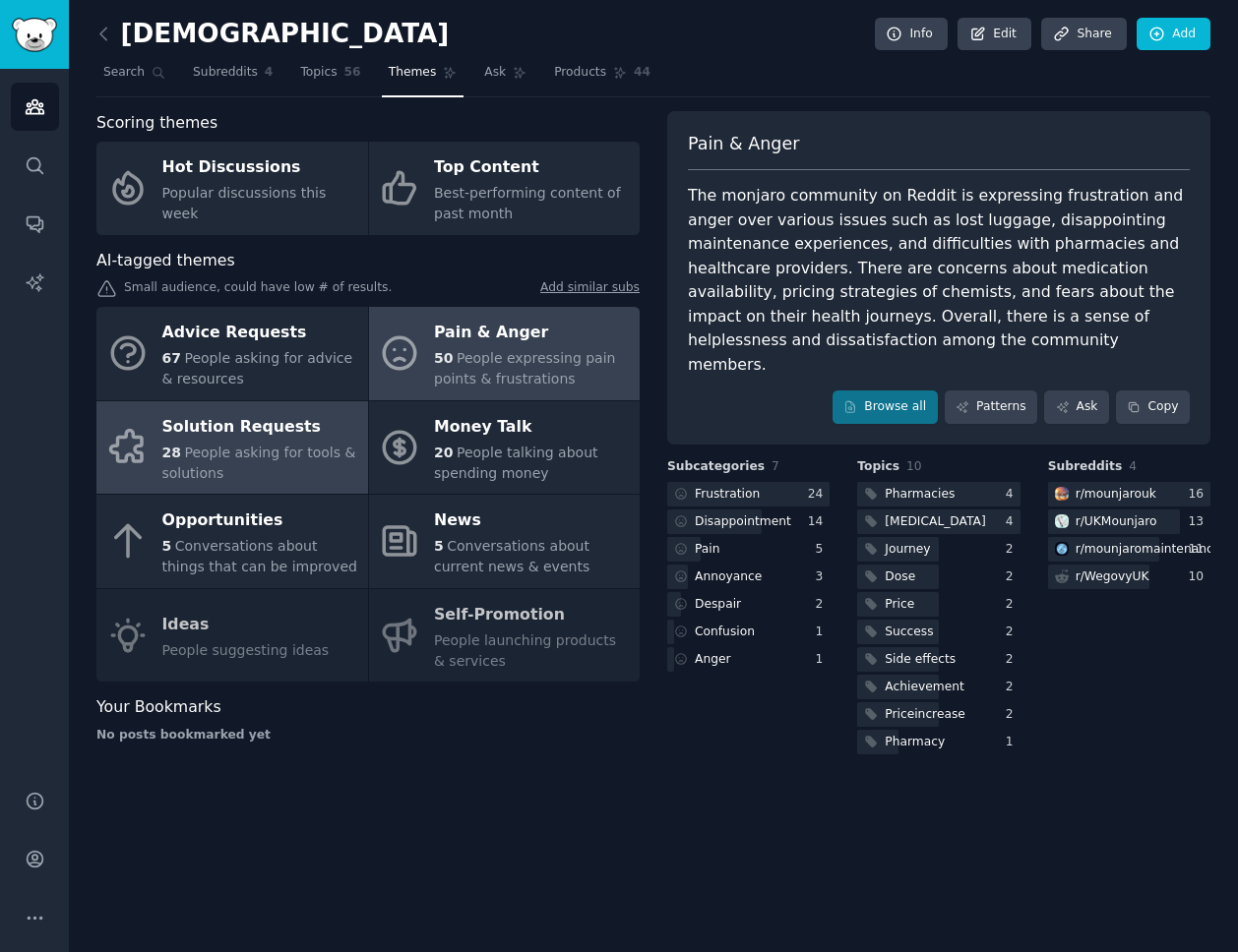
click at [251, 456] on span "People asking for tools & solutions" at bounding box center [259, 463] width 194 height 37
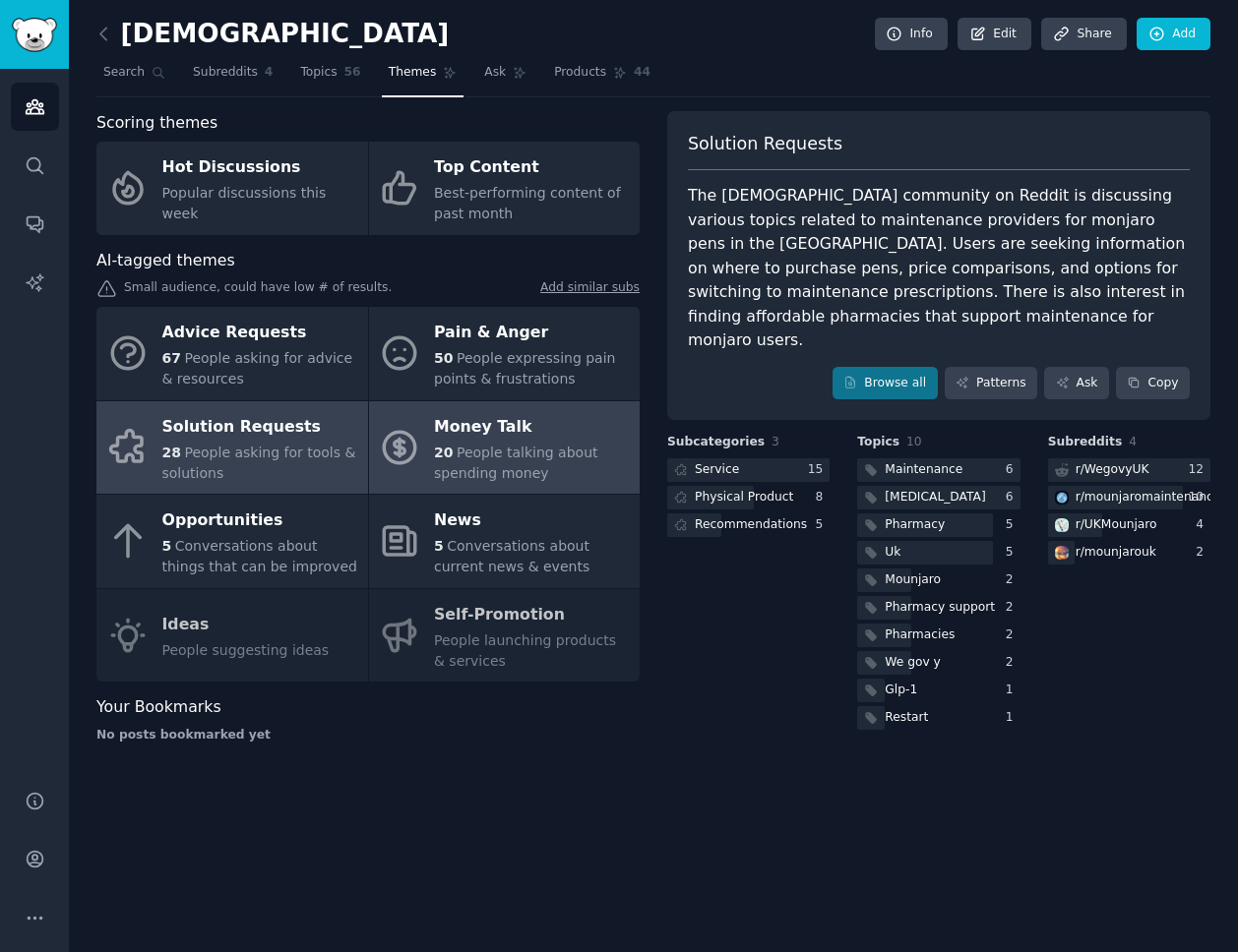
click at [451, 433] on div "Money Talk" at bounding box center [532, 427] width 196 height 32
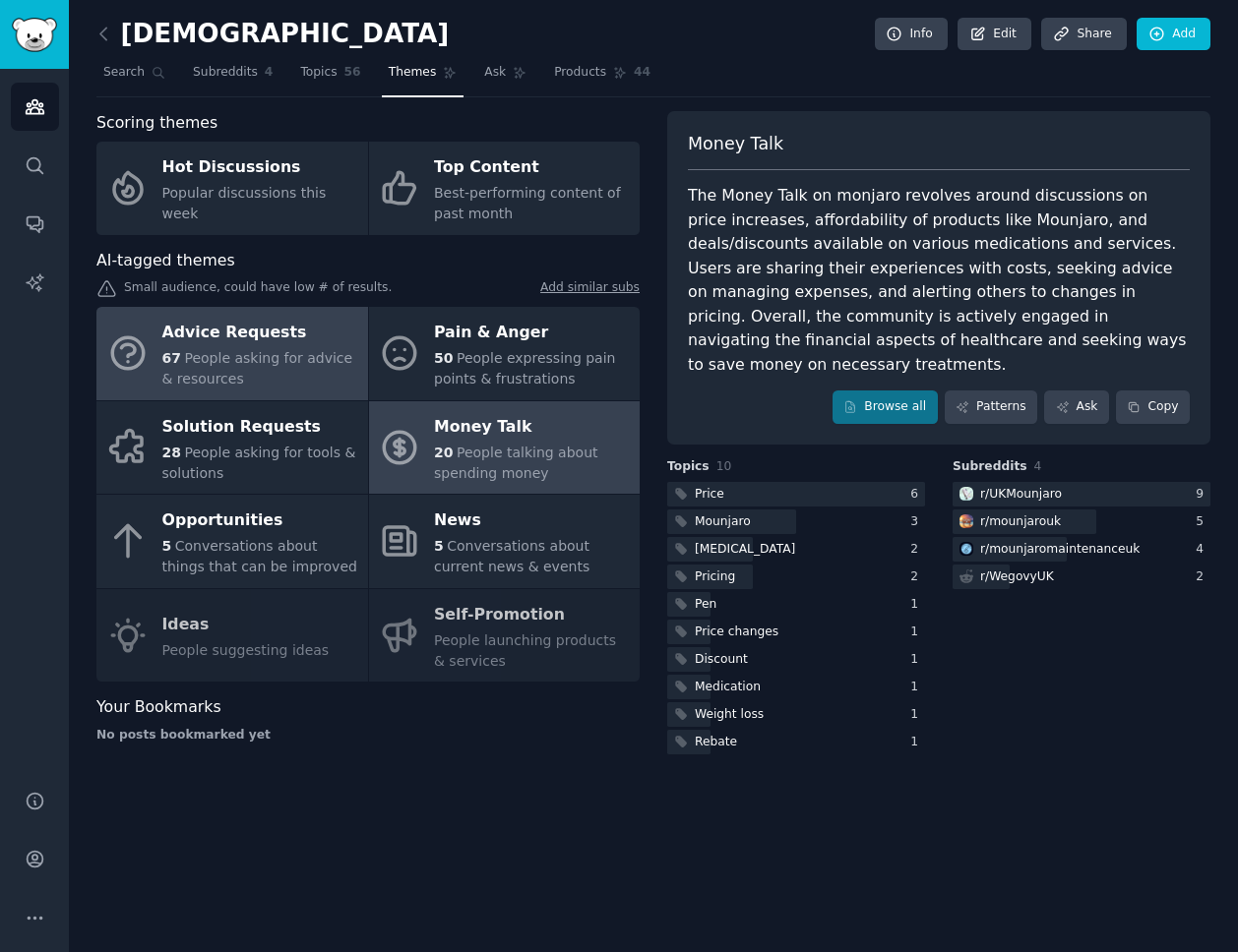
click at [289, 337] on div "Advice Requests" at bounding box center [260, 334] width 196 height 32
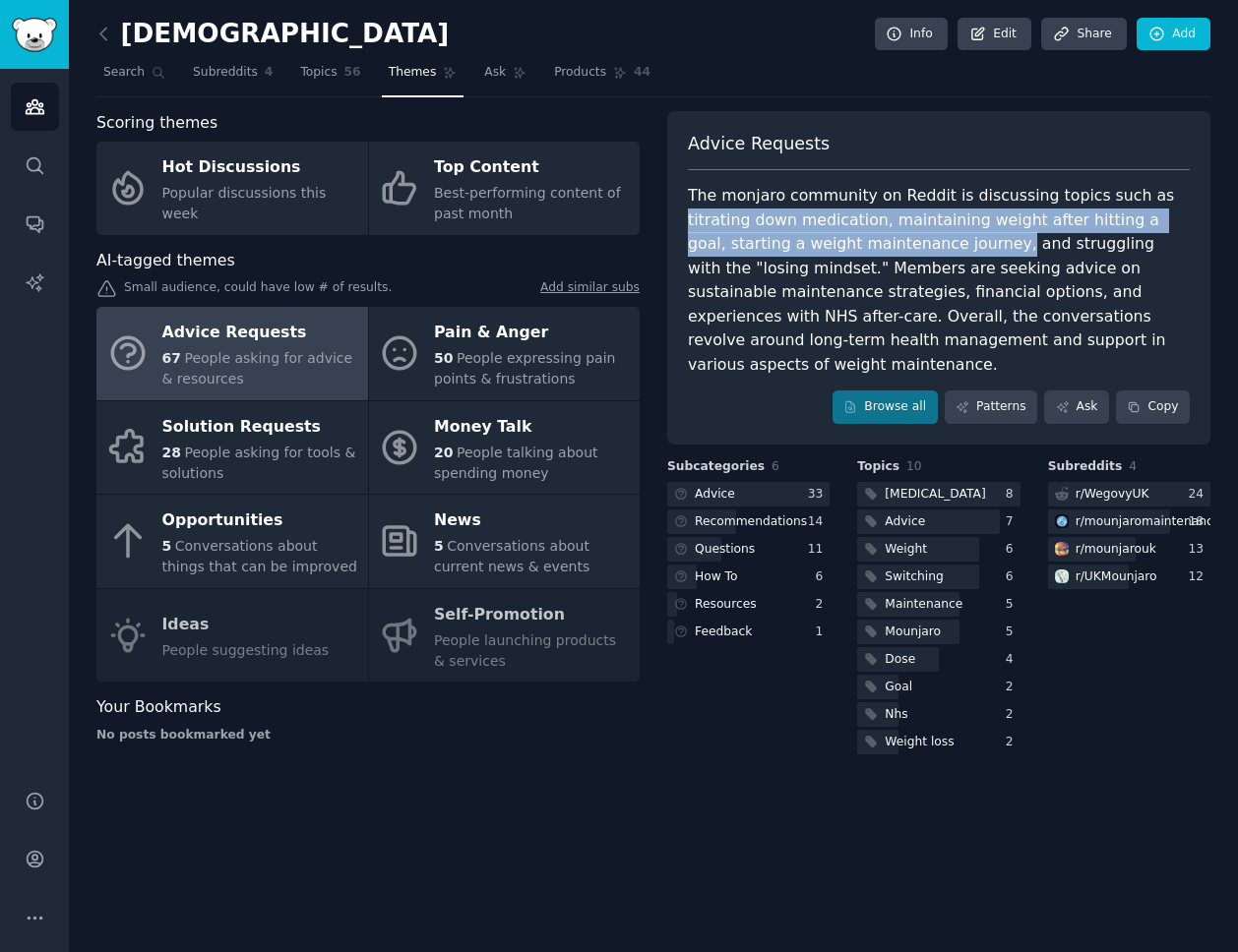
drag, startPoint x: 1133, startPoint y: 195, endPoint x: 886, endPoint y: 239, distance: 250.9
click at [886, 239] on div "The monjaro community on Reddit is discussing topics such as titrating down med…" at bounding box center [939, 281] width 502 height 193
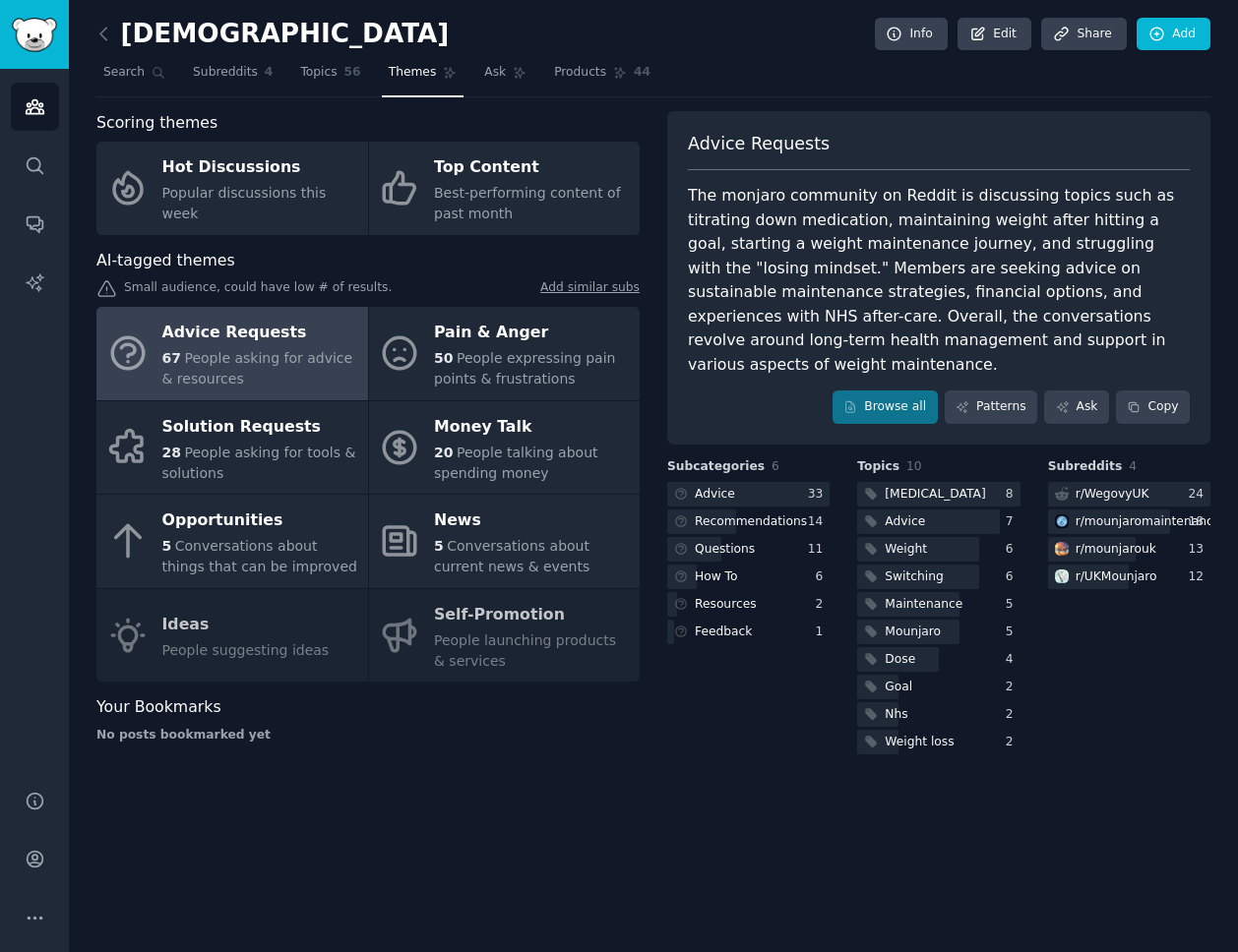
click at [1105, 137] on div "Advice Requests" at bounding box center [939, 151] width 502 height 40
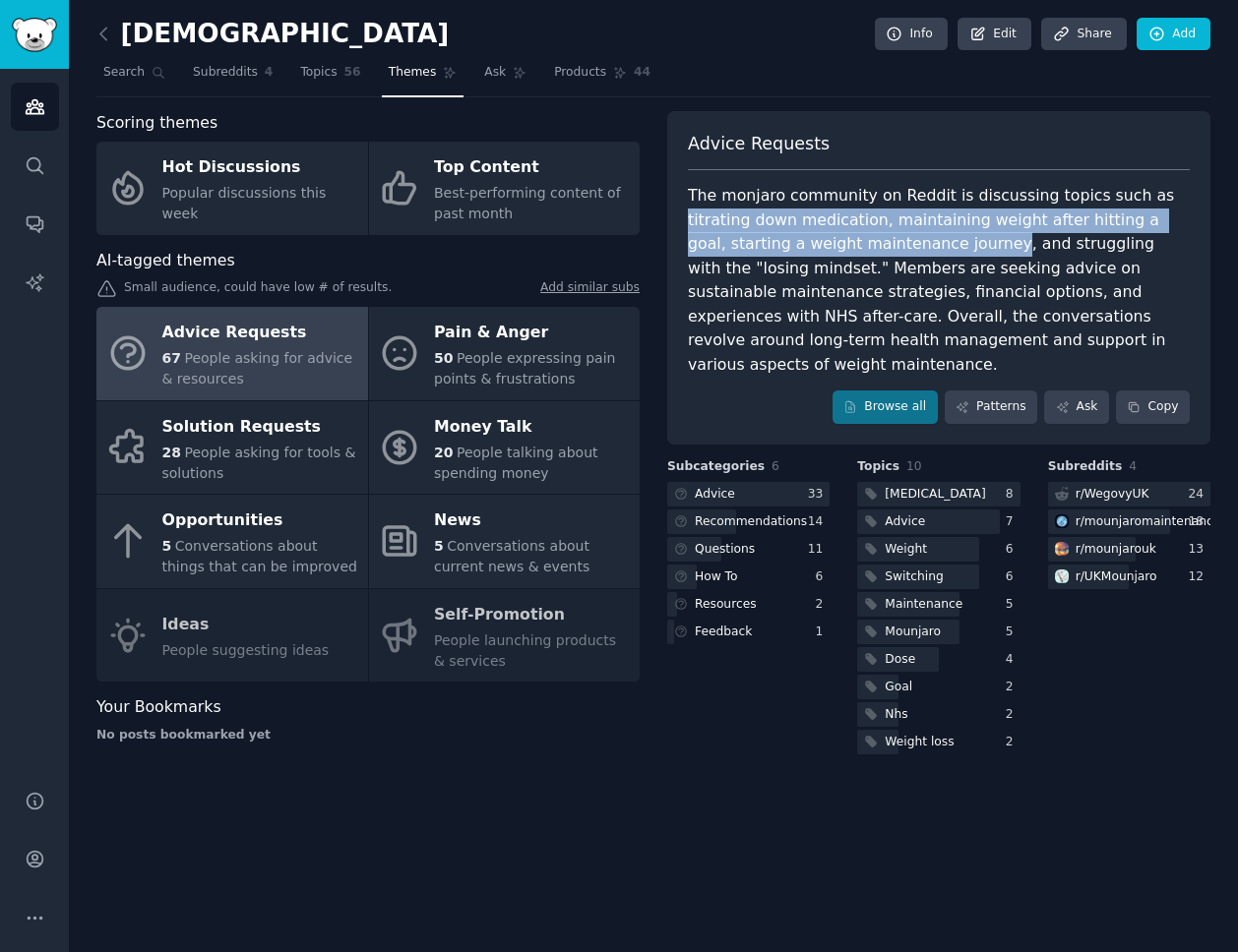
drag, startPoint x: 1133, startPoint y: 194, endPoint x: 883, endPoint y: 241, distance: 254.4
click at [883, 241] on div "The monjaro community on Reddit is discussing topics such as titrating down med…" at bounding box center [939, 281] width 502 height 193
copy div "titrating down medication, maintaining weight after hitting a goal, starting a …"
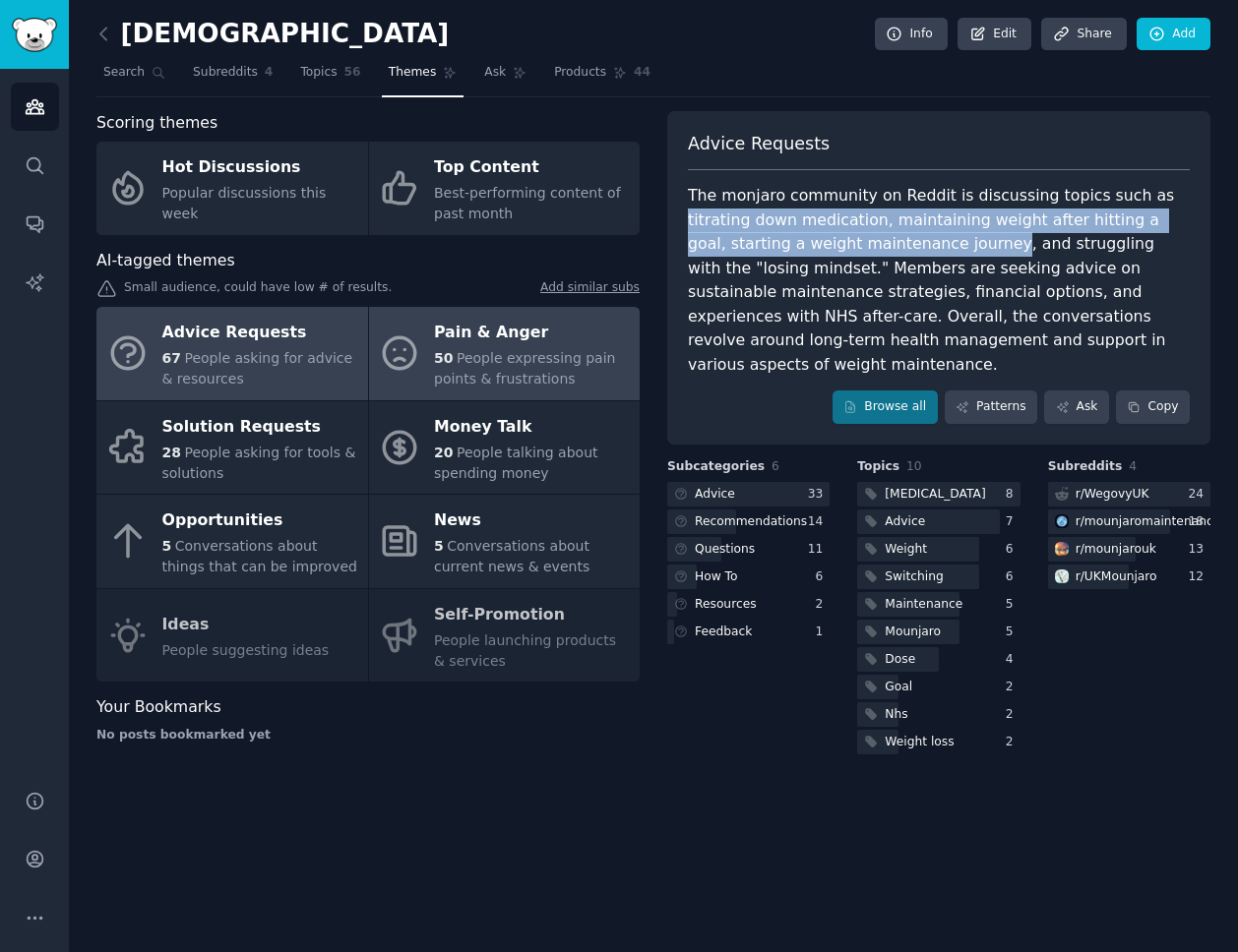
click at [509, 351] on span "People expressing pain points & frustrations" at bounding box center [525, 368] width 181 height 37
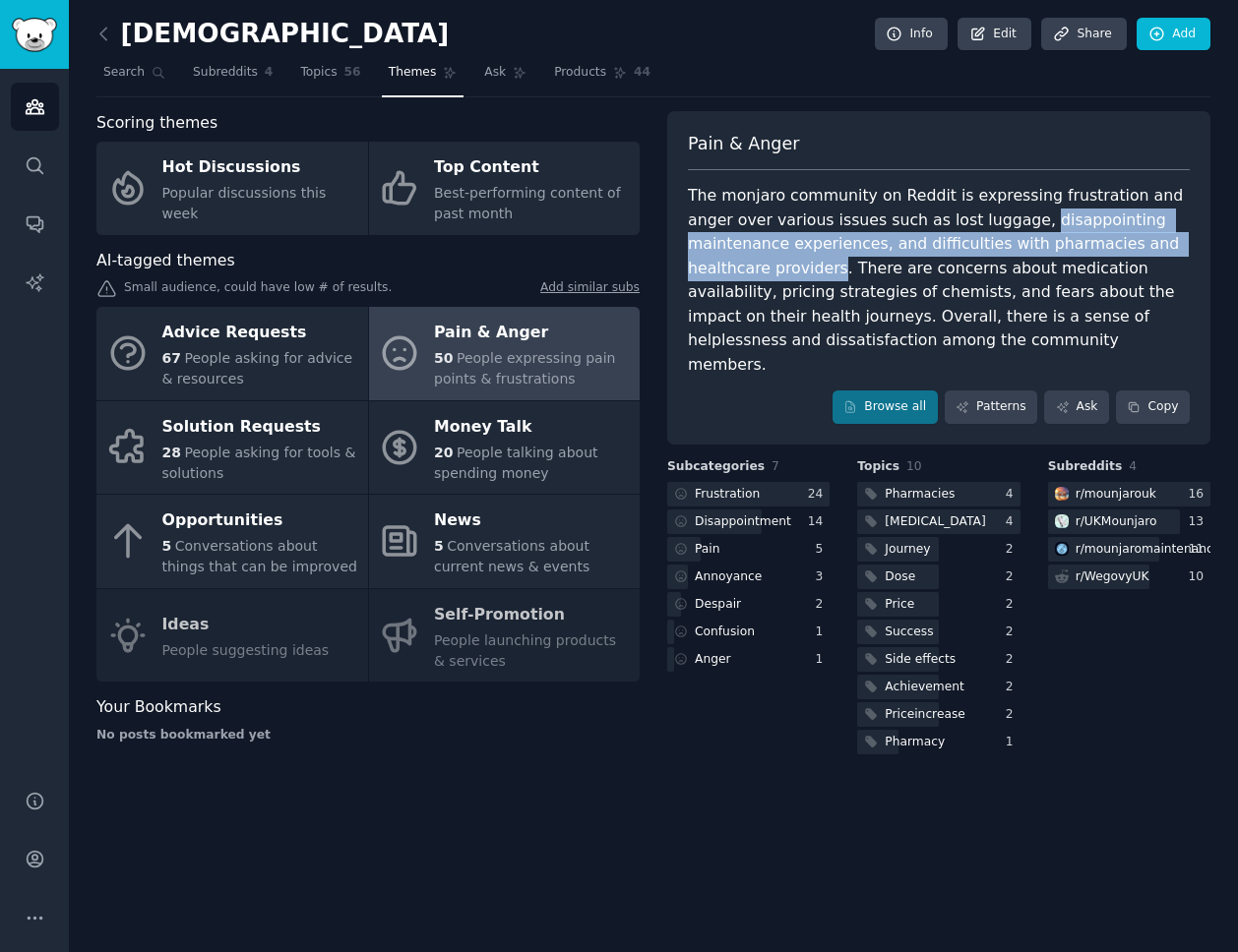
drag, startPoint x: 978, startPoint y: 219, endPoint x: 1181, endPoint y: 241, distance: 204.2
click at [1181, 241] on div "The monjaro community on Reddit is expressing frustration and anger over variou…" at bounding box center [939, 281] width 502 height 193
copy div "disappointing maintenance experiences, and difficulties with pharmacies and hea…"
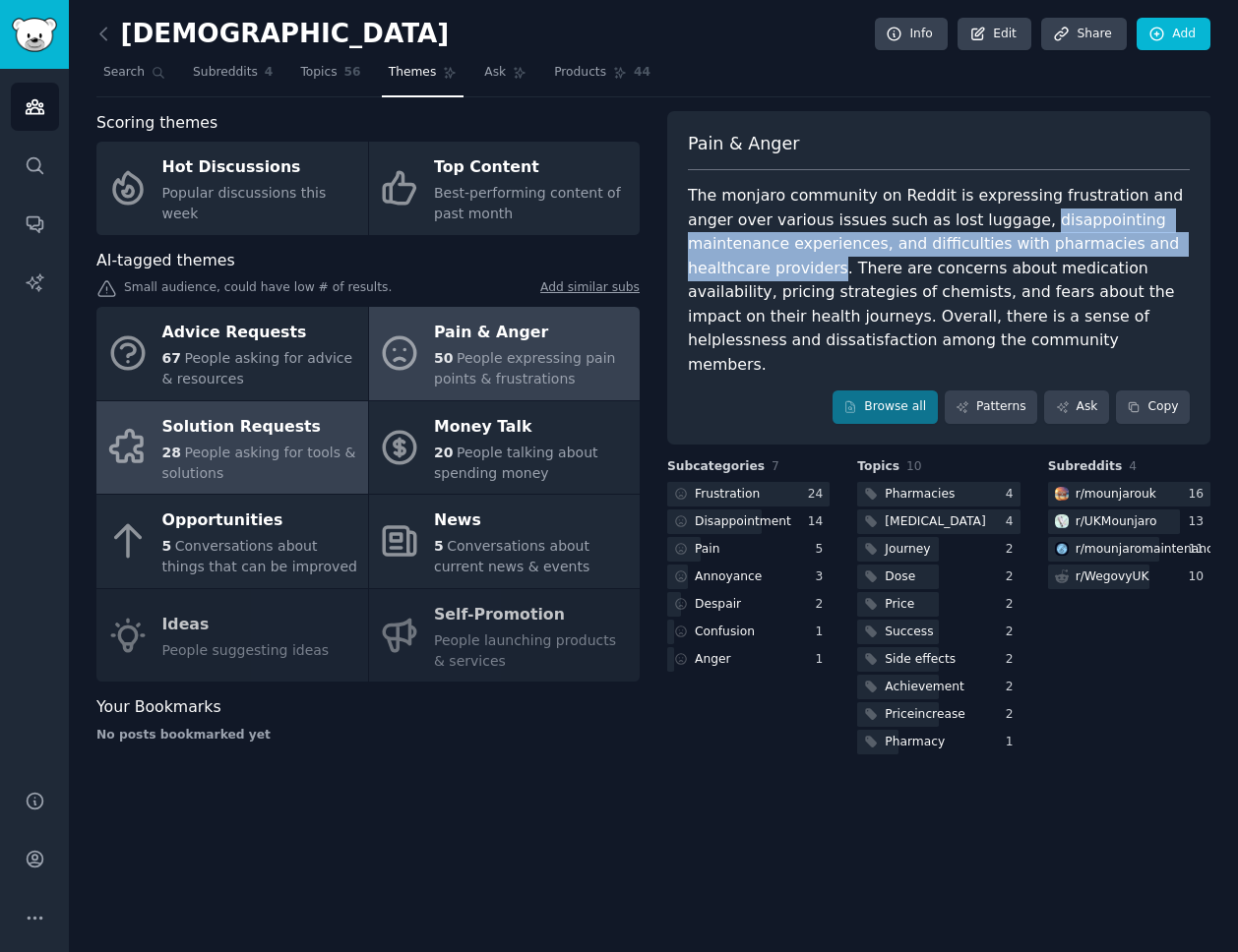
click at [302, 445] on span "People asking for tools & solutions" at bounding box center [259, 463] width 194 height 37
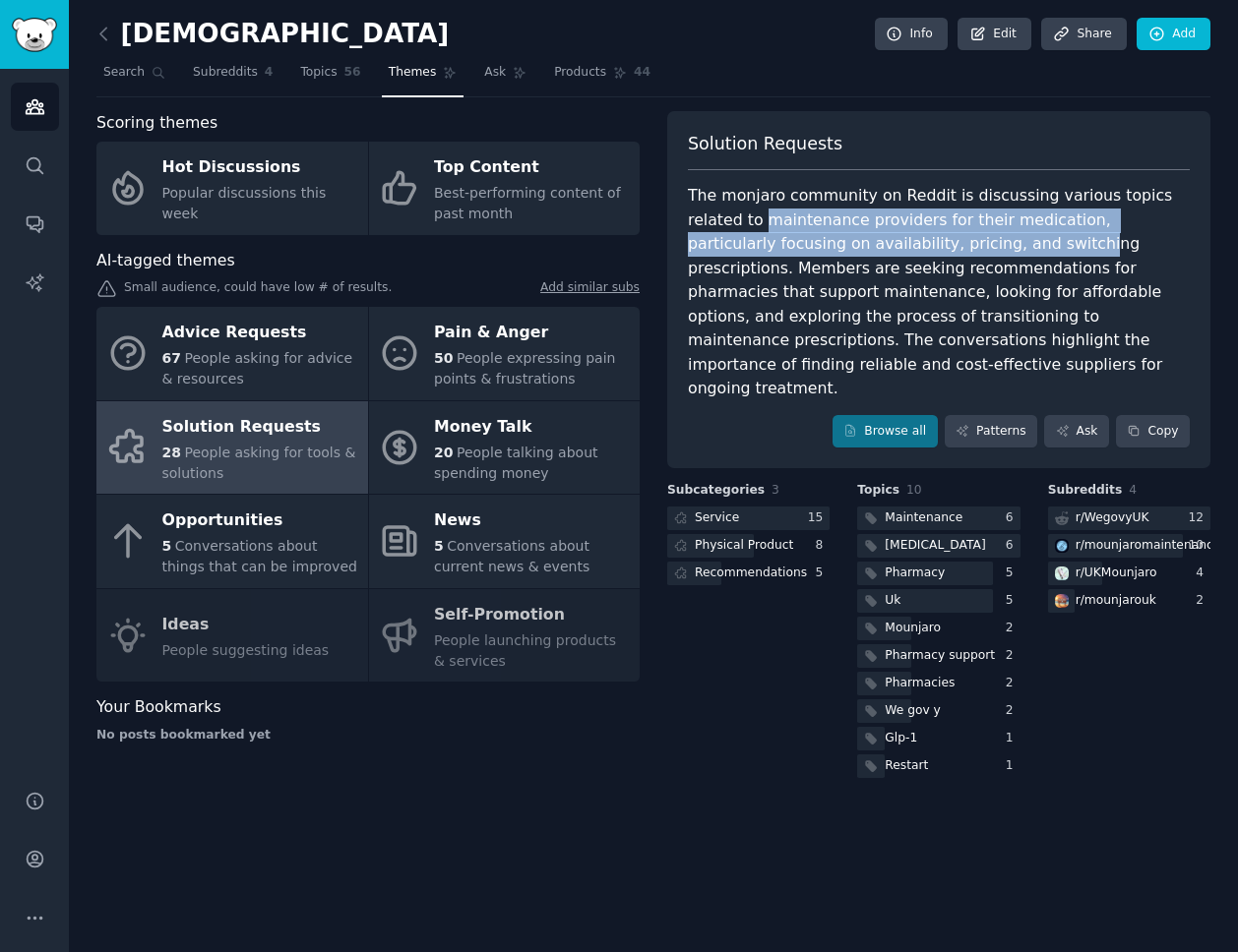
drag, startPoint x: 710, startPoint y: 218, endPoint x: 903, endPoint y: 242, distance: 194.5
click at [903, 242] on div "The monjaro community on Reddit is discussing various topics related to mainten…" at bounding box center [939, 293] width 502 height 217
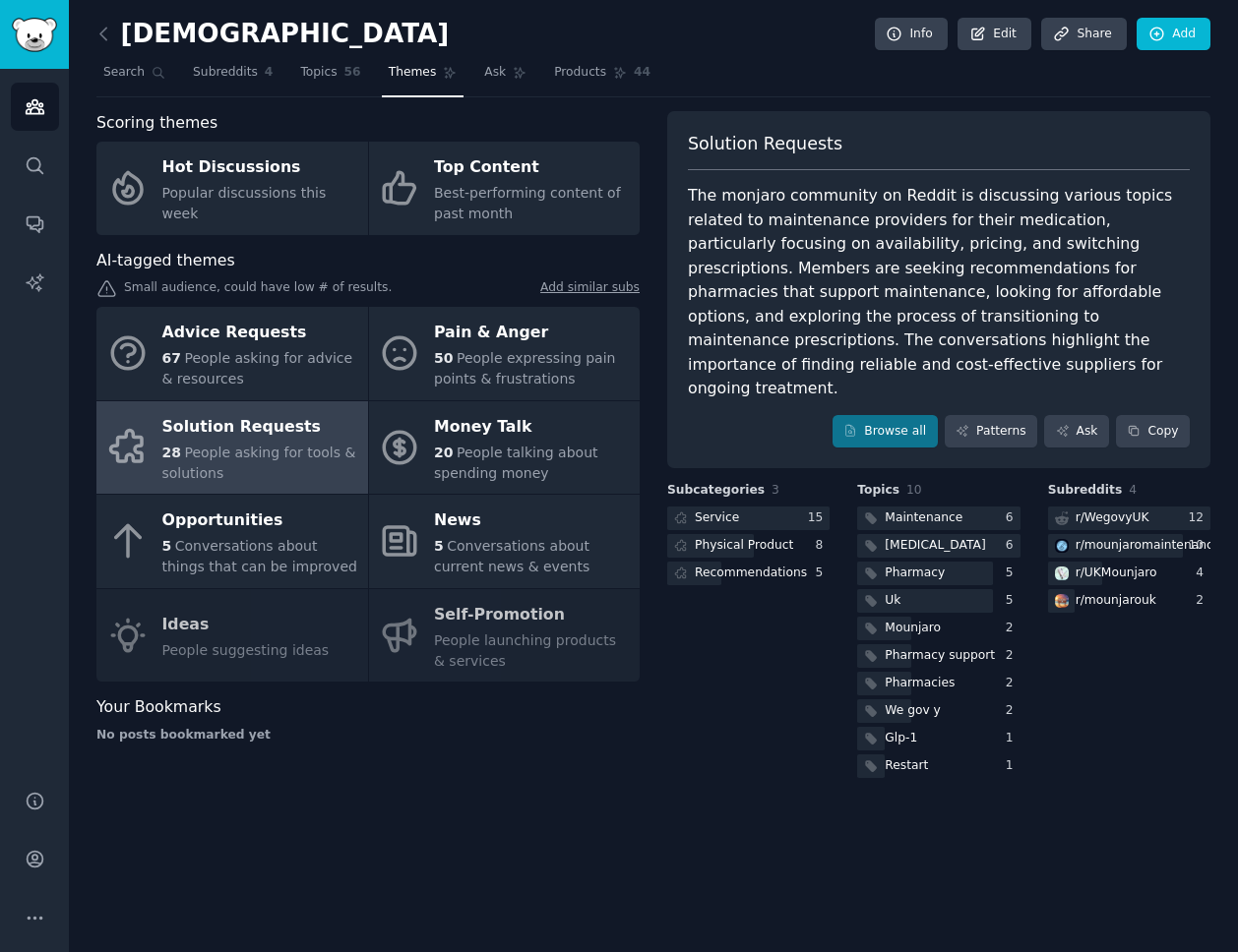
click at [1000, 259] on div "The monjaro community on Reddit is discussing various topics related to mainten…" at bounding box center [939, 293] width 502 height 217
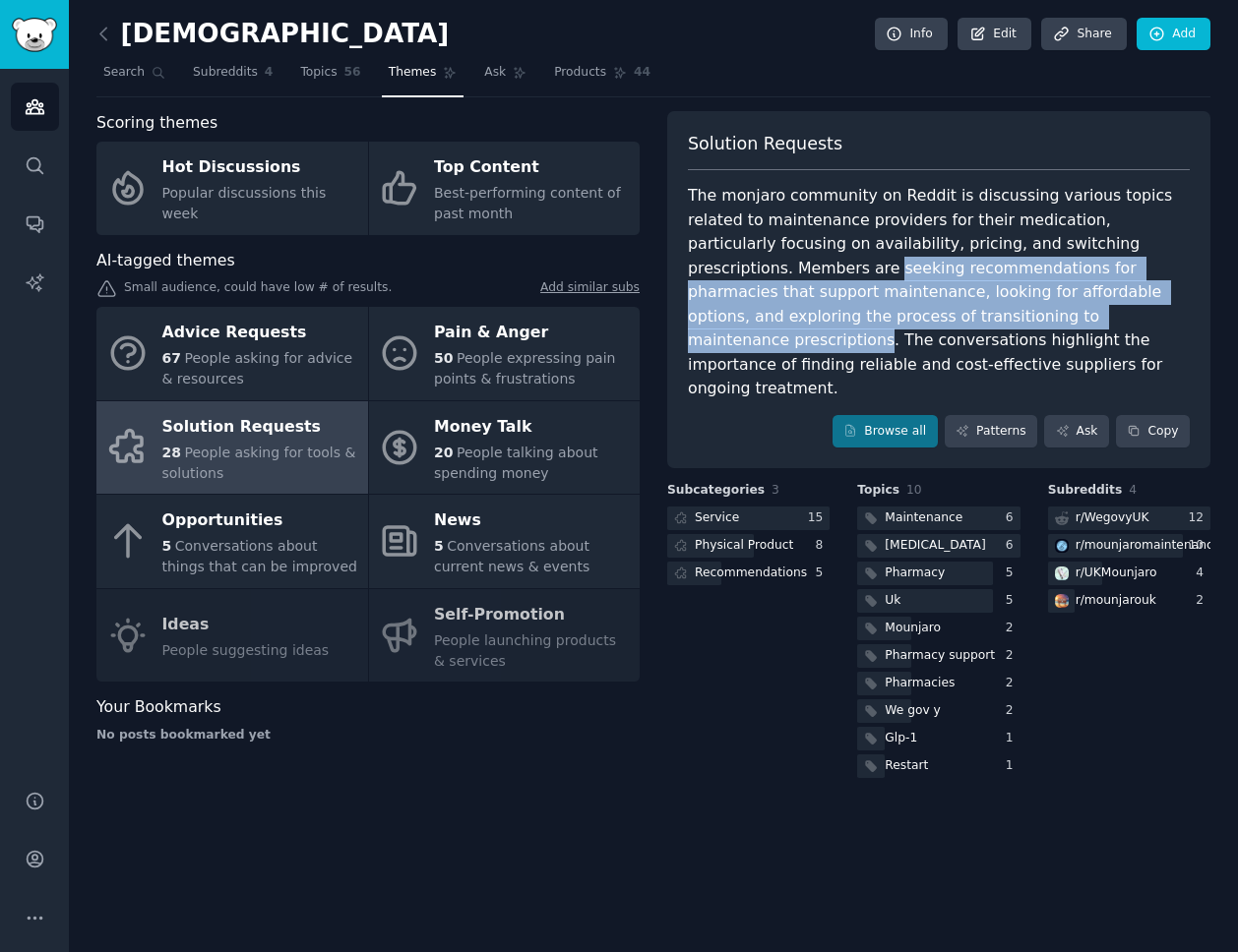
drag, startPoint x: 1124, startPoint y: 244, endPoint x: 869, endPoint y: 317, distance: 265.2
click at [869, 317] on div "The monjaro community on Reddit is discussing various topics related to mainten…" at bounding box center [939, 293] width 502 height 217
copy div "seeking recommendations for pharmacies that support maintenance, looking for af…"
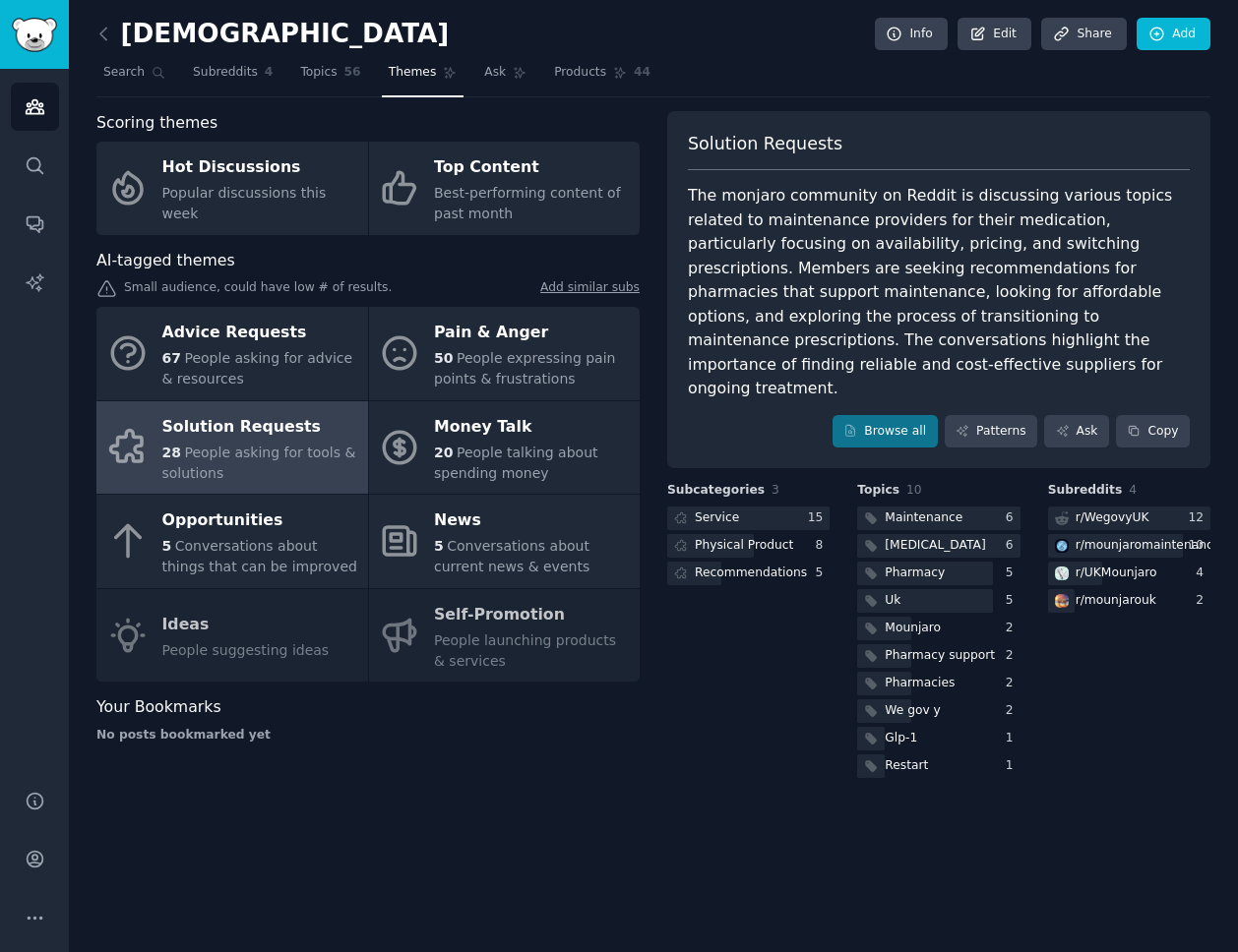
click at [903, 326] on div "The monjaro community on Reddit is discussing various topics related to mainten…" at bounding box center [939, 293] width 502 height 217
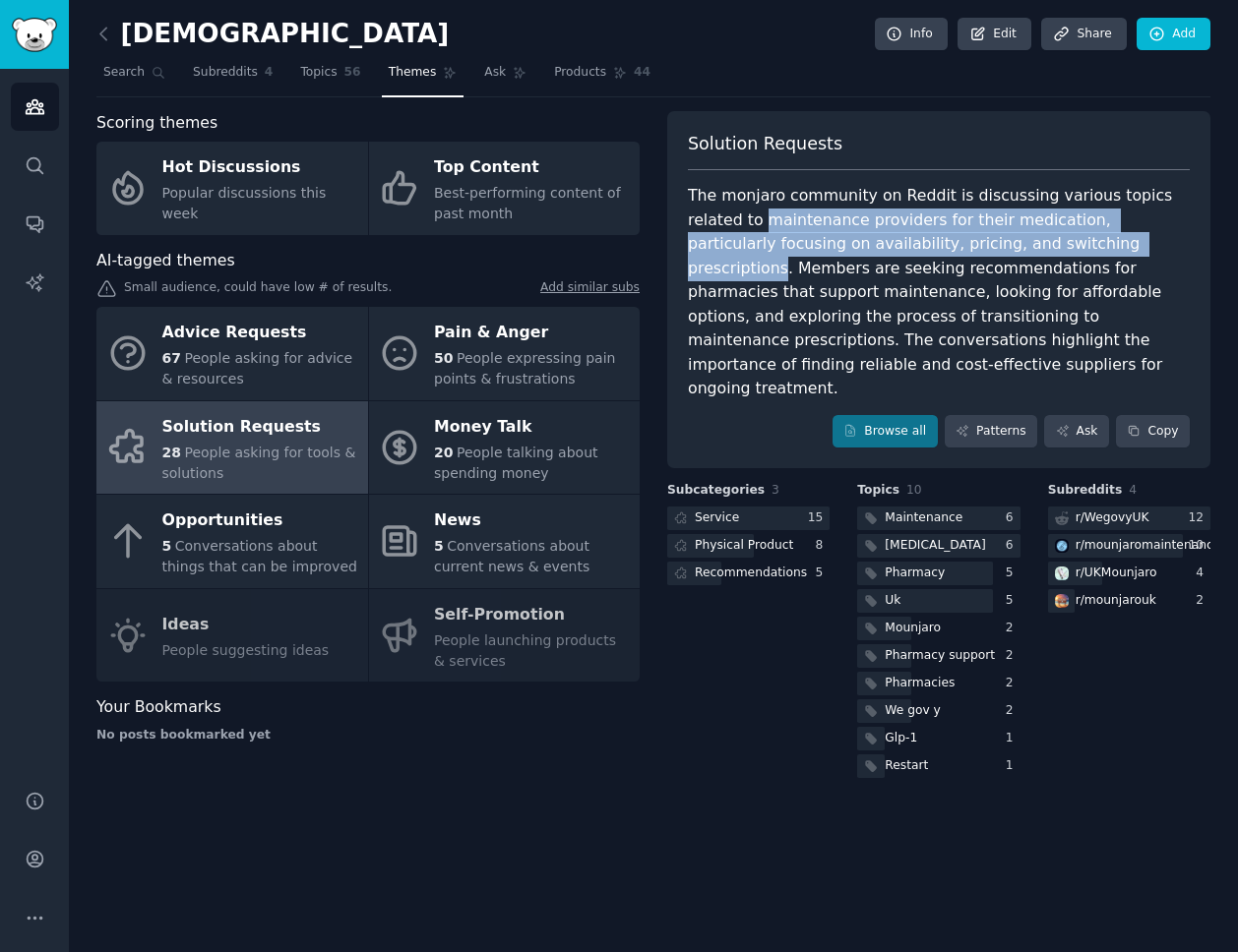
drag, startPoint x: 706, startPoint y: 220, endPoint x: 1016, endPoint y: 243, distance: 310.9
click at [1016, 243] on div "The monjaro community on Reddit is discussing various topics related to mainten…" at bounding box center [939, 293] width 502 height 217
copy div "maintenance providers for their medication, particularly focusing on availabili…"
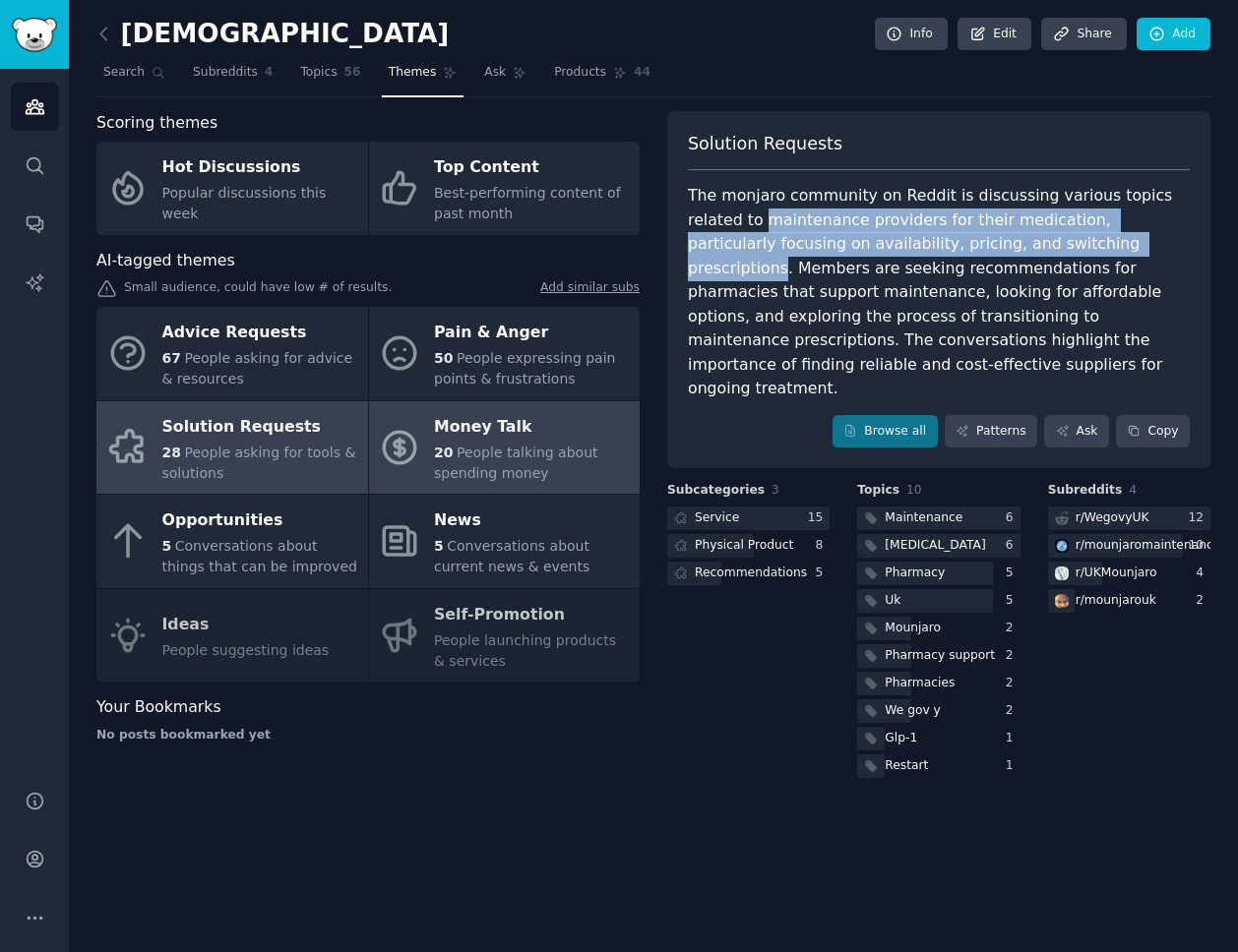
click at [547, 450] on span "People talking about spending money" at bounding box center [516, 463] width 164 height 37
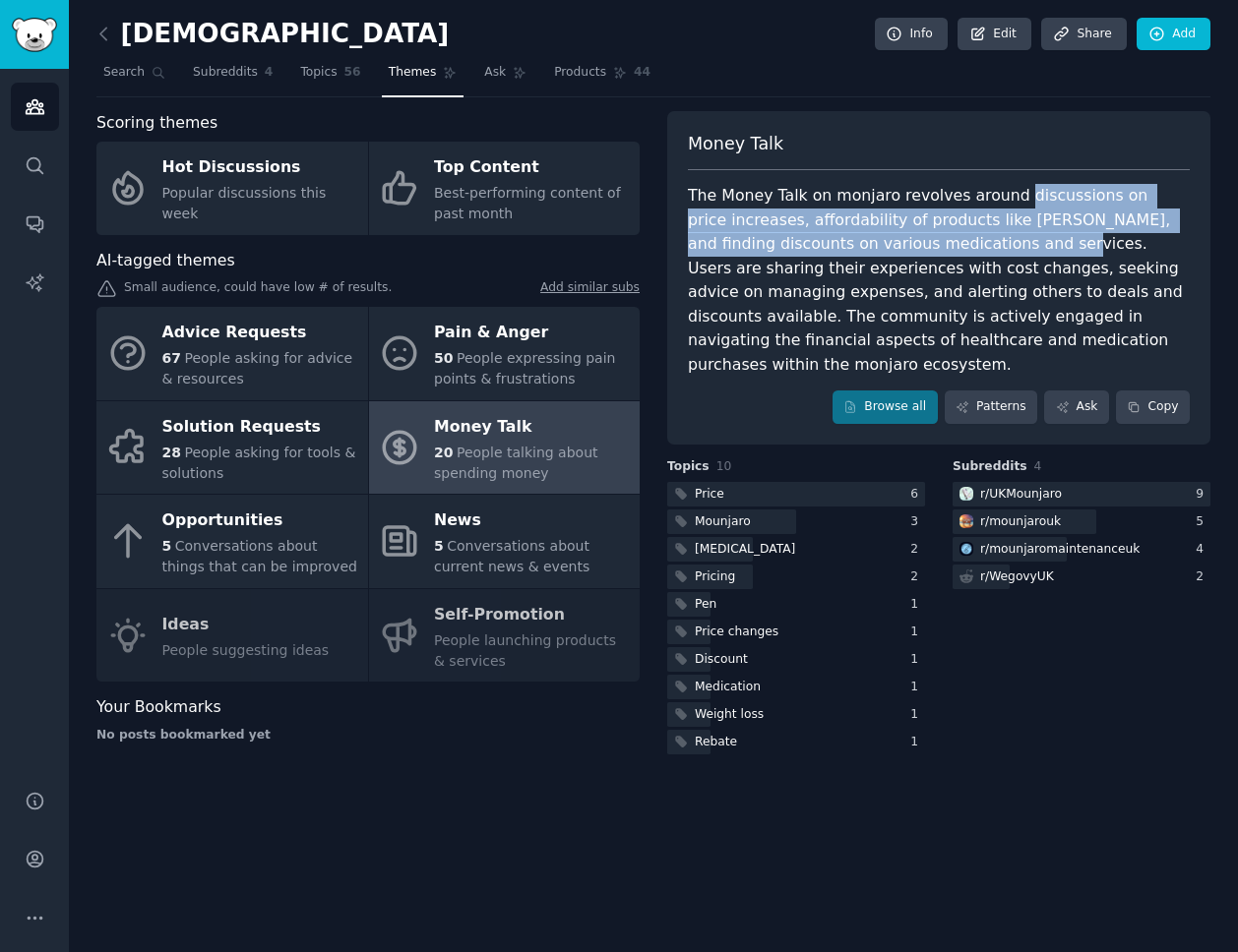
drag, startPoint x: 941, startPoint y: 244, endPoint x: 1003, endPoint y: 198, distance: 77.2
click at [1003, 198] on div "The Money Talk on monjaro revolves around discussions on price increases, affor…" at bounding box center [939, 281] width 502 height 193
copy div "discussions on price increases, affordability of products like Mounjaro, and fi…"
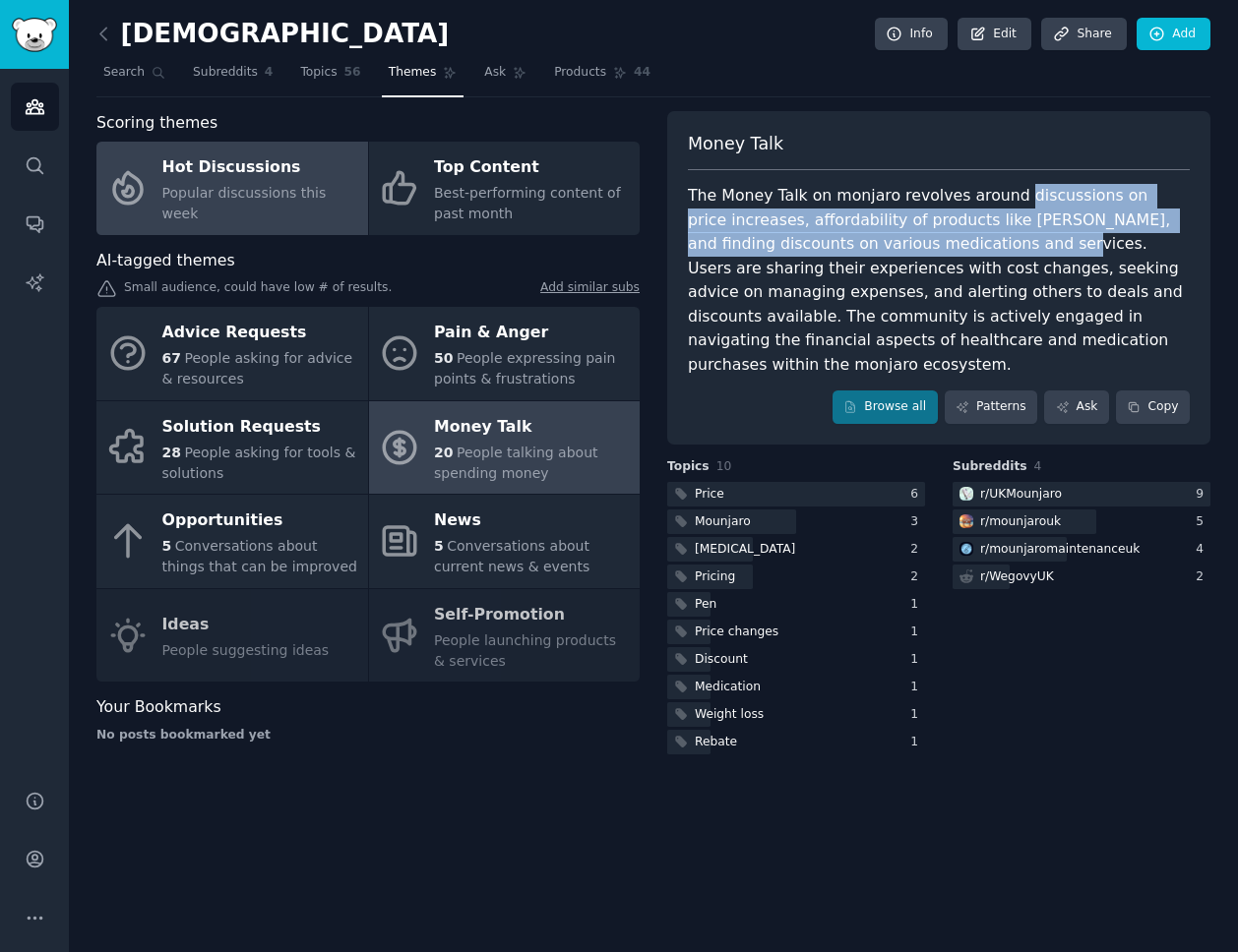
click at [281, 196] on span "Popular discussions this week" at bounding box center [244, 203] width 164 height 37
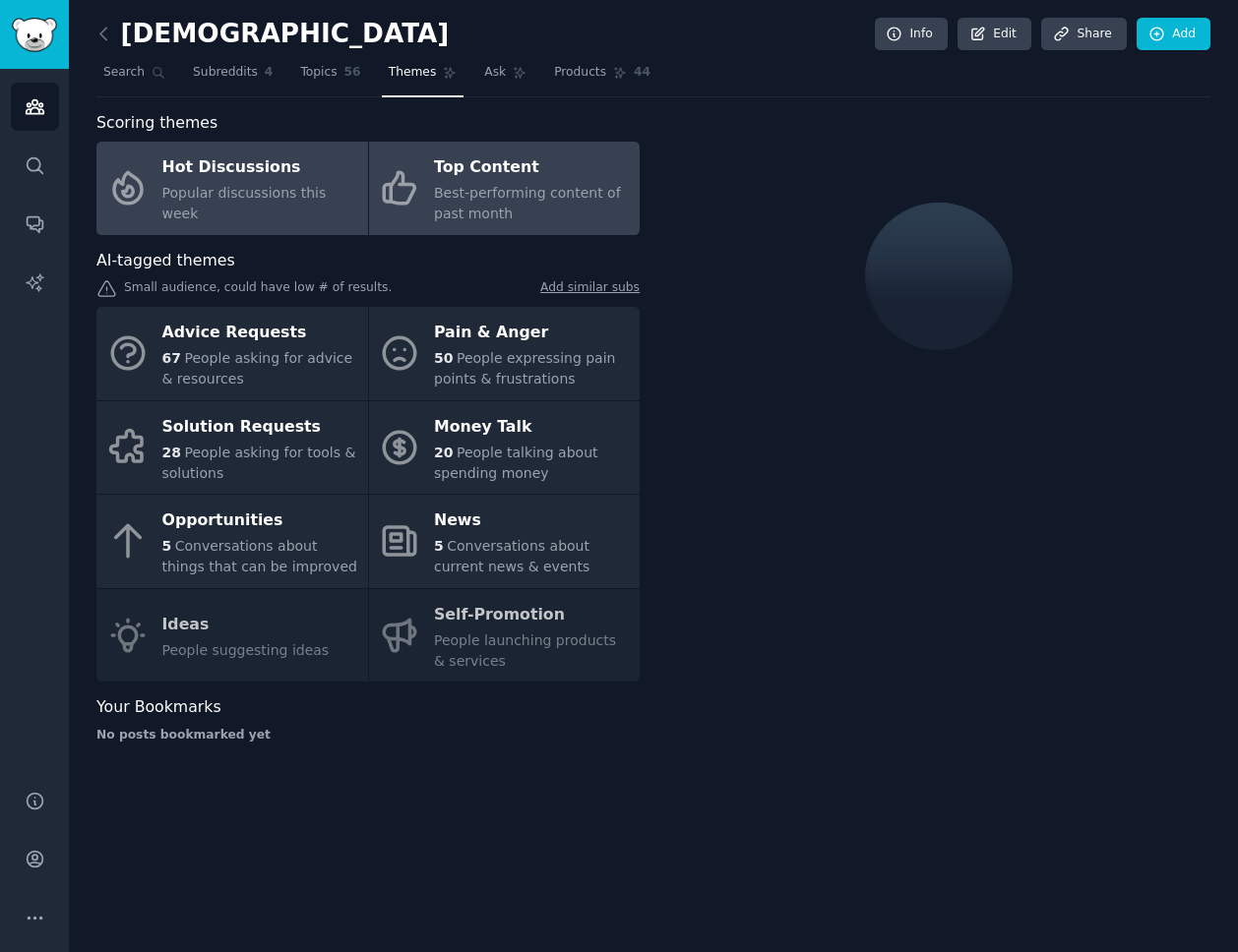
click at [485, 217] on span "Best-performing content of past month" at bounding box center [528, 203] width 187 height 37
